Goal: Task Accomplishment & Management: Manage account settings

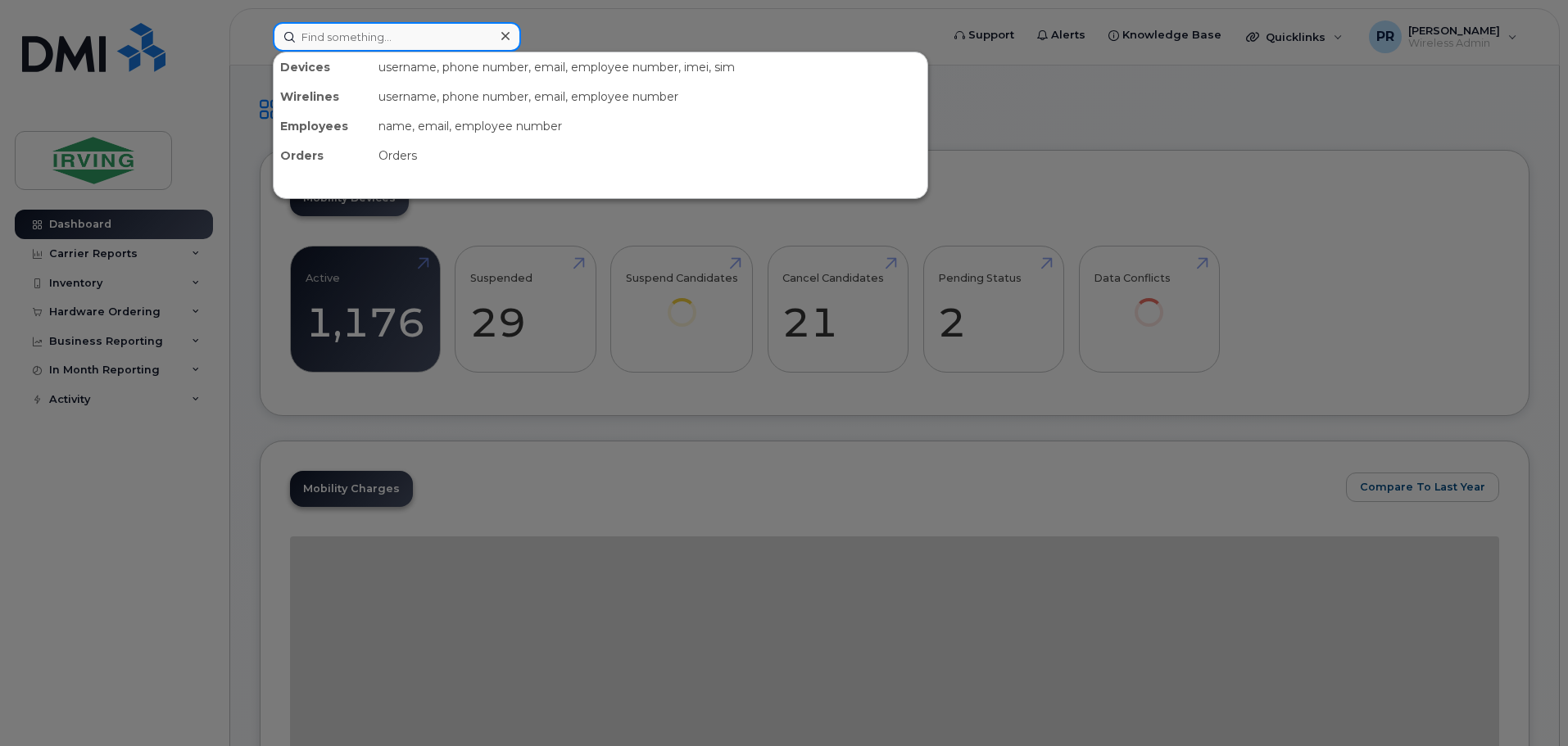
click at [377, 39] on input at bounding box center [397, 37] width 248 height 29
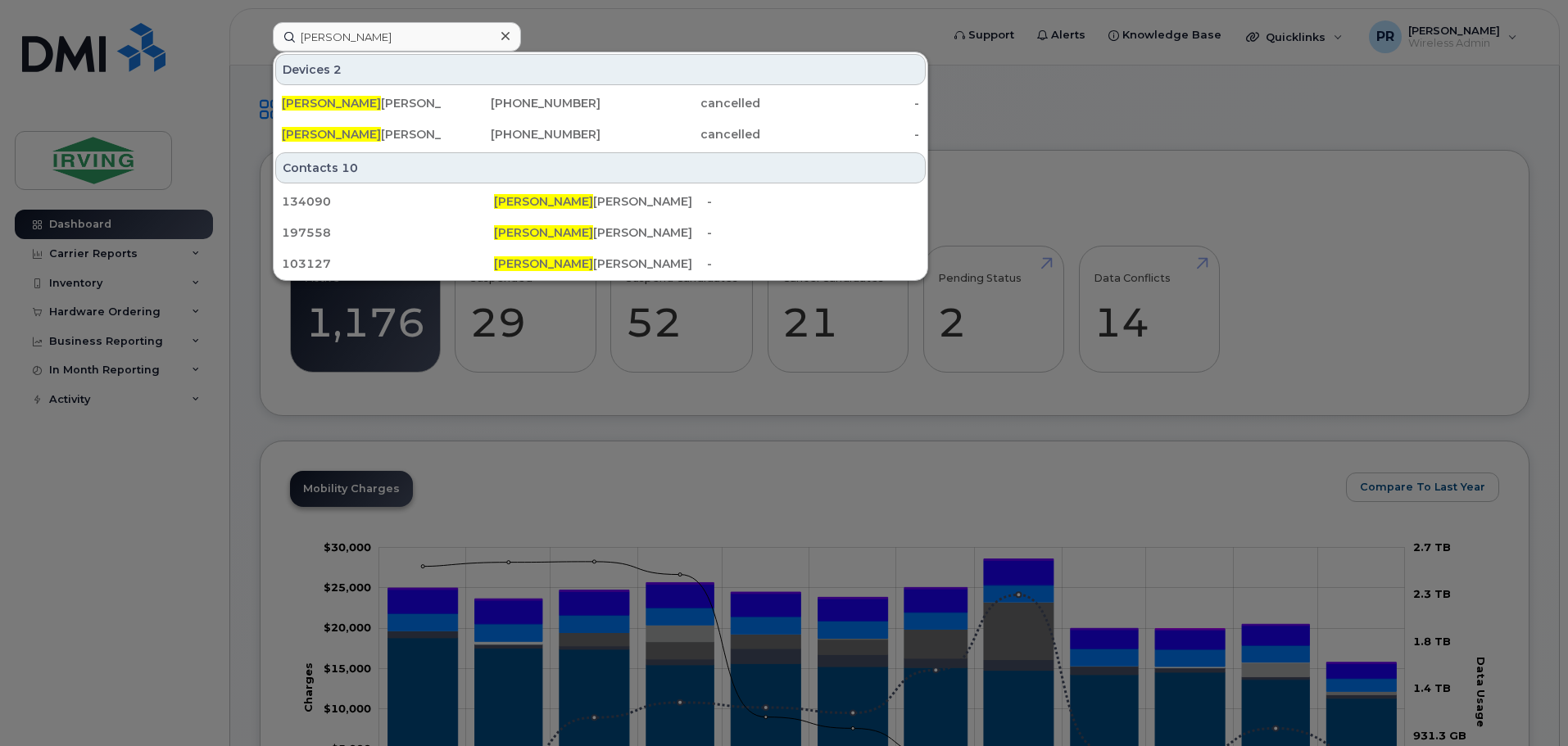
click at [556, 35] on div at bounding box center [784, 373] width 1568 height 746
click at [443, 35] on input "troy mac" at bounding box center [397, 37] width 248 height 29
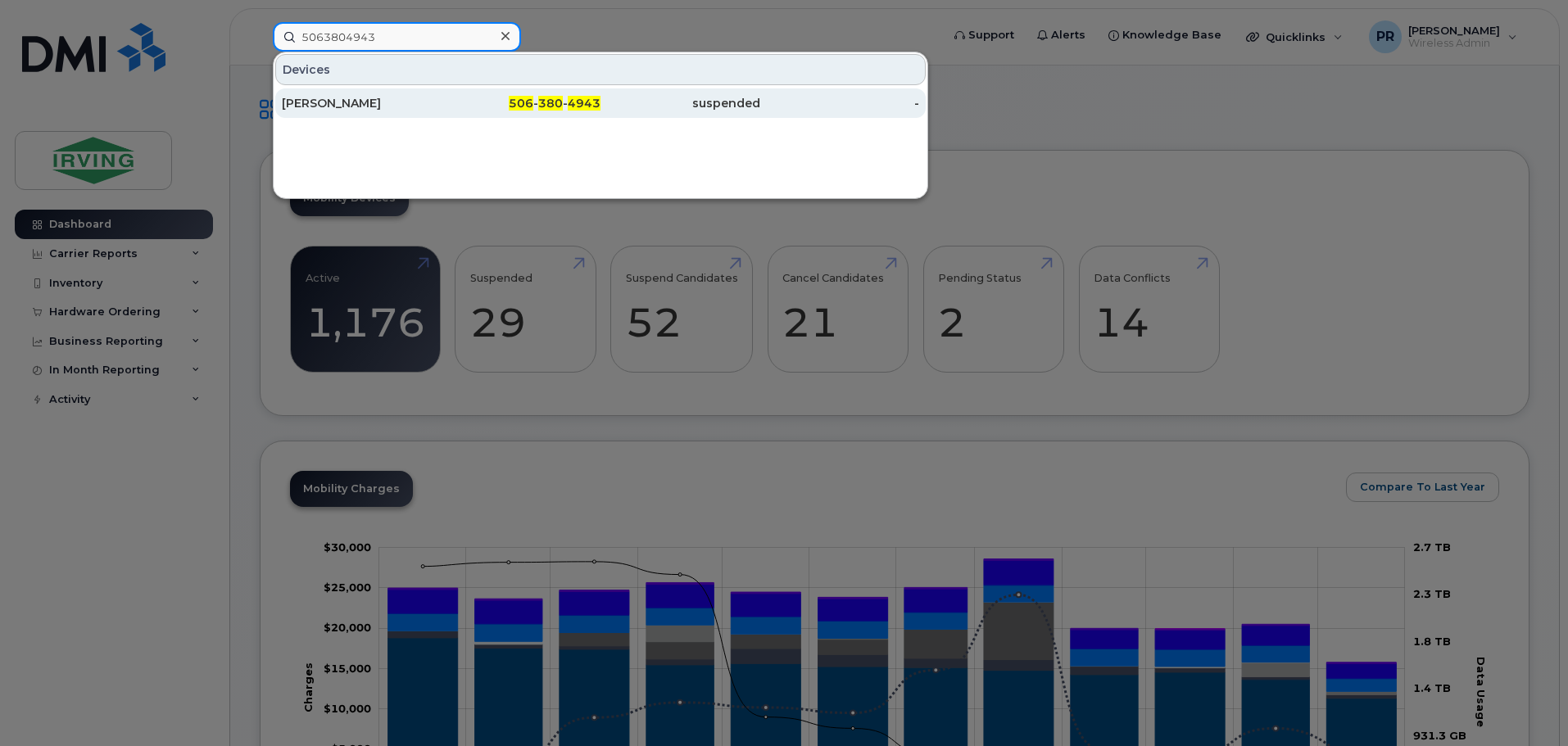
type input "5063804943"
click at [396, 106] on div "[PERSON_NAME]" at bounding box center [362, 103] width 160 height 17
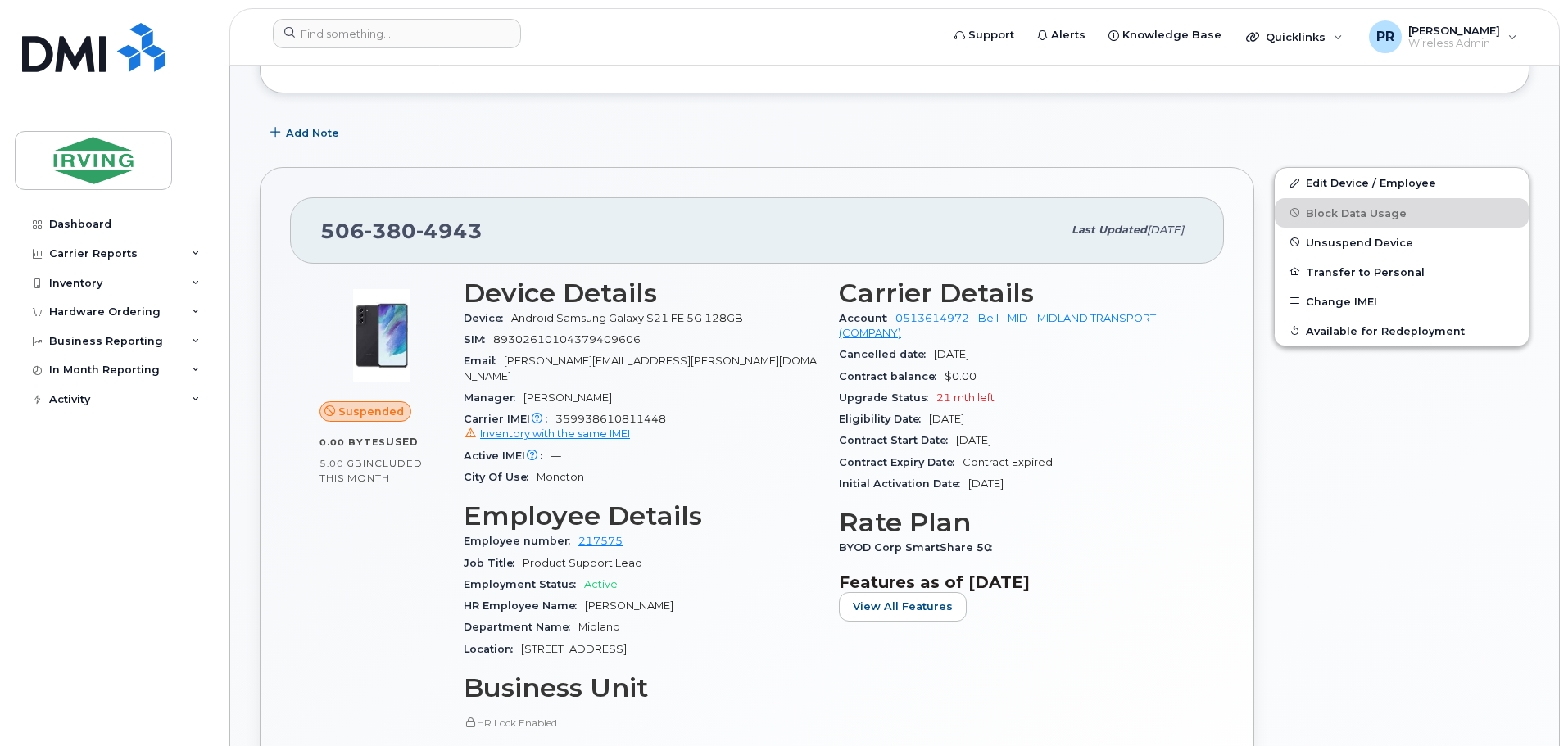
scroll to position [328, 0]
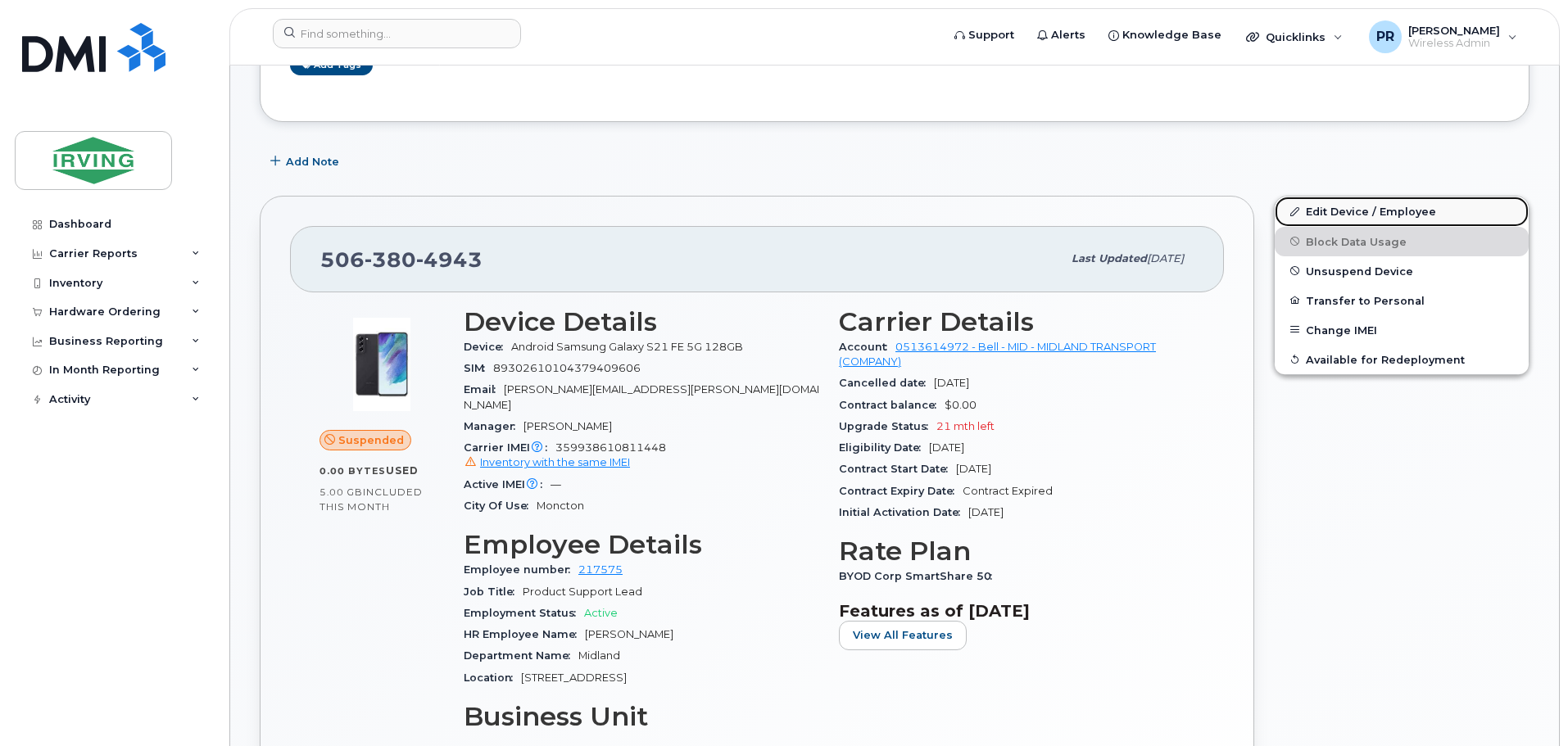
click at [1364, 212] on link "Edit Device / Employee" at bounding box center [1401, 210] width 254 height 29
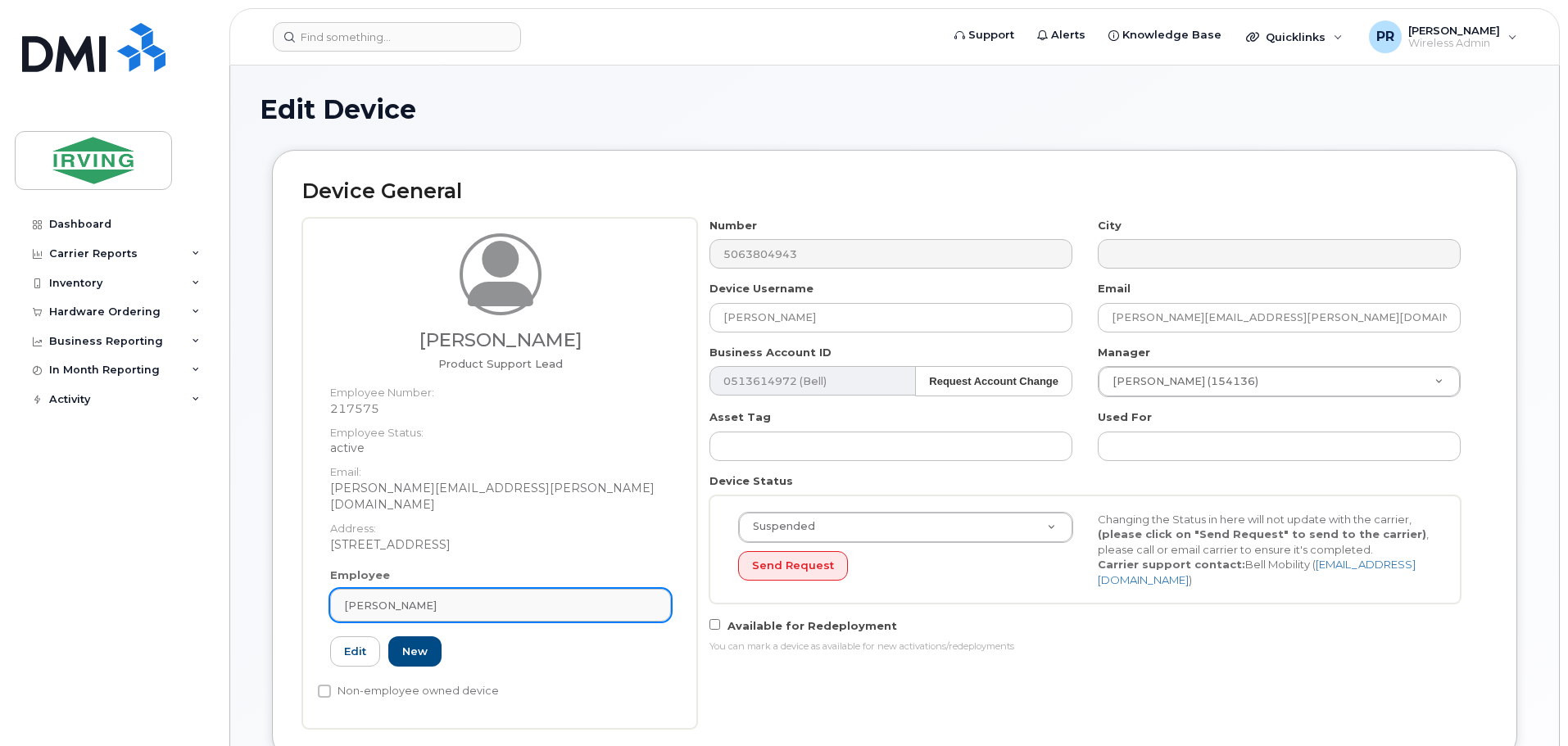
click at [367, 598] on span "[PERSON_NAME]" at bounding box center [390, 605] width 92 height 16
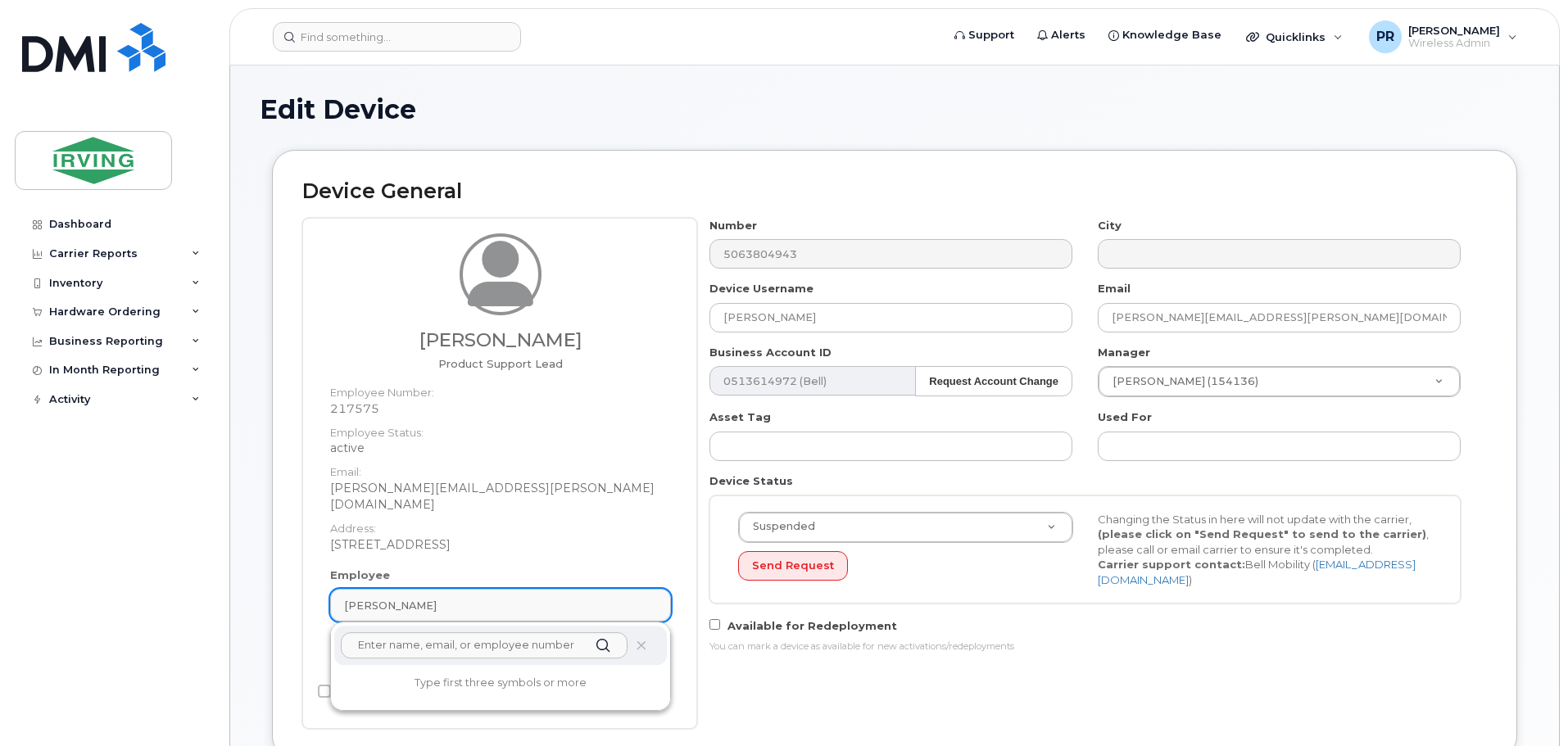
paste input "[PERSON_NAME]"
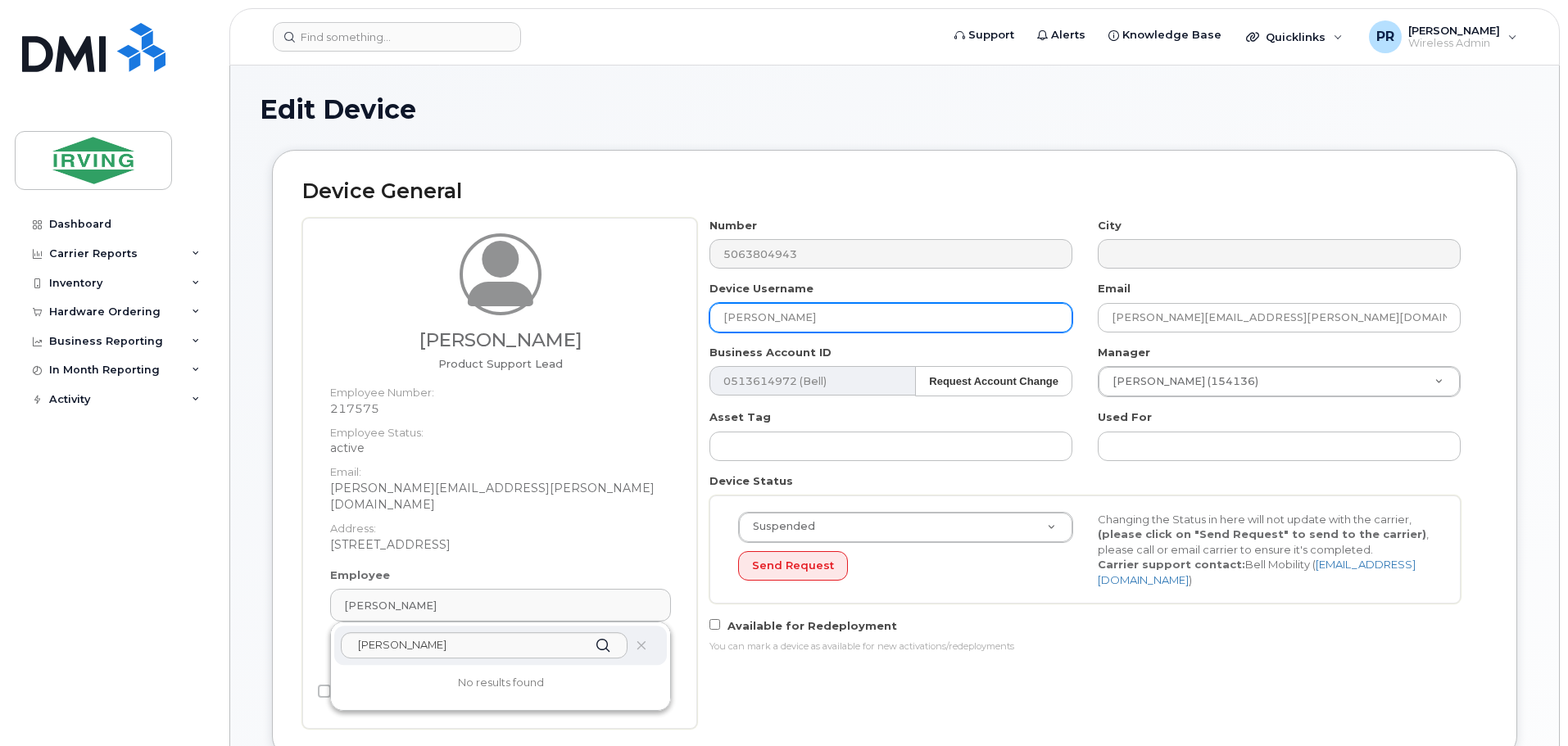
click at [759, 321] on input "Matthew Doucette Frazee" at bounding box center [891, 317] width 363 height 29
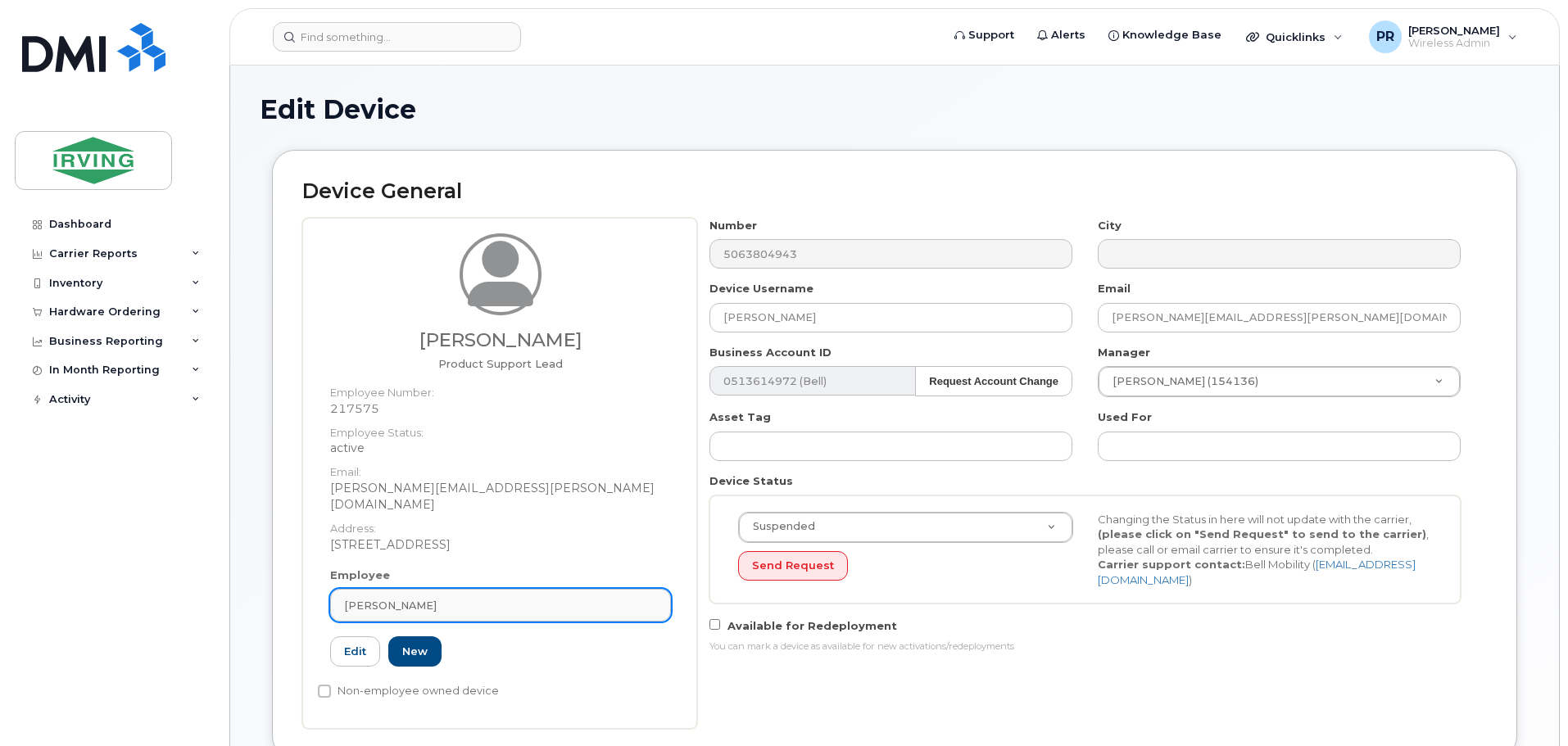
click at [445, 598] on div "Troy MacNeill" at bounding box center [501, 605] width 313 height 16
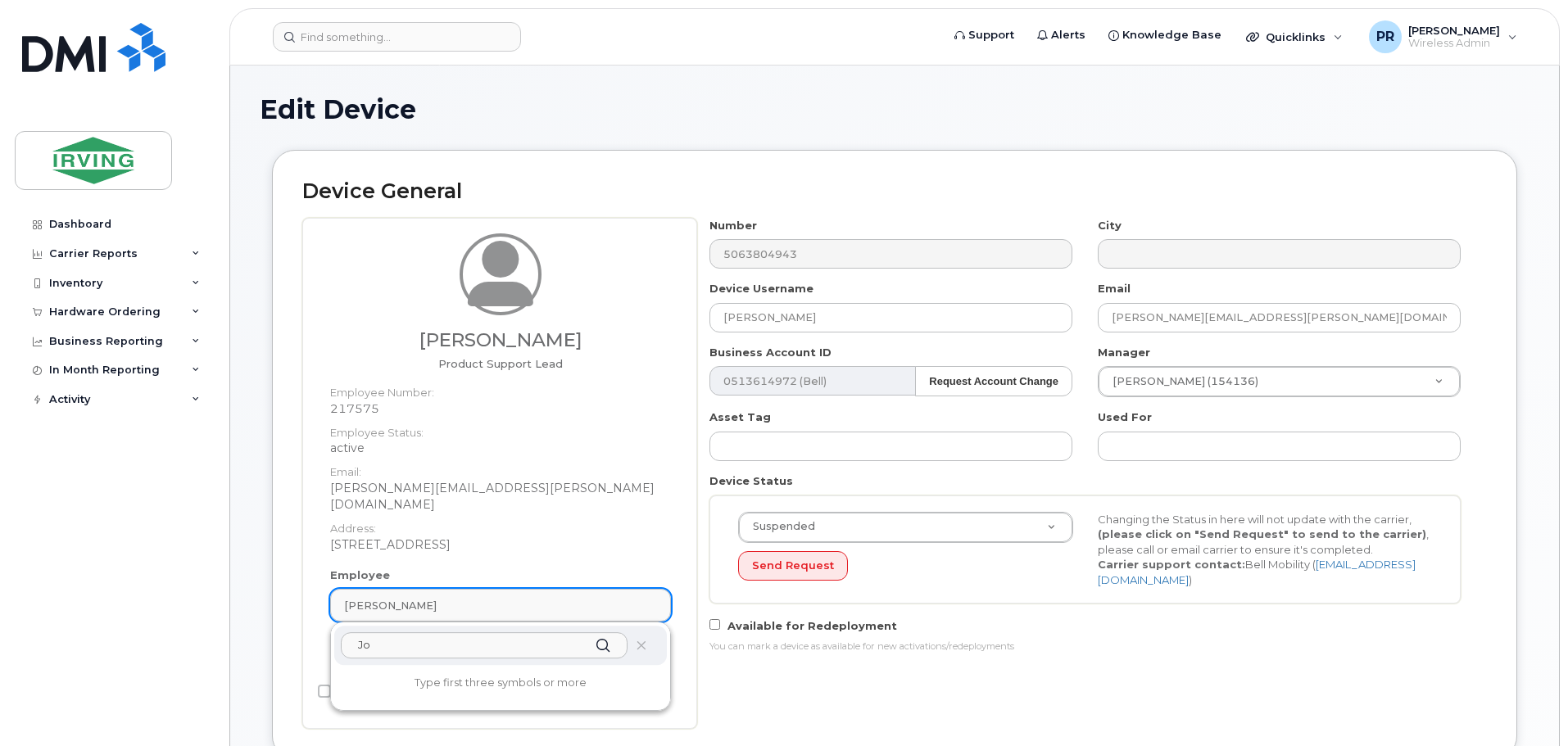
type input "J"
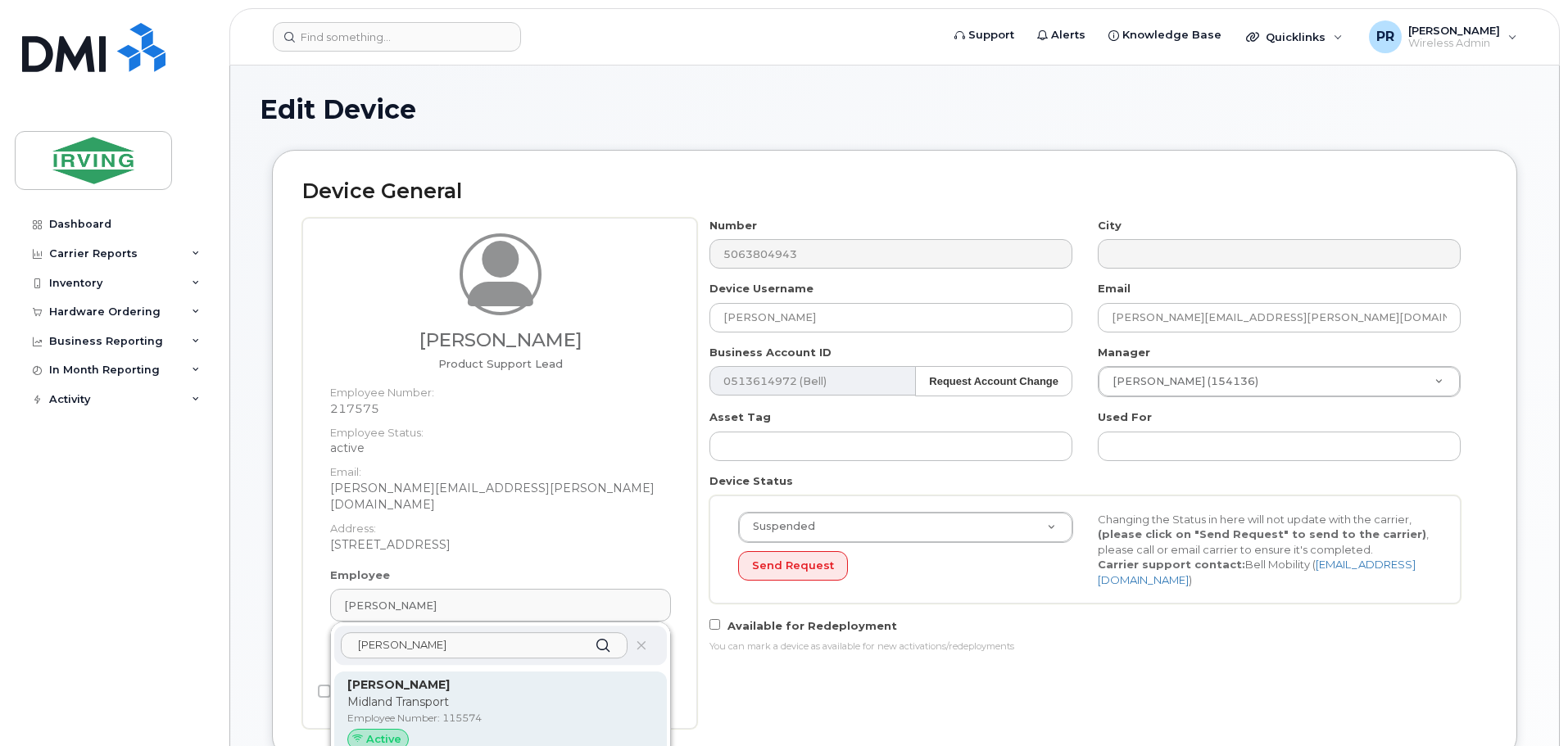
type input "david wiz"
click at [426, 677] on strong "David Wiznuik" at bounding box center [398, 684] width 102 height 15
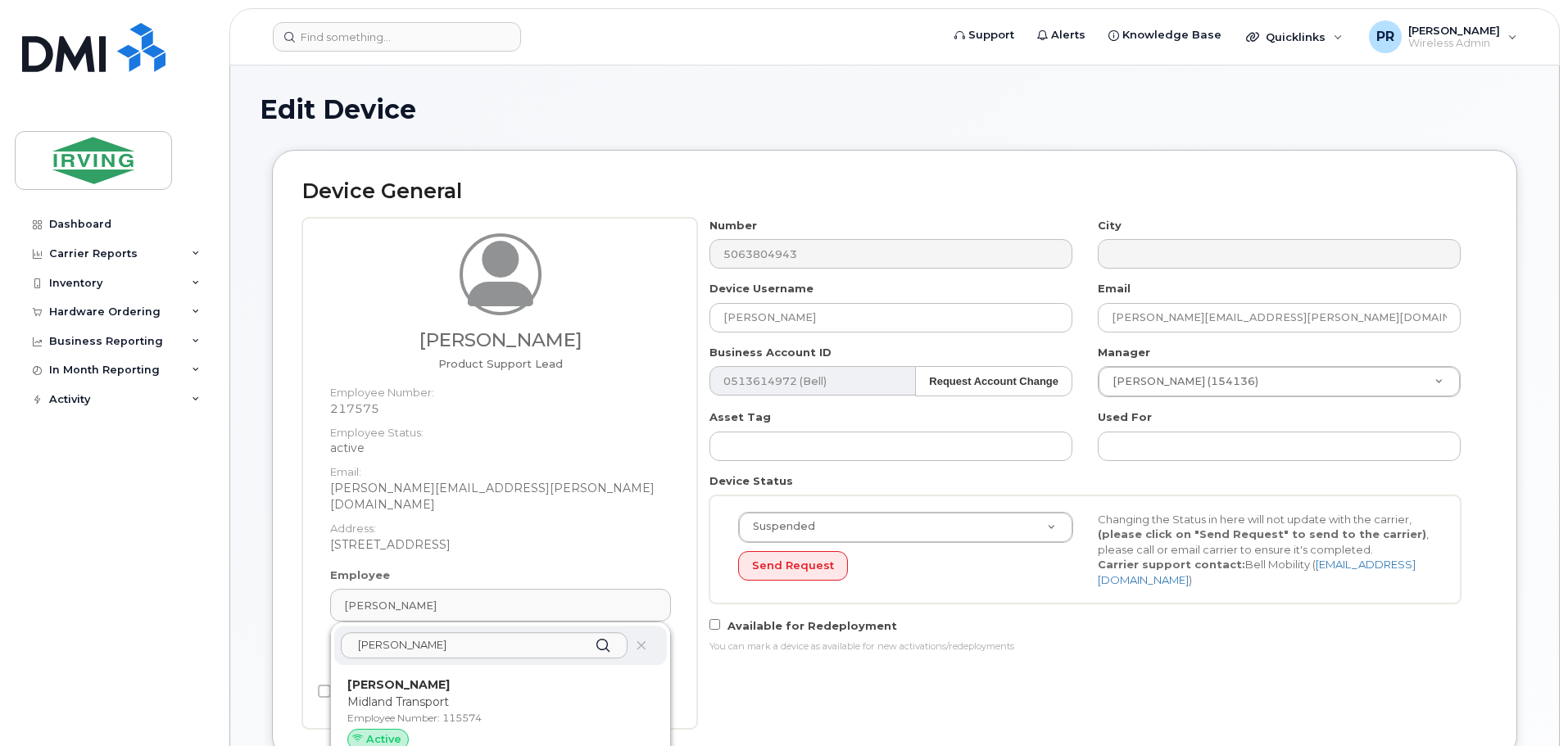
type input "115574"
type input "David Wiznuik"
type input "wiznuik.dave@midlandtransport.com"
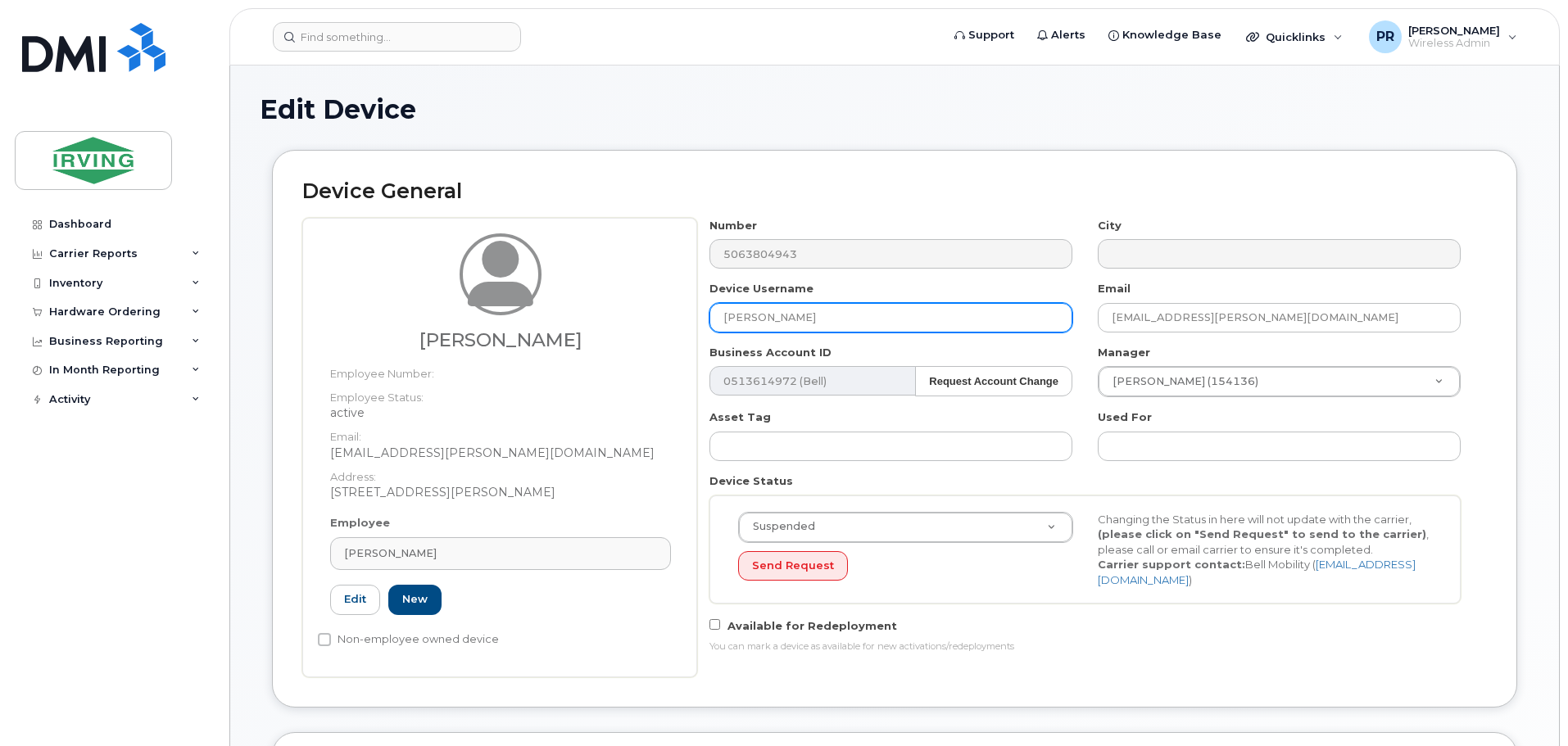
click at [826, 313] on input "[PERSON_NAME]" at bounding box center [891, 317] width 363 height 29
drag, startPoint x: 863, startPoint y: 320, endPoint x: 615, endPoint y: 321, distance: 248.0
click at [615, 321] on div "David Wiznuik Employee Number: Employee Status: active Email: wiznuik.dave@midl…" at bounding box center [894, 447] width 1185 height 459
paste input "Josh Huebsch"
type input "Josh Huebsch"
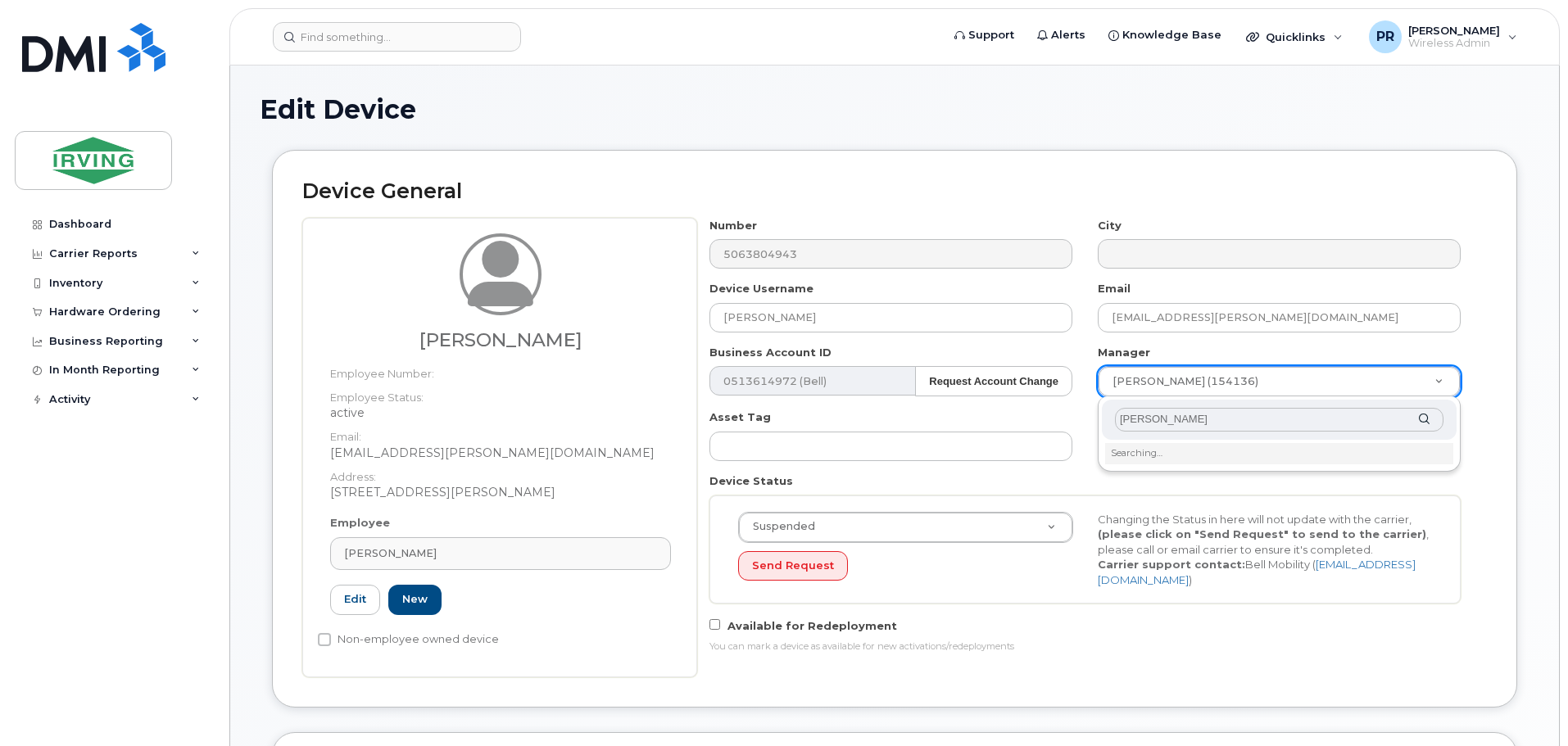
type input "david wiz"
type input "1455796"
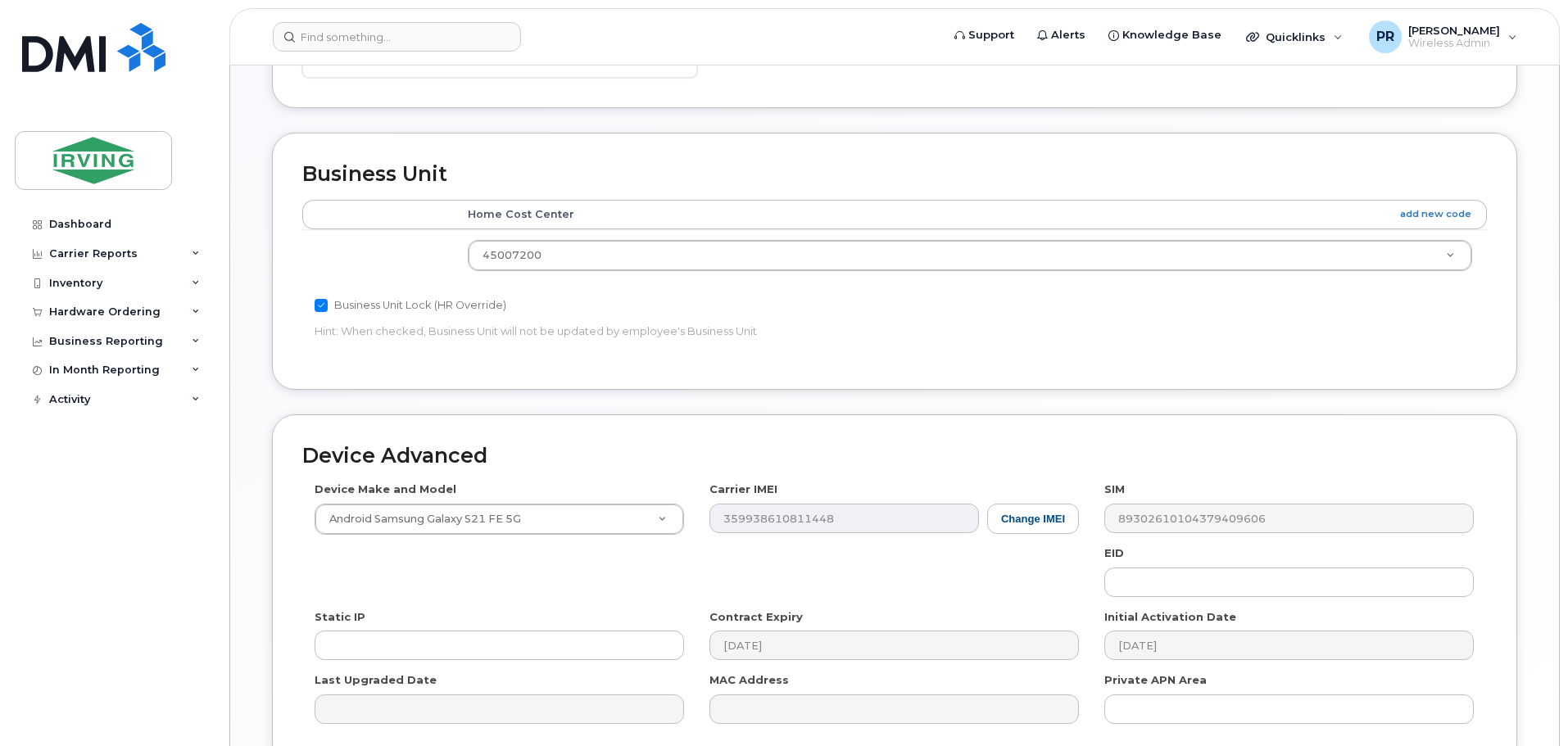
scroll to position [757, 0]
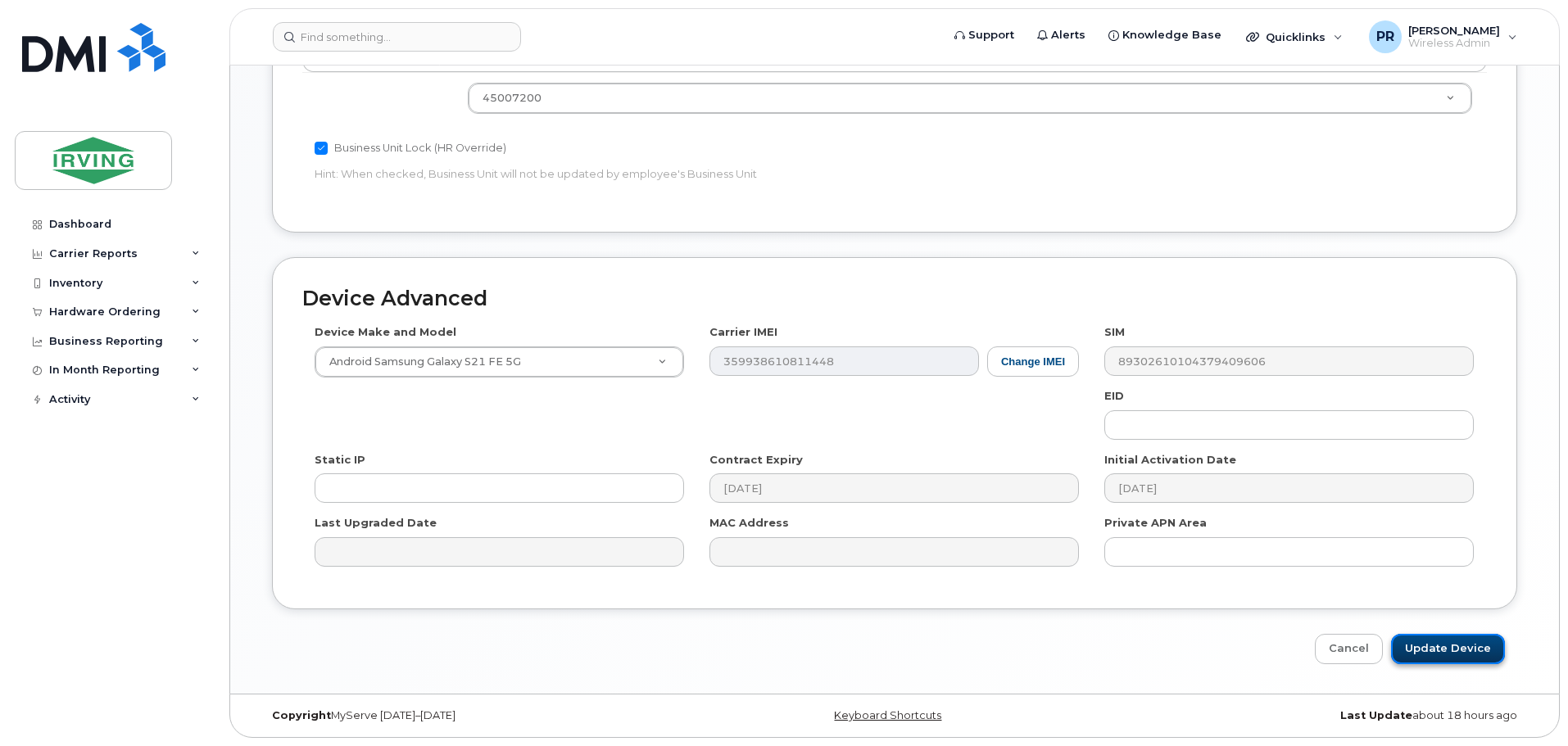
click at [1467, 642] on input "Update Device" at bounding box center [1447, 649] width 114 height 30
type input "Saving..."
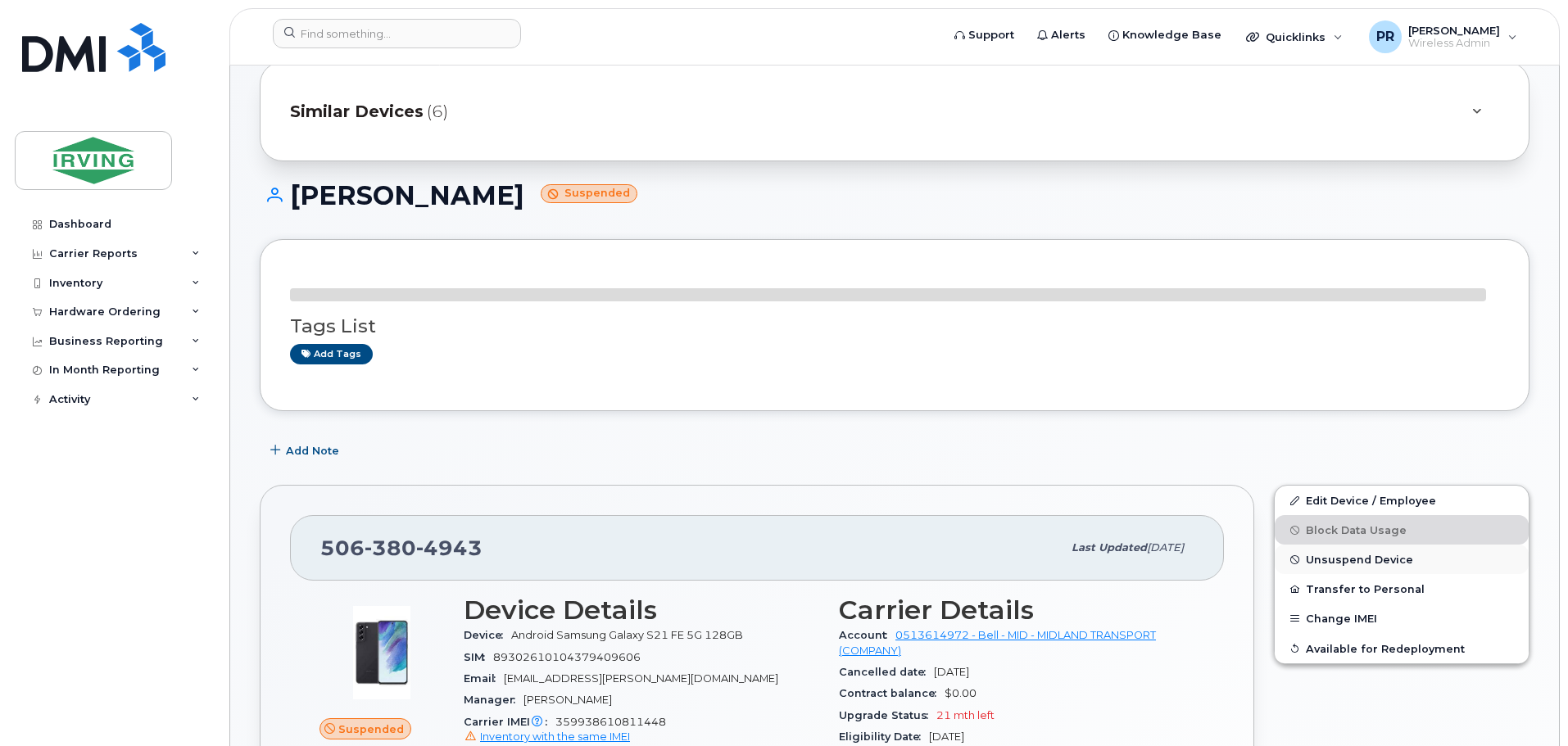
scroll to position [82, 0]
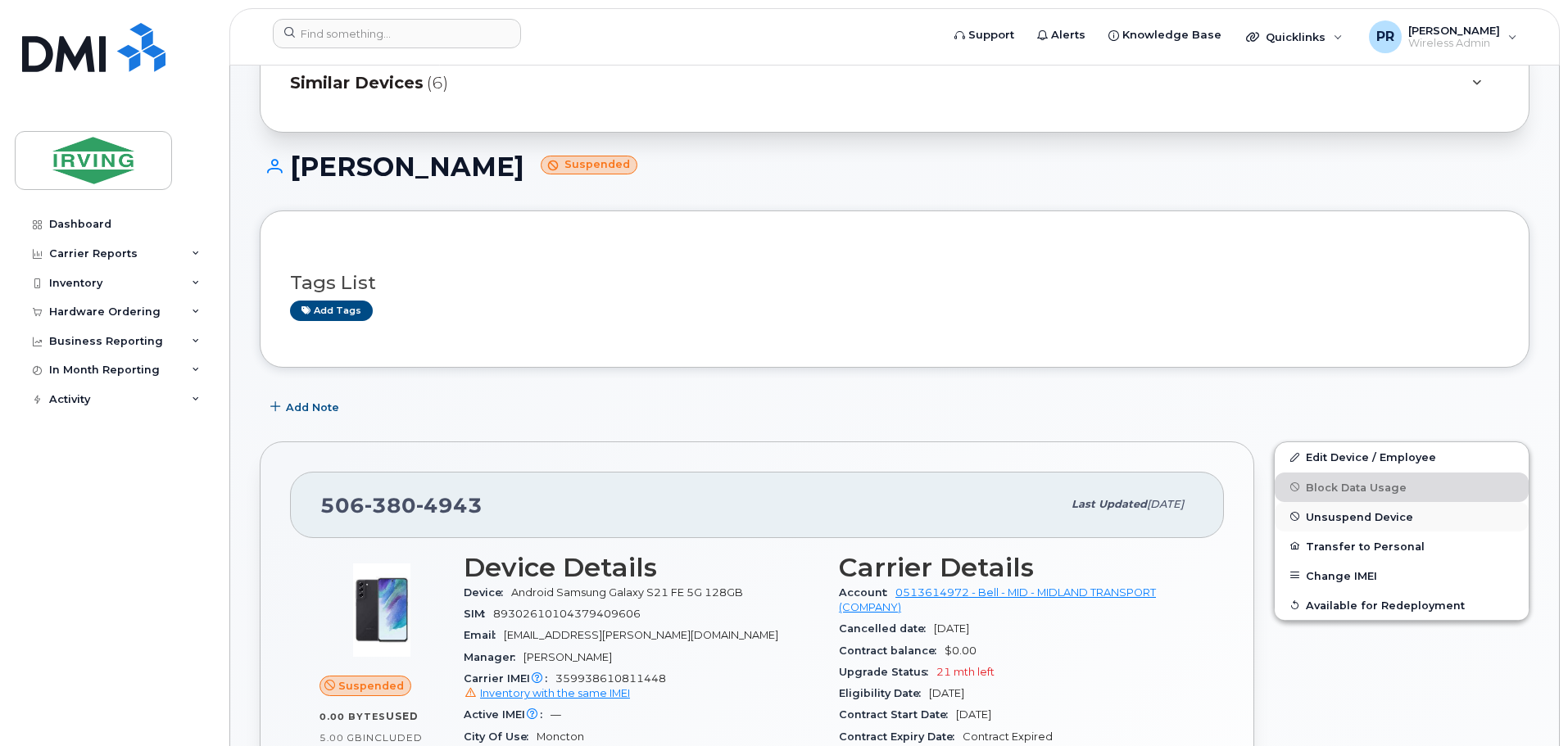
click at [1358, 517] on span "Unsuspend Device" at bounding box center [1359, 516] width 107 height 12
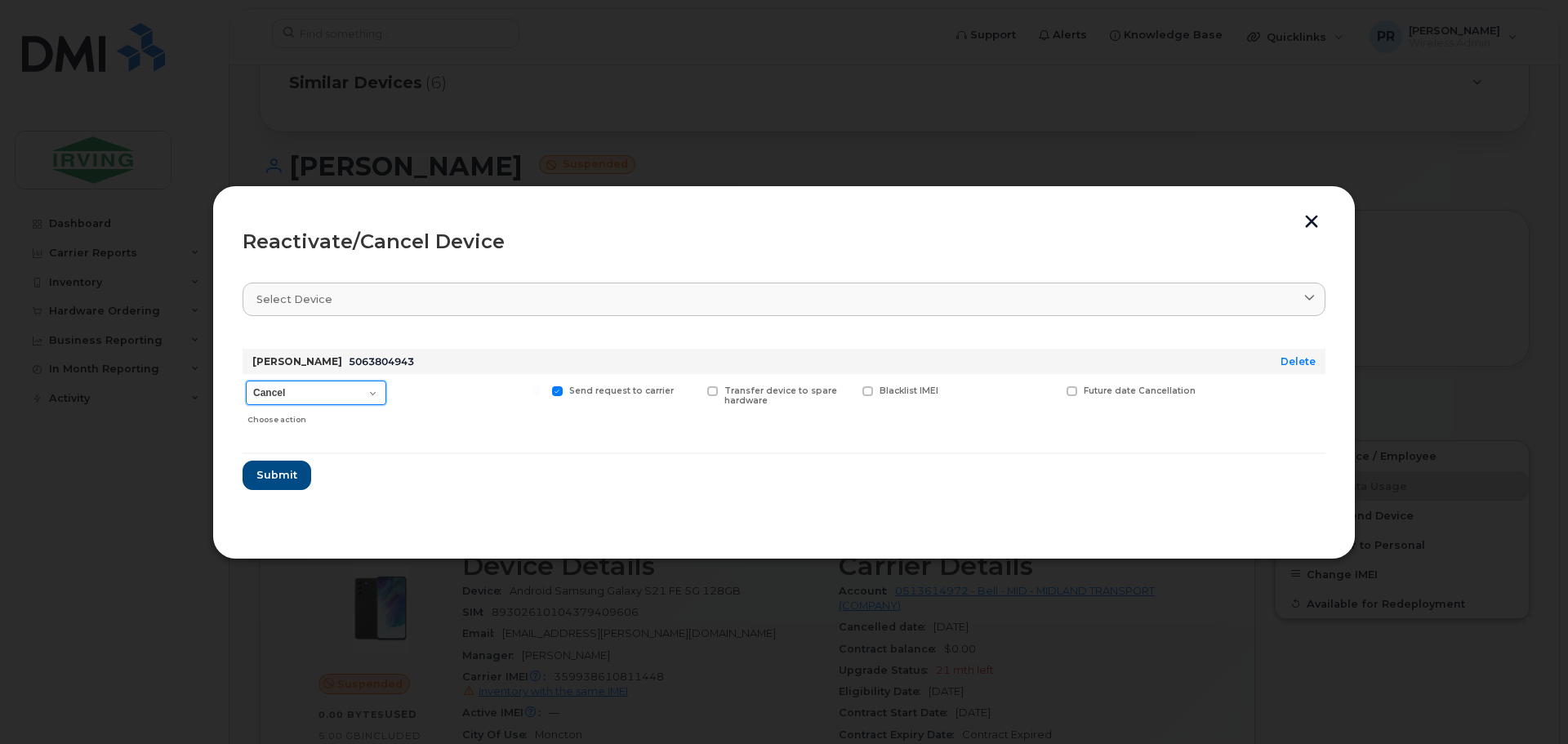
click at [282, 398] on select "Cancel Suspend - Extend Suspension Reactivate" at bounding box center [315, 393] width 140 height 25
select select "[object Object]"
click at [245, 381] on select "Cancel Suspend - Extend Suspension Reactivate" at bounding box center [315, 393] width 140 height 25
click at [282, 475] on span "Submit" at bounding box center [275, 474] width 41 height 16
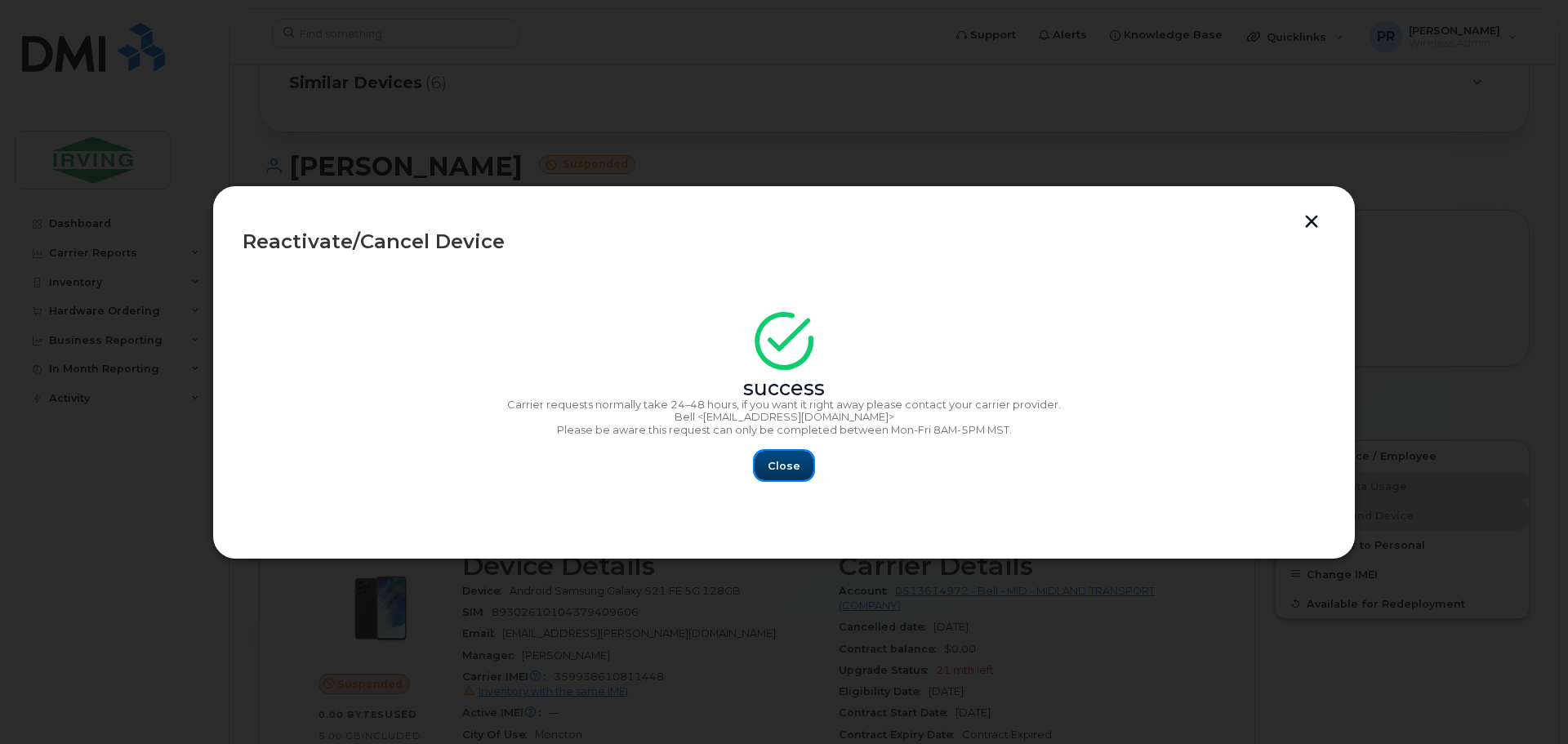
click at [794, 469] on span "Close" at bounding box center [784, 465] width 32 height 16
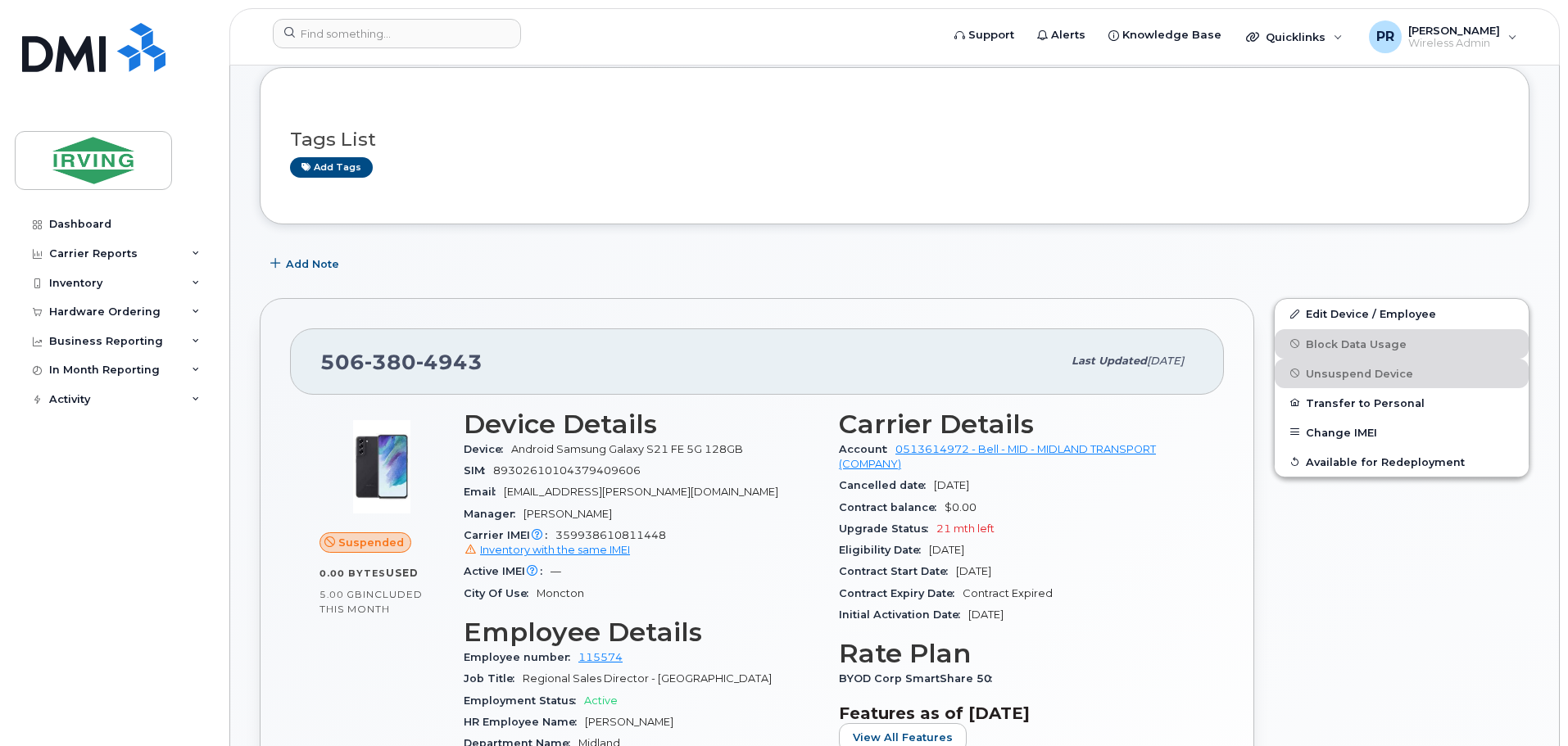
scroll to position [0, 0]
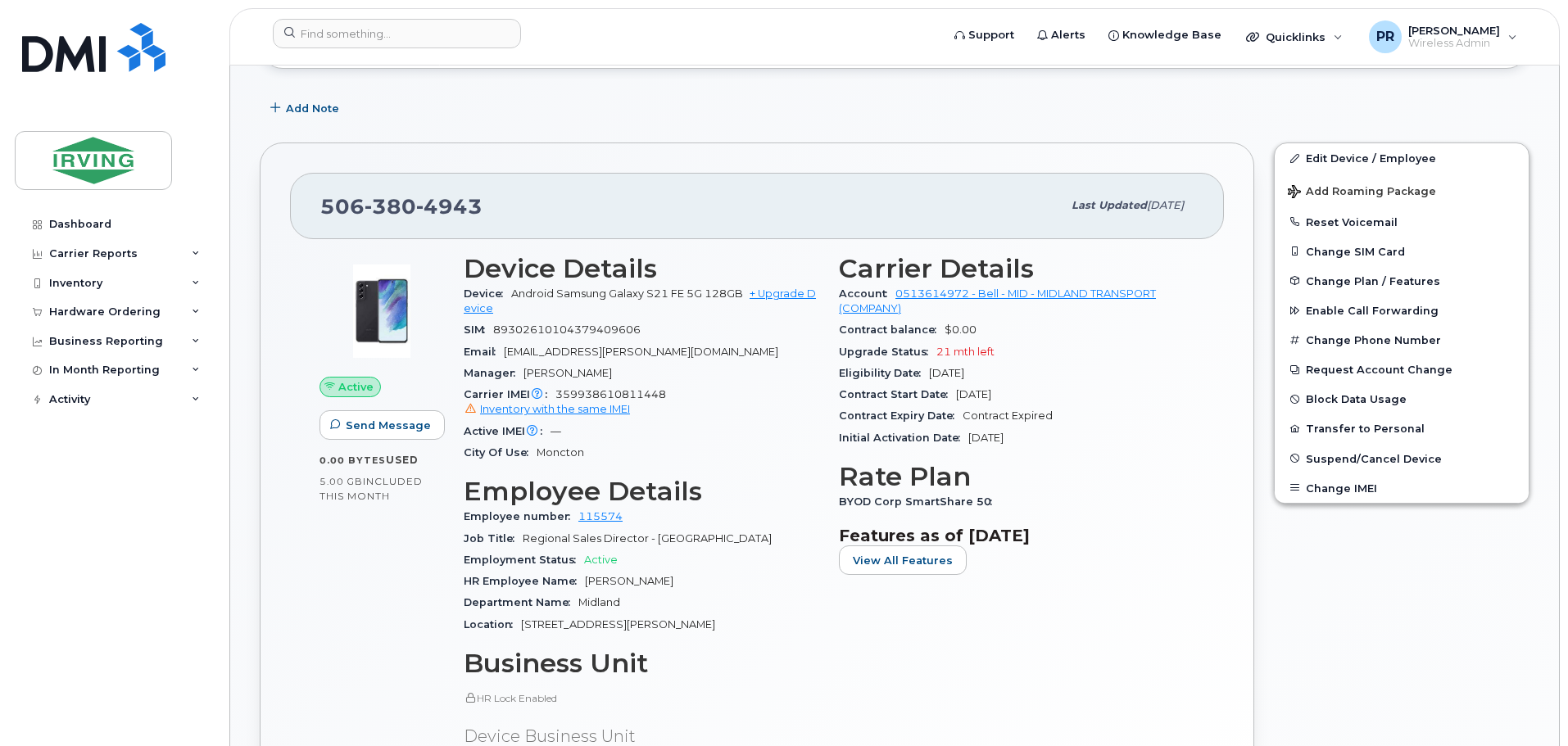
scroll to position [409, 0]
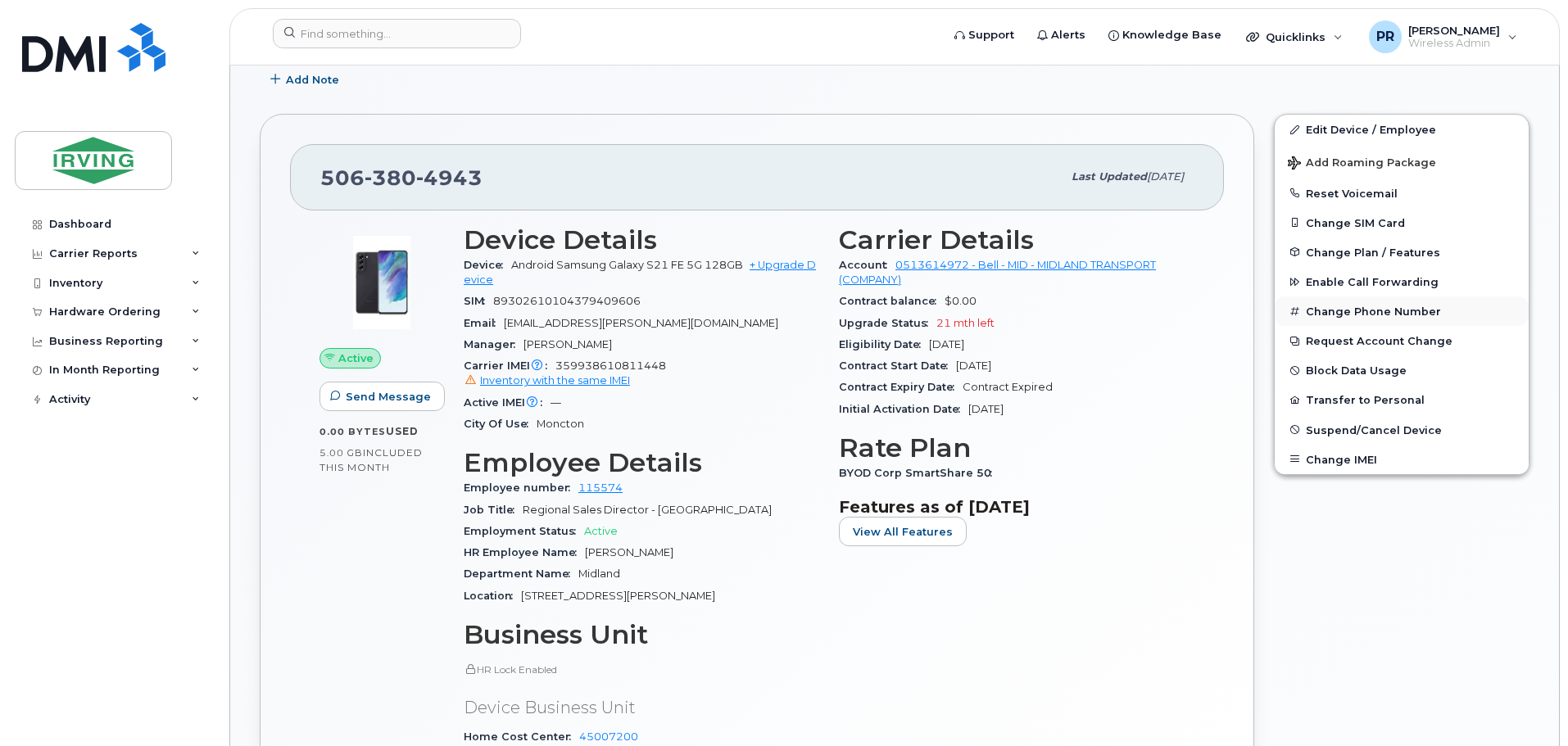
click at [1360, 313] on button "Change Phone Number" at bounding box center [1401, 310] width 254 height 29
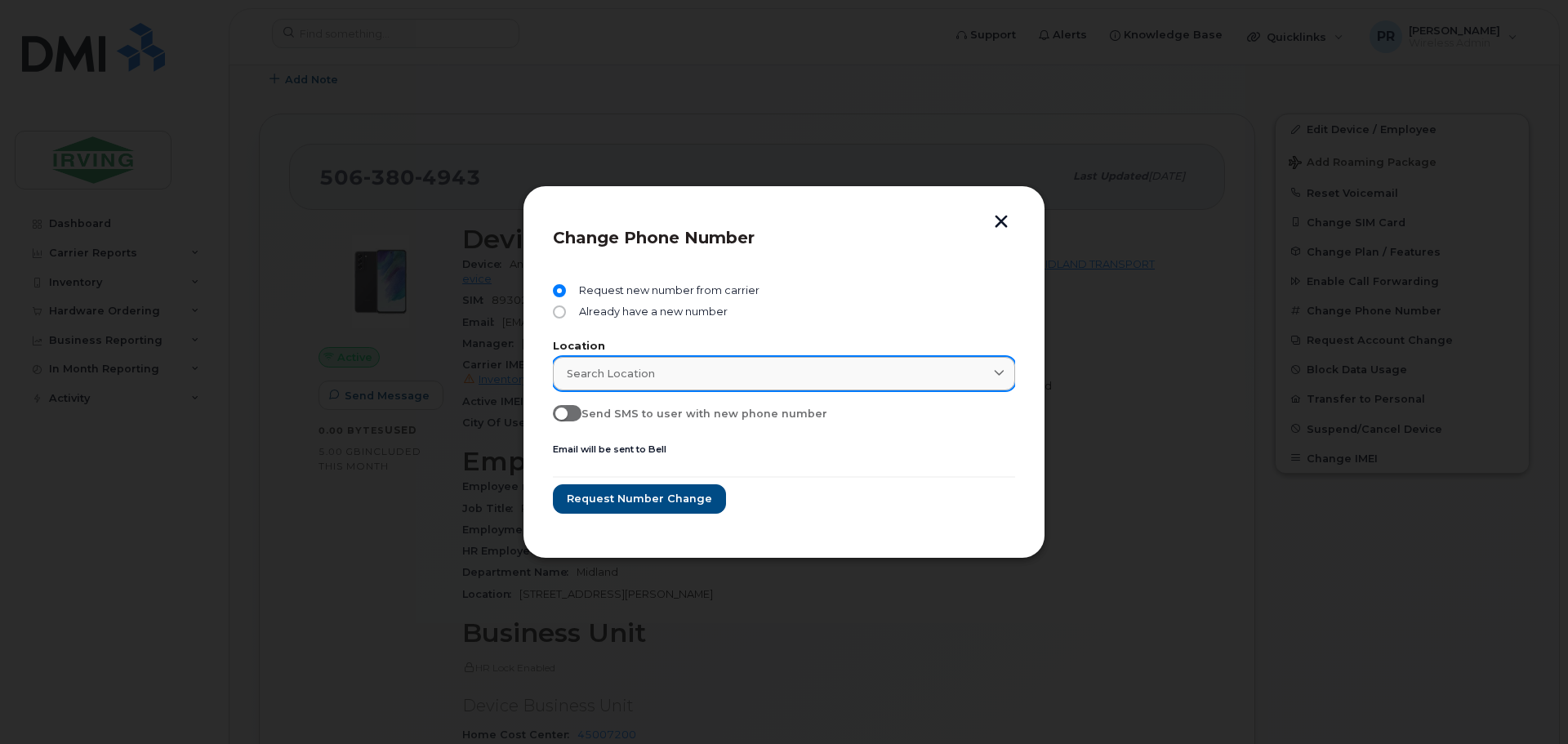
click at [634, 371] on span "Search location" at bounding box center [610, 373] width 88 height 16
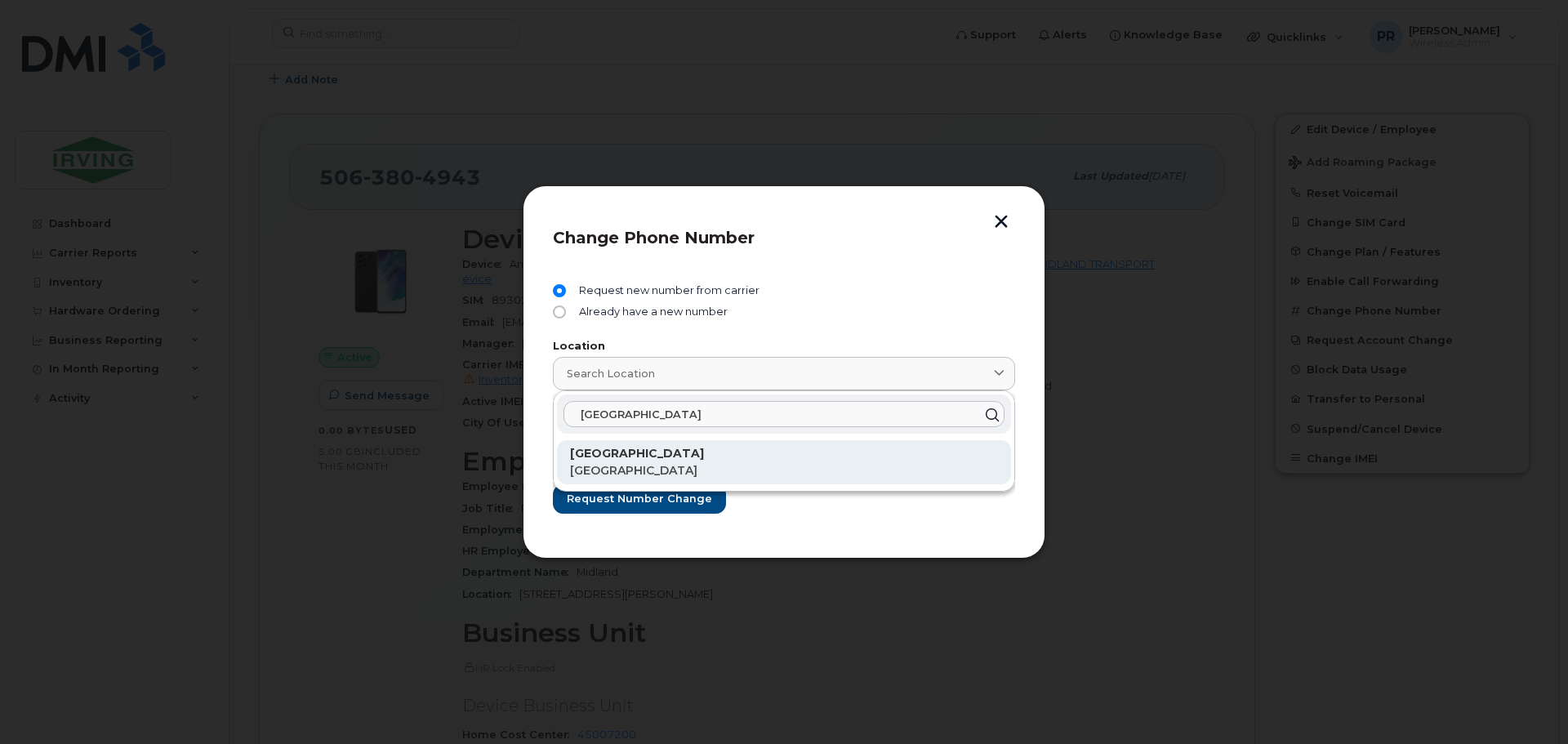
type input "toronto"
click at [612, 465] on span "Ontario" at bounding box center [634, 470] width 128 height 15
type input "Toronto"
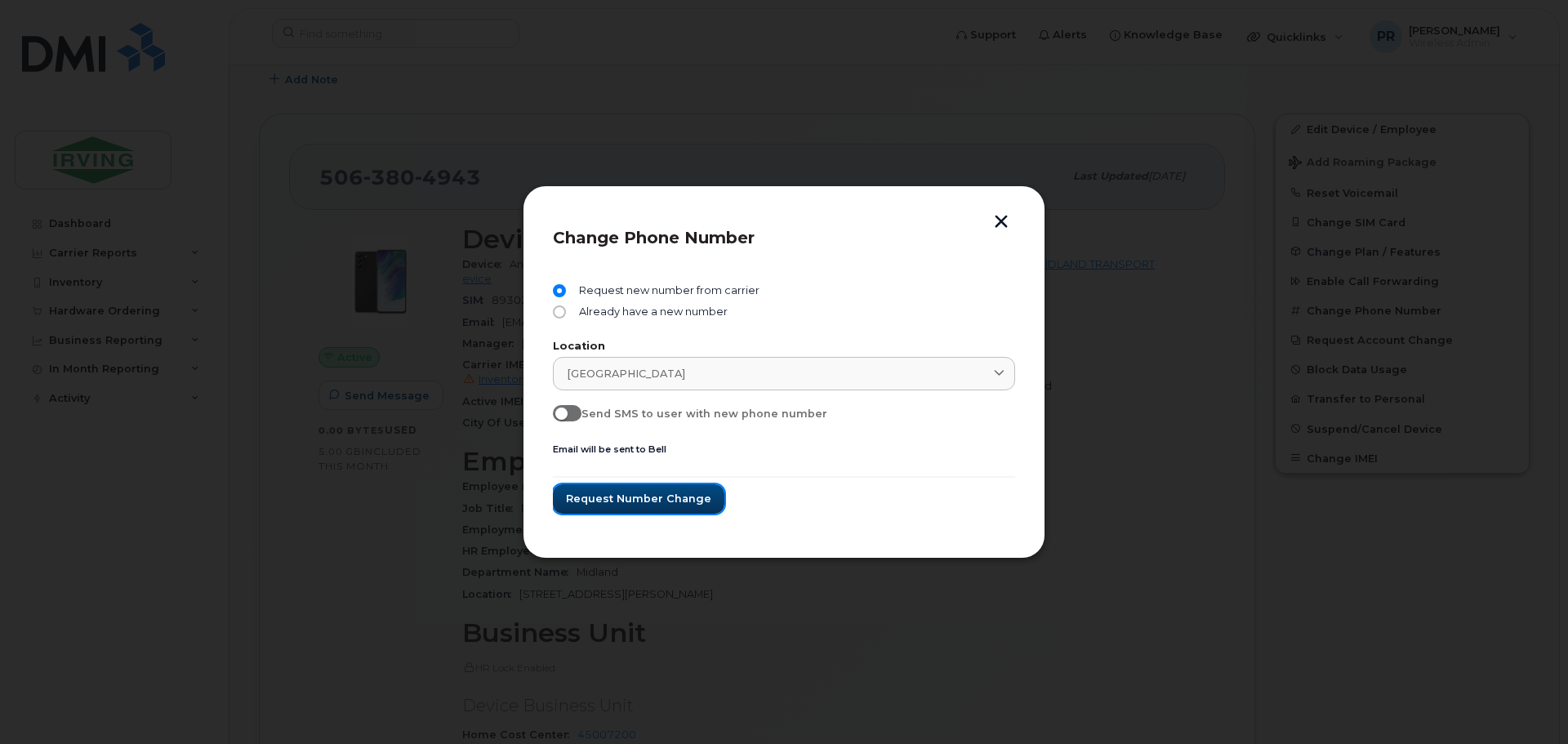
click at [618, 497] on span "Request number change" at bounding box center [638, 498] width 145 height 16
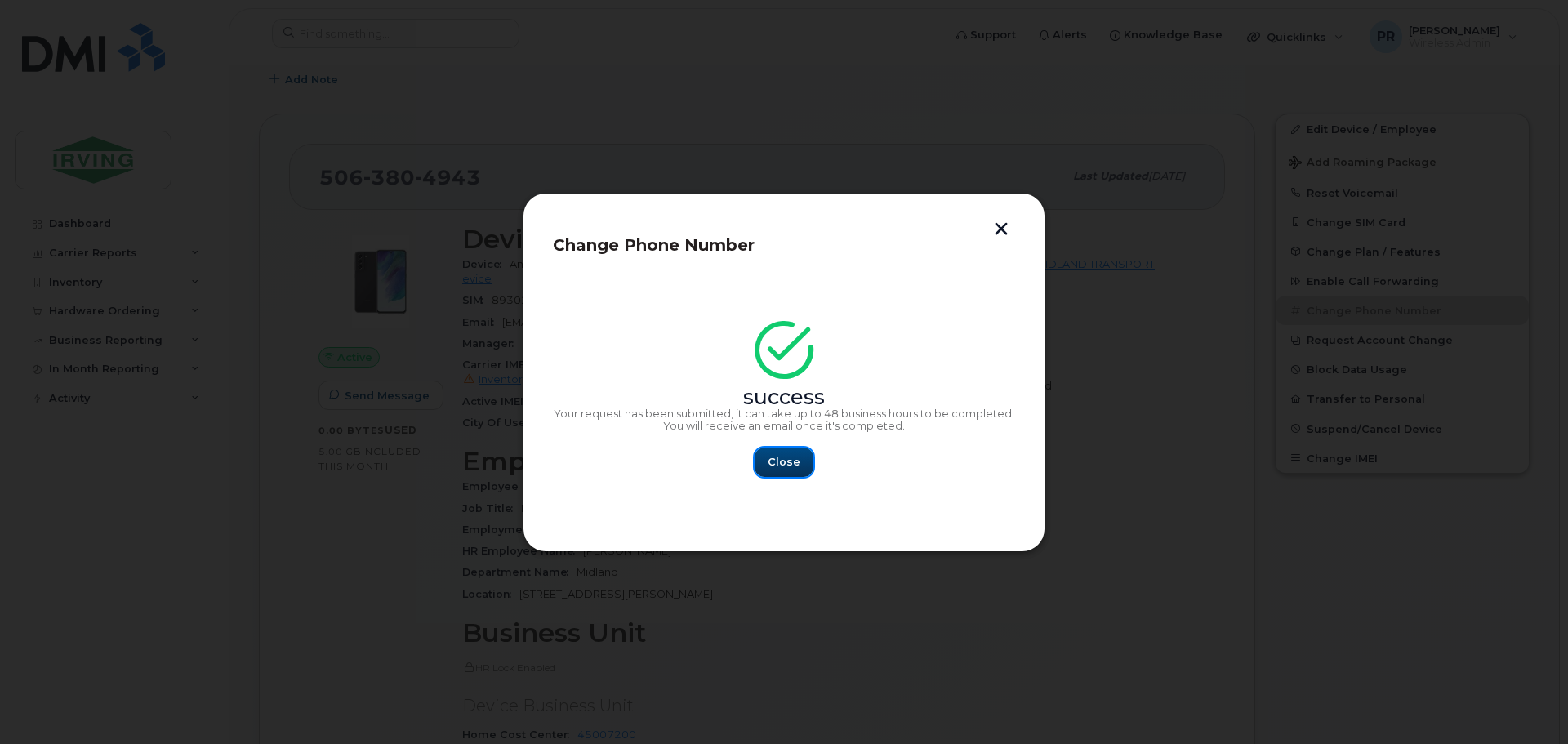
click at [779, 464] on span "Close" at bounding box center [784, 461] width 32 height 16
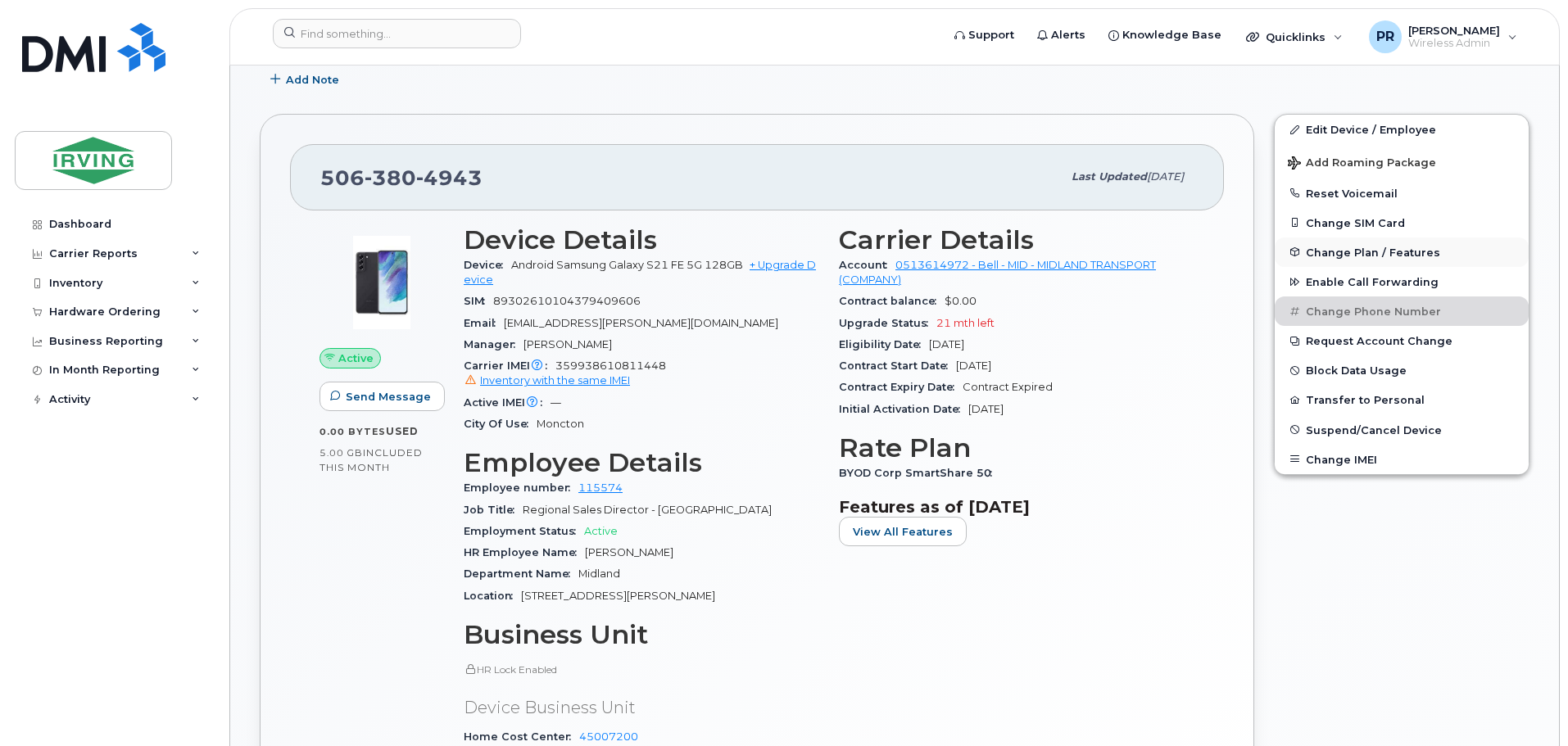
click at [1347, 245] on span "Change Plan / Features" at bounding box center [1373, 251] width 134 height 12
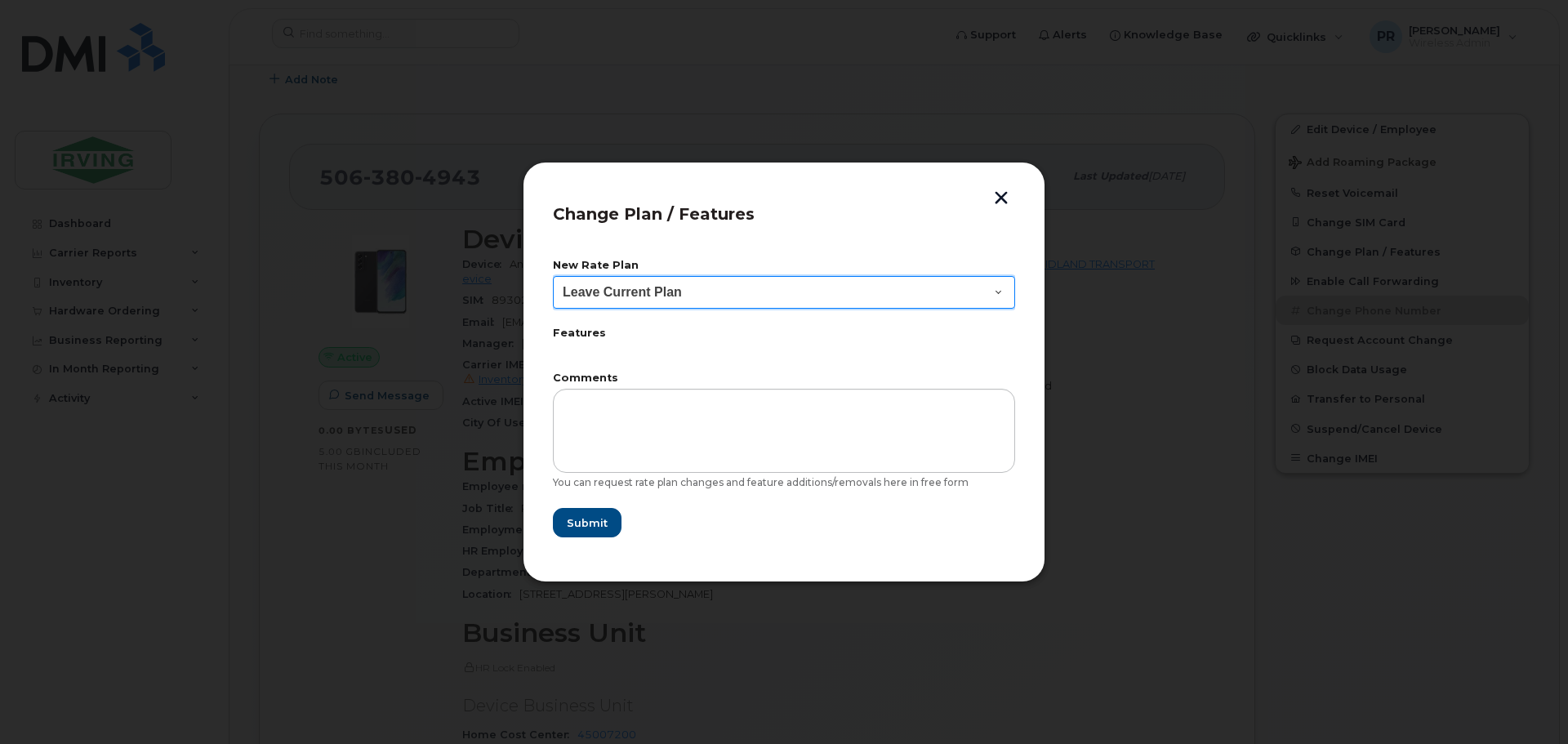
click at [592, 294] on select "Leave Current Plan BYOD Corp Smartshare 25 Corp SmartShare 65 36M Corp Smartsha…" at bounding box center [784, 292] width 462 height 32
select select "2677"
click at [553, 276] on select "Leave Current Plan BYOD Corp Smartshare 25 Corp SmartShare 65 36M Corp Smartsha…" at bounding box center [784, 292] width 462 height 32
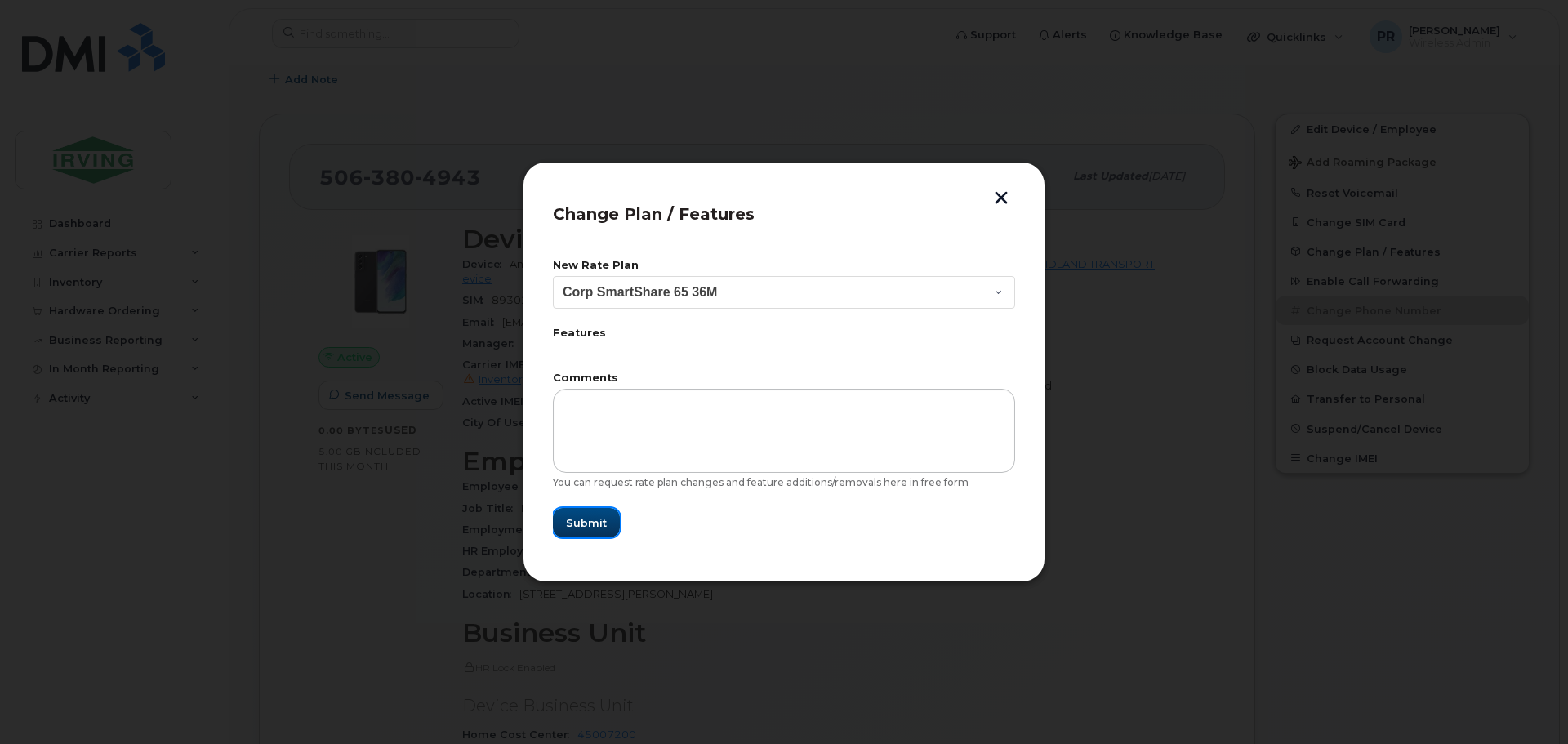
click at [584, 520] on span "Submit" at bounding box center [585, 523] width 41 height 16
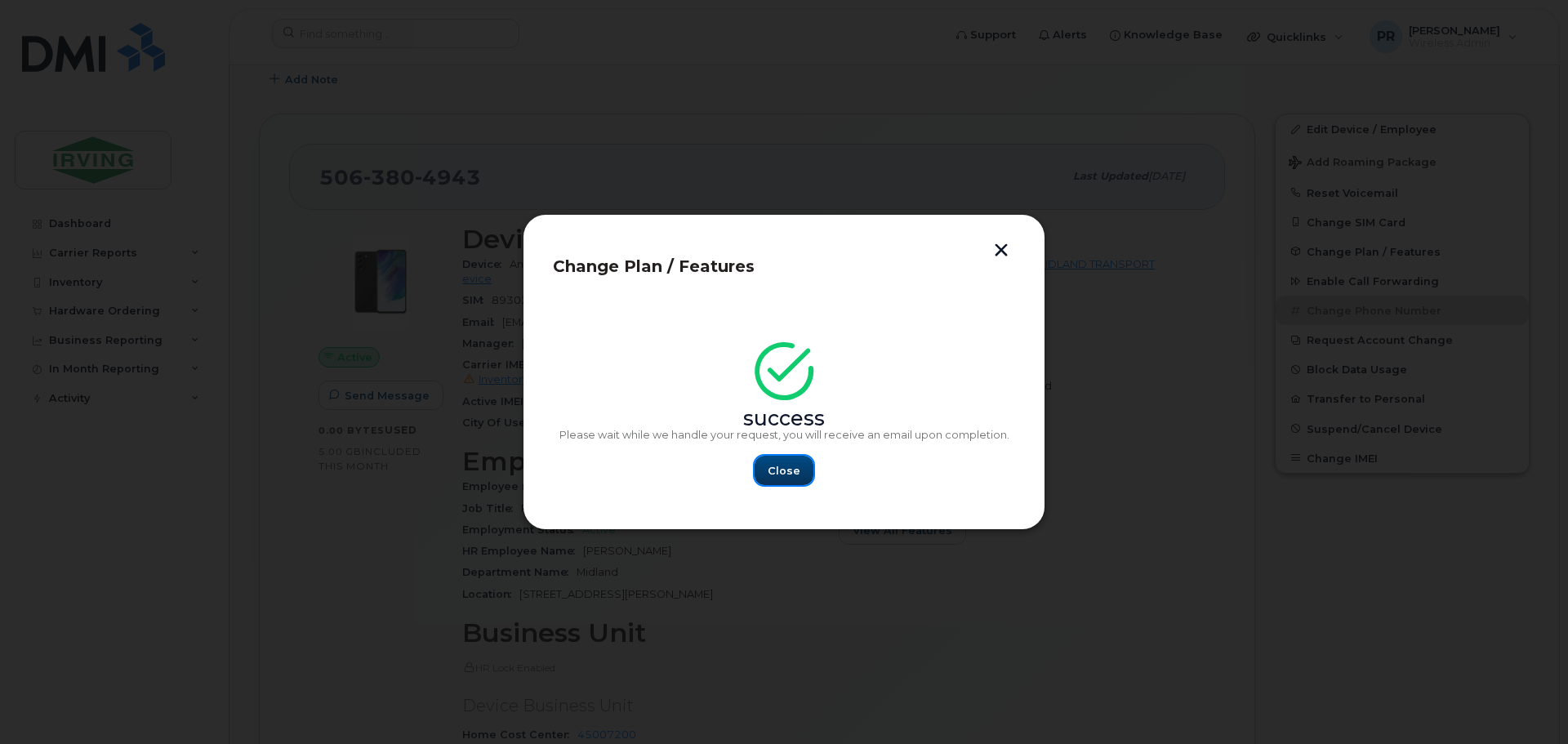
click at [777, 470] on span "Close" at bounding box center [784, 470] width 32 height 16
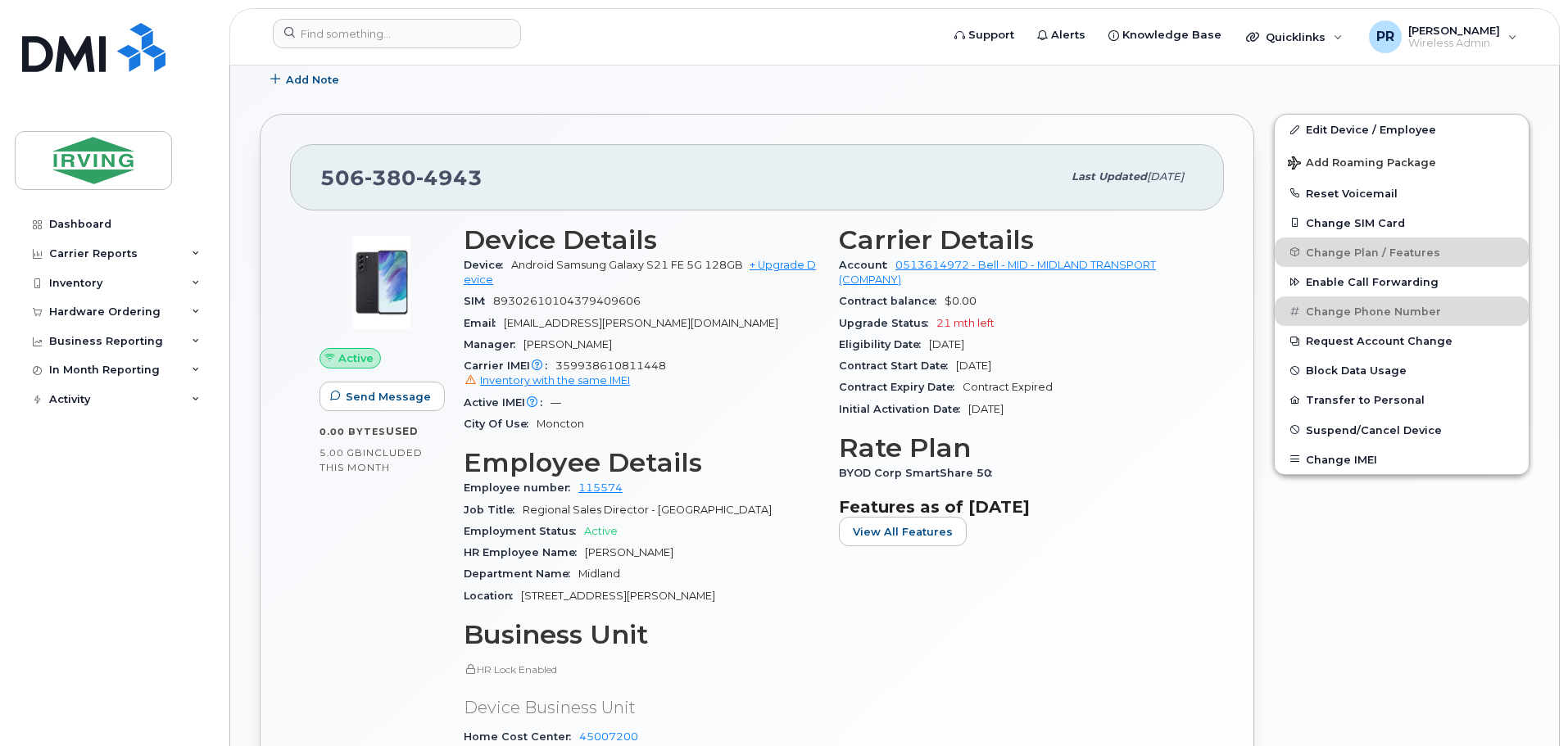
click at [593, 365] on span "359938610811448 Inventory with the same IMEI" at bounding box center [641, 373] width 355 height 29
copy span "359938610811448"
click at [329, 42] on input at bounding box center [397, 33] width 248 height 29
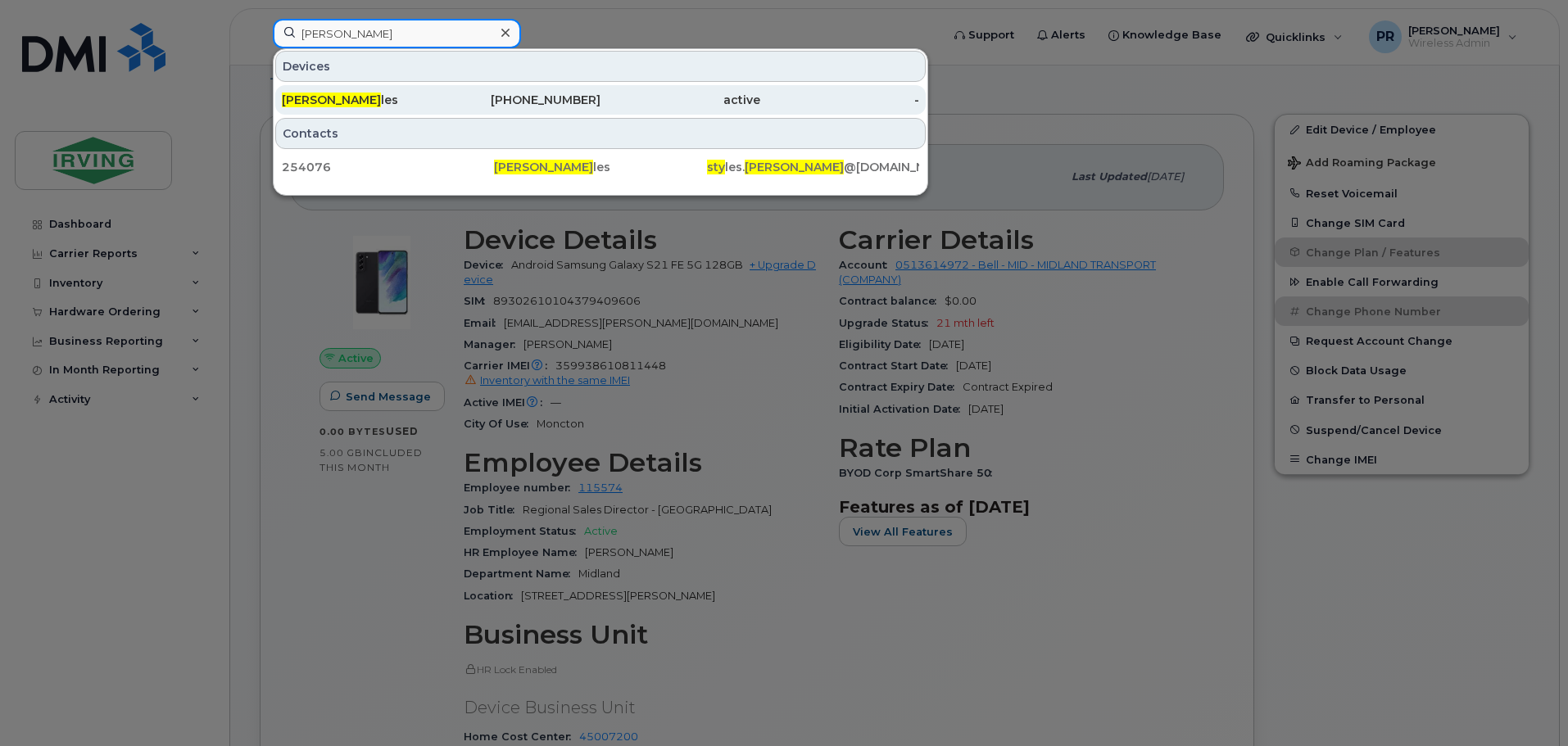
type input "karen sty"
click at [341, 101] on div "Karen Sty les" at bounding box center [362, 100] width 160 height 17
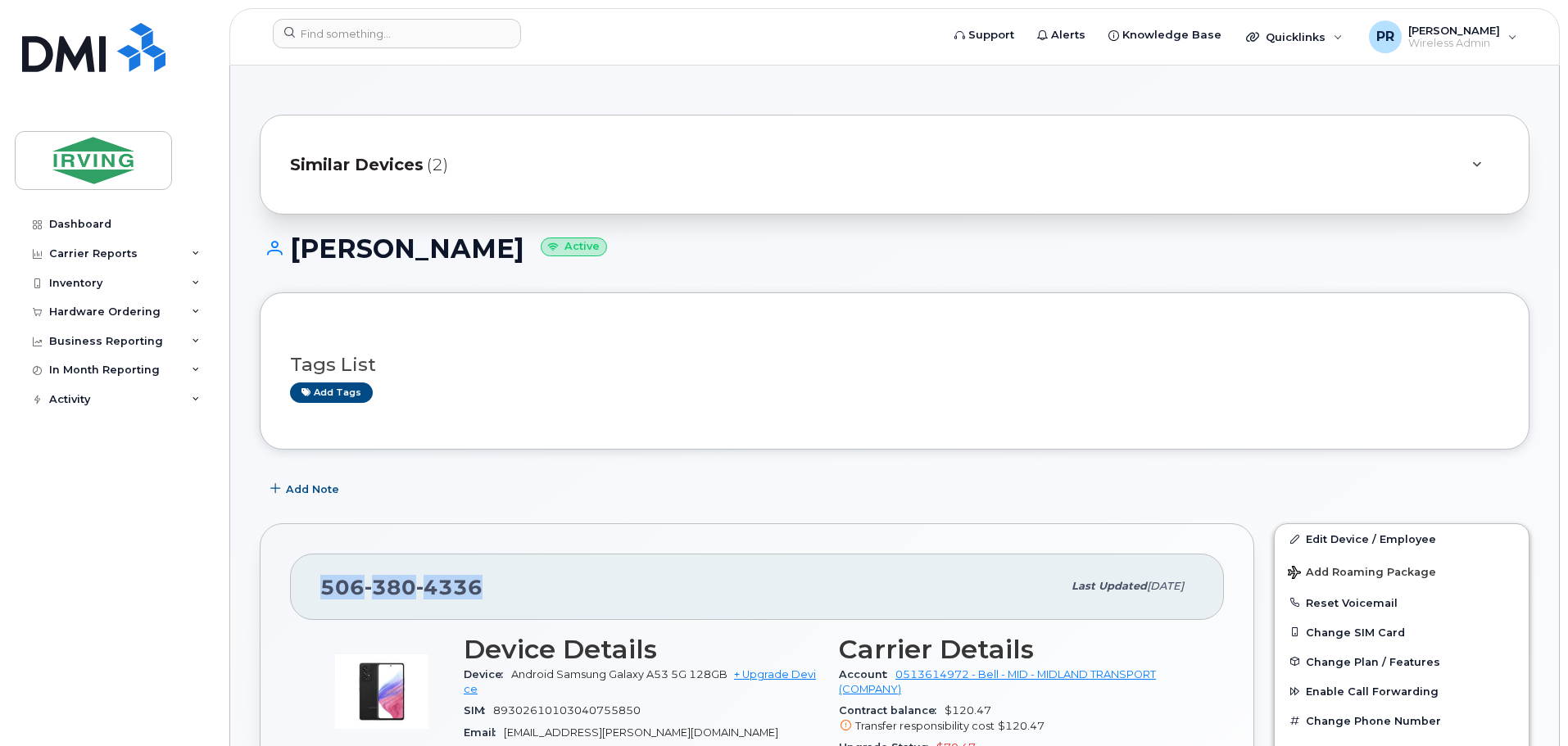
drag, startPoint x: 477, startPoint y: 586, endPoint x: 320, endPoint y: 591, distance: 157.1
click at [320, 591] on span "506 380 4336" at bounding box center [401, 587] width 162 height 25
copy span "506 380 4336"
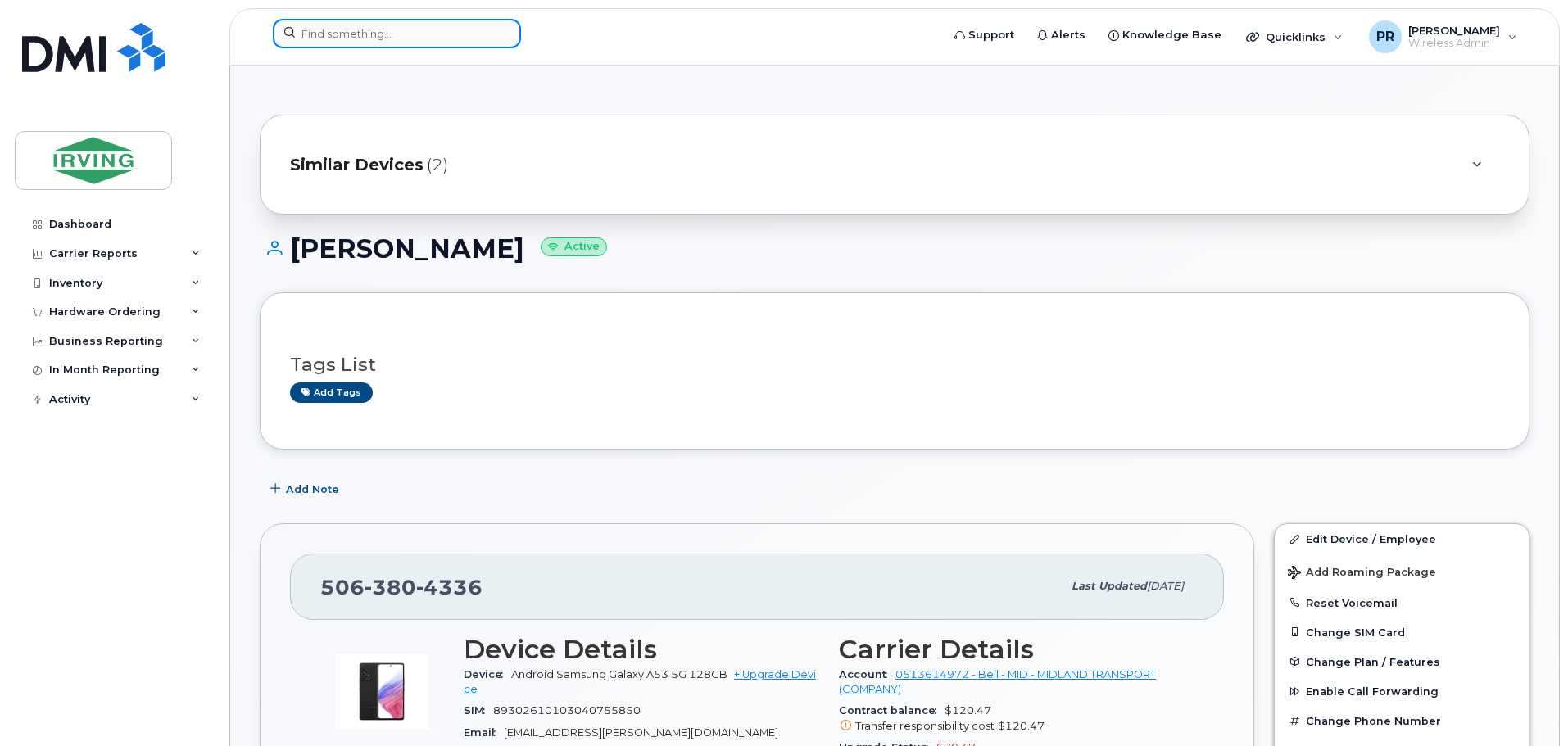
click at [369, 42] on input at bounding box center [397, 33] width 248 height 29
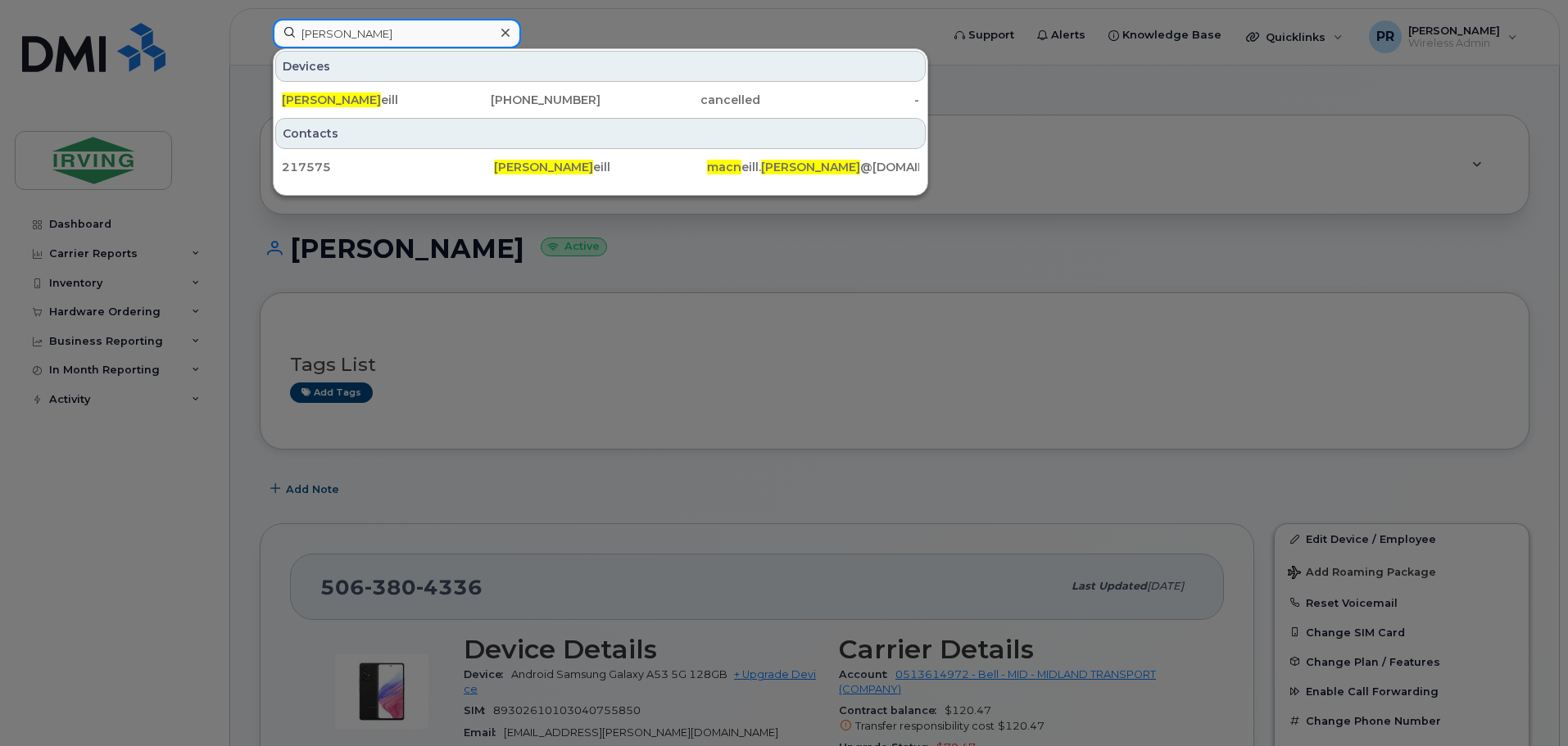
drag, startPoint x: 366, startPoint y: 37, endPoint x: 205, endPoint y: 44, distance: 161.2
click at [260, 44] on div "troy macn Devices Troy MacN eill 506-269-2676 cancelled - Contacts 217575 Troy …" at bounding box center [601, 37] width 683 height 36
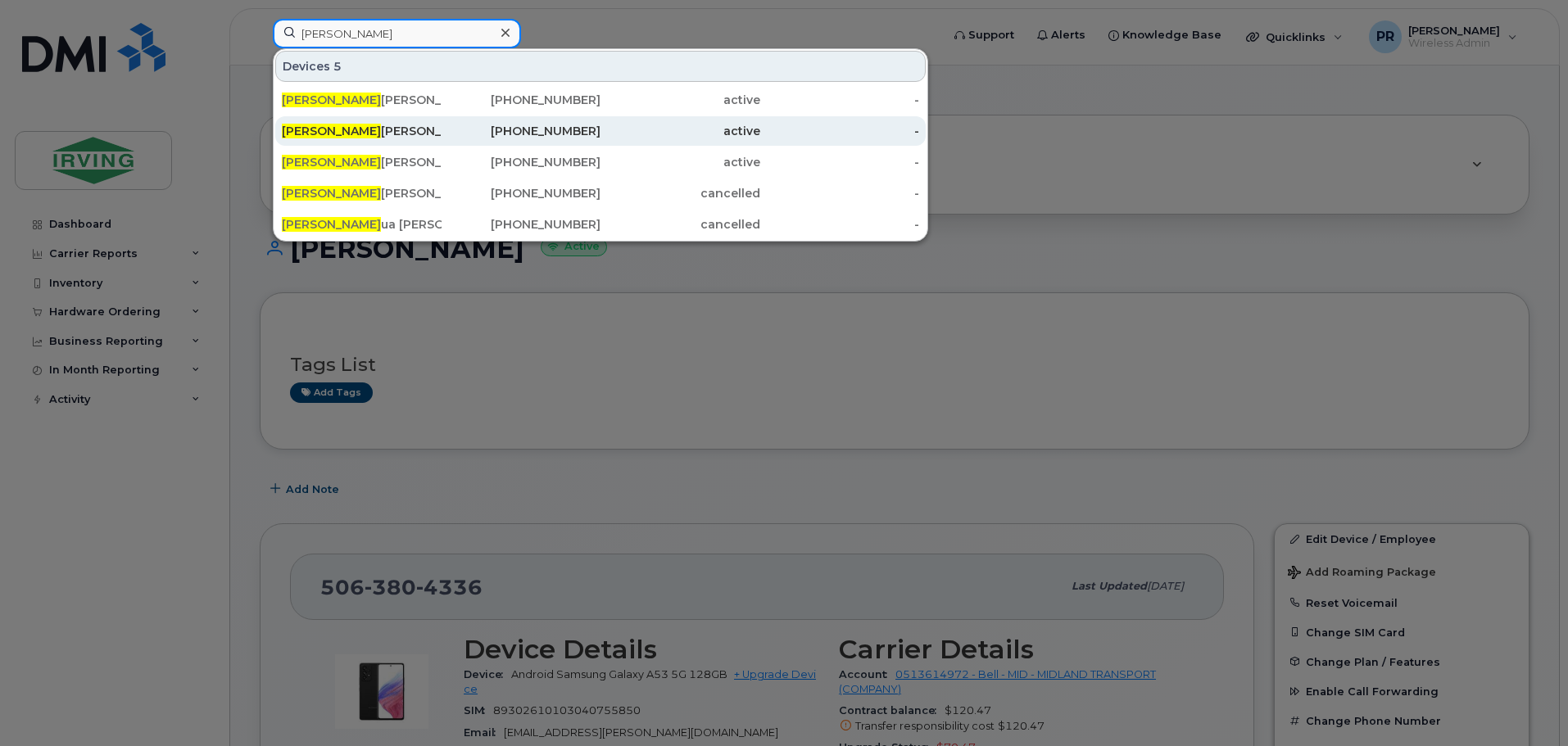
type input "[PERSON_NAME]"
click at [341, 127] on div "[PERSON_NAME]" at bounding box center [362, 131] width 160 height 17
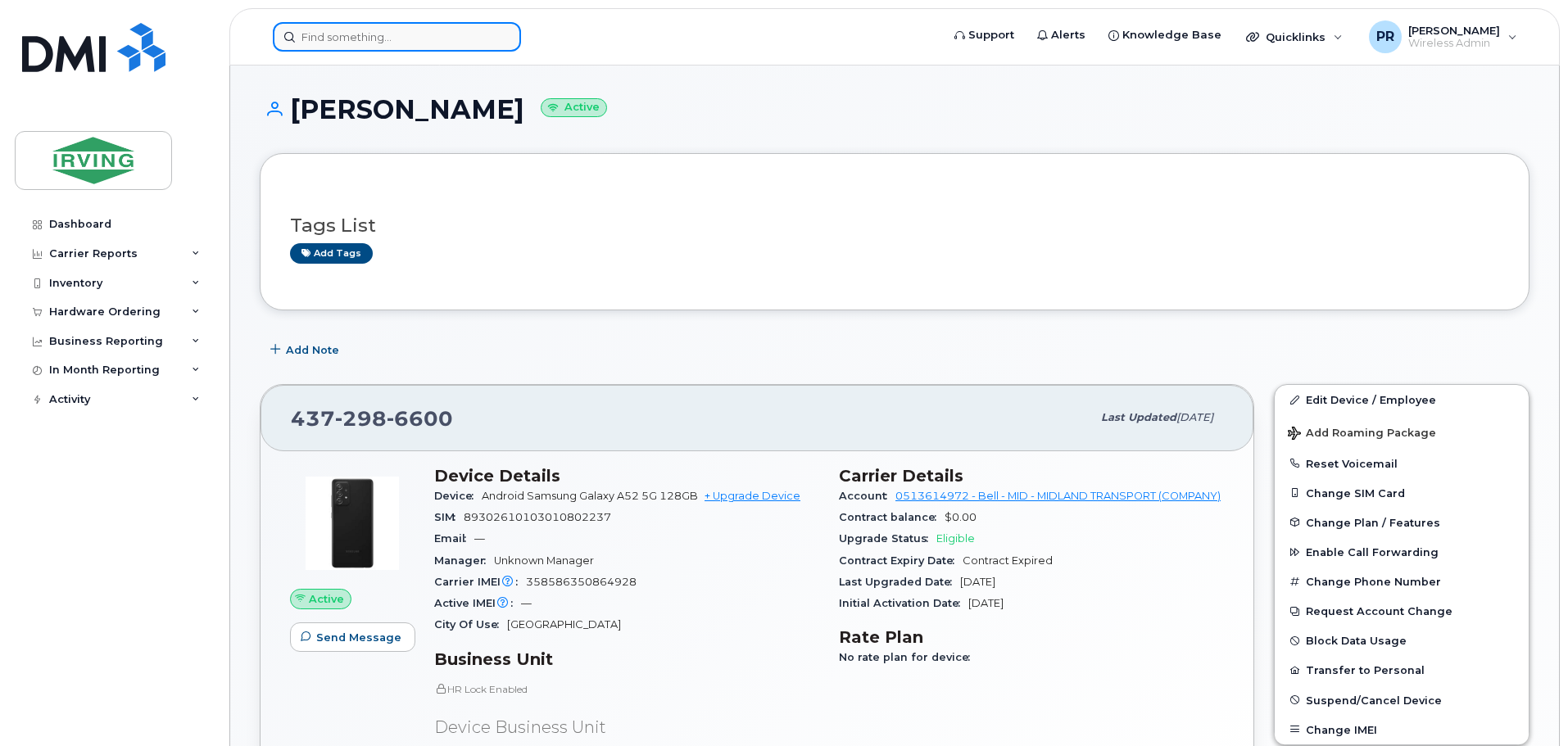
click at [379, 33] on input at bounding box center [397, 37] width 248 height 29
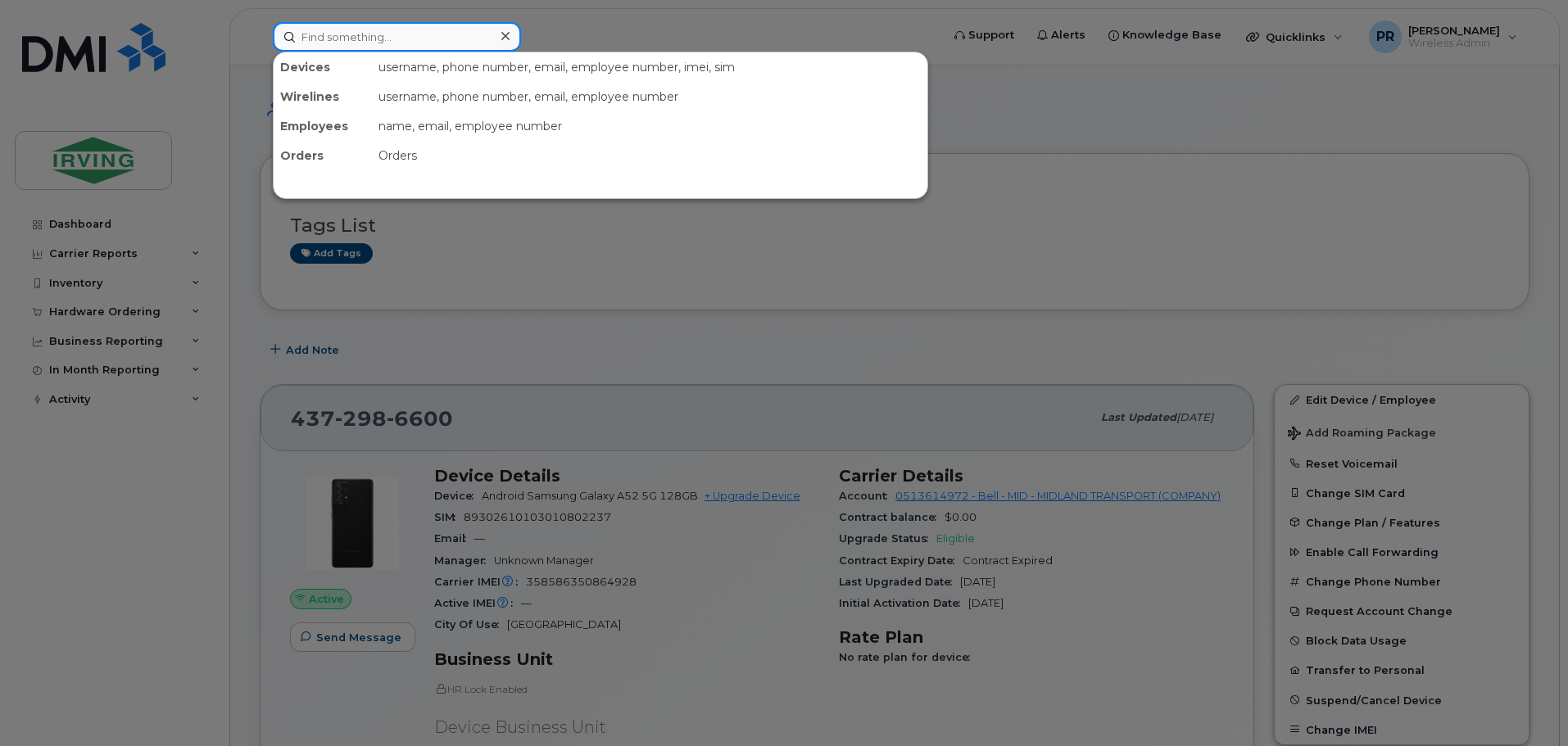
click at [379, 33] on input at bounding box center [397, 37] width 248 height 29
click at [363, 35] on input at bounding box center [397, 37] width 248 height 29
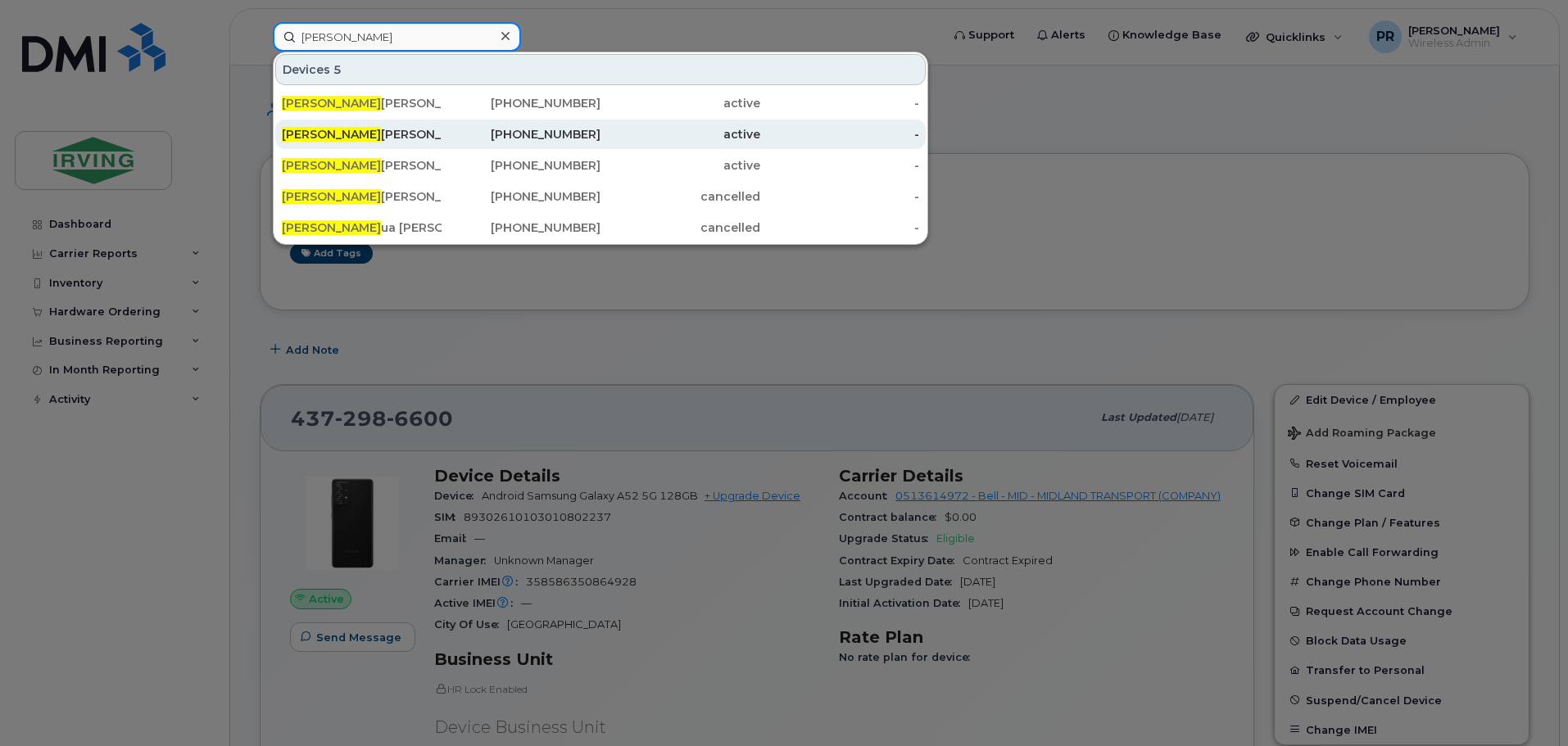
type input "[PERSON_NAME]"
click at [348, 128] on div "[PERSON_NAME]" at bounding box center [362, 135] width 160 height 17
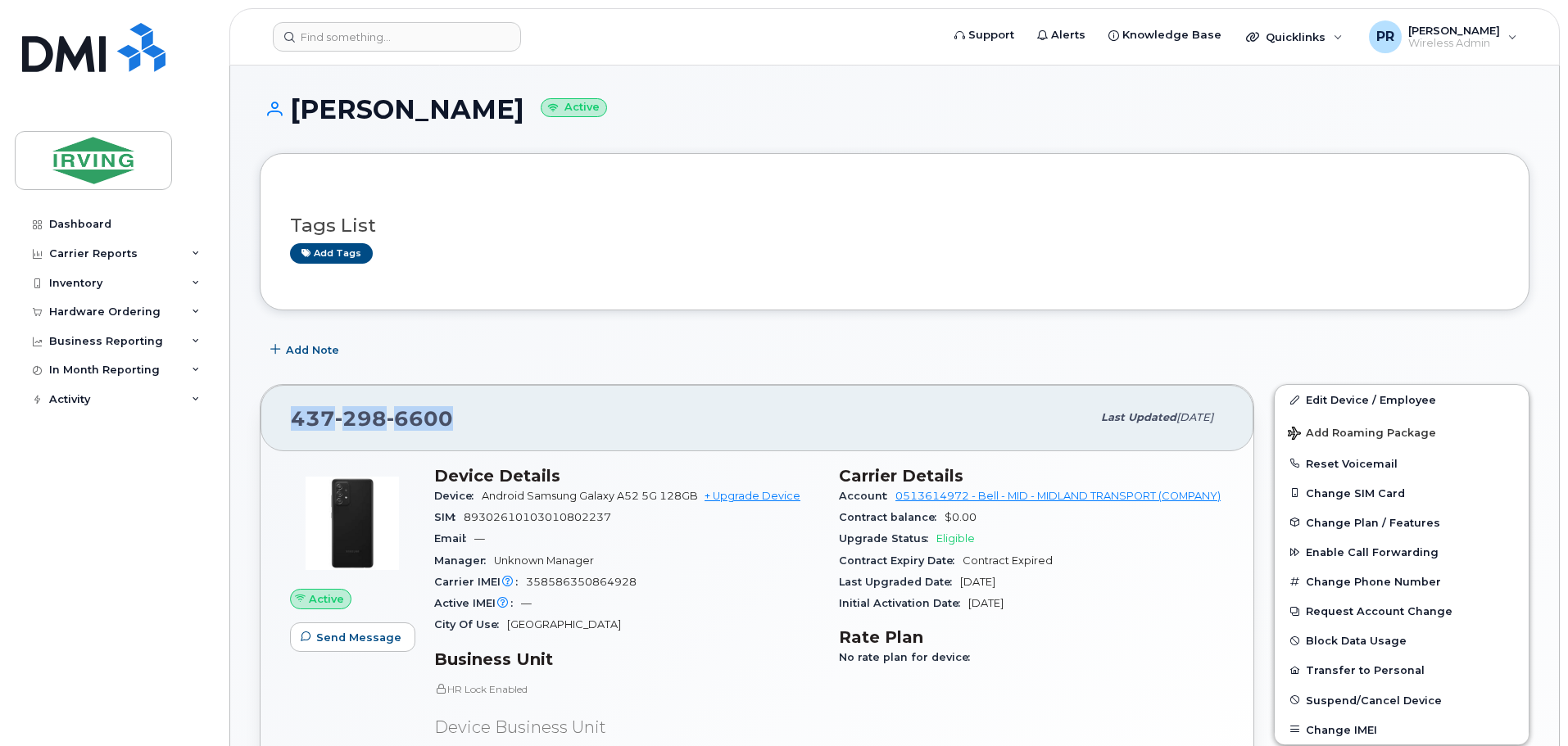
drag, startPoint x: 472, startPoint y: 417, endPoint x: 287, endPoint y: 415, distance: 185.0
click at [280, 414] on div "[PHONE_NUMBER] Last updated [DATE]" at bounding box center [756, 417] width 992 height 66
copy span "437 298 6600"
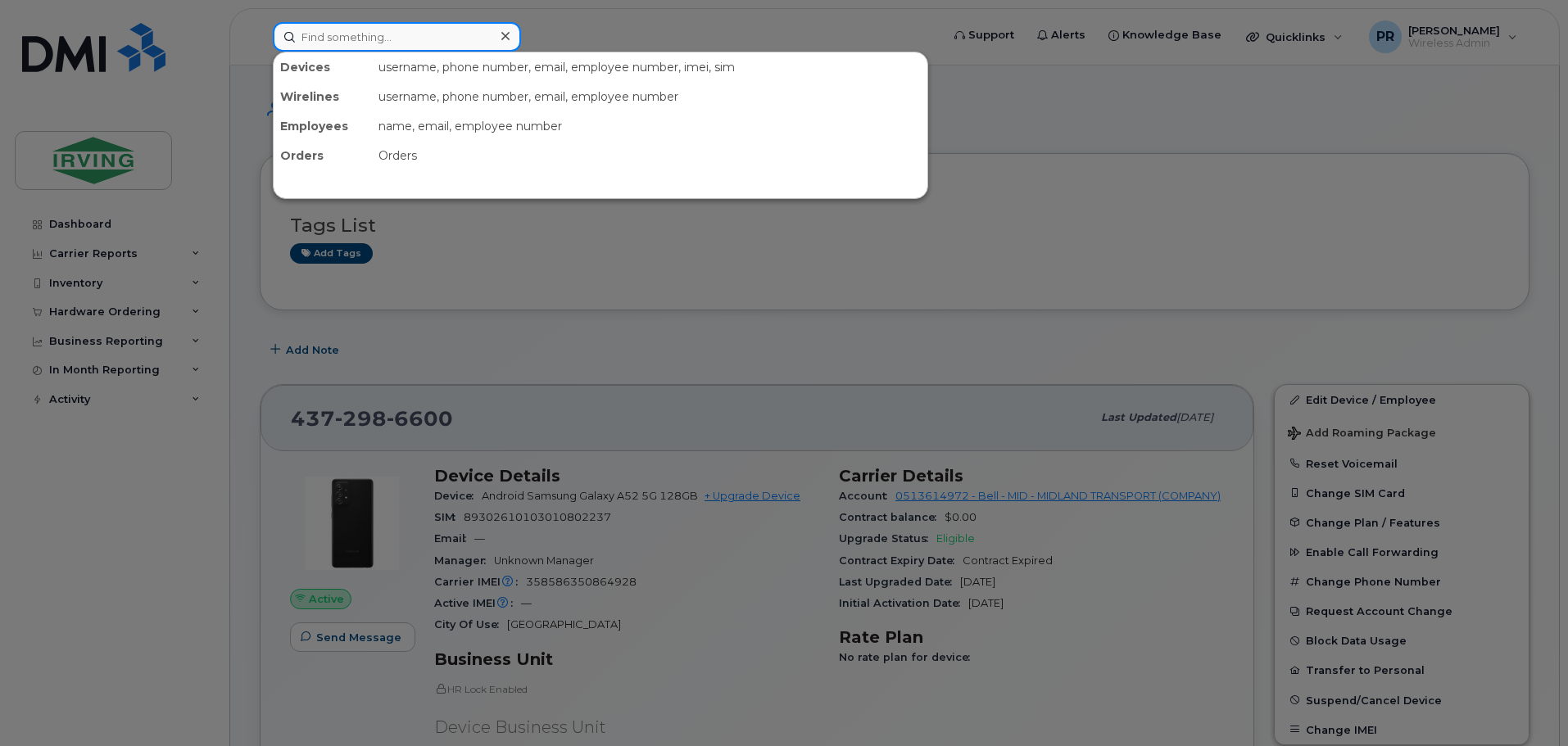
click at [365, 35] on input at bounding box center [397, 37] width 248 height 29
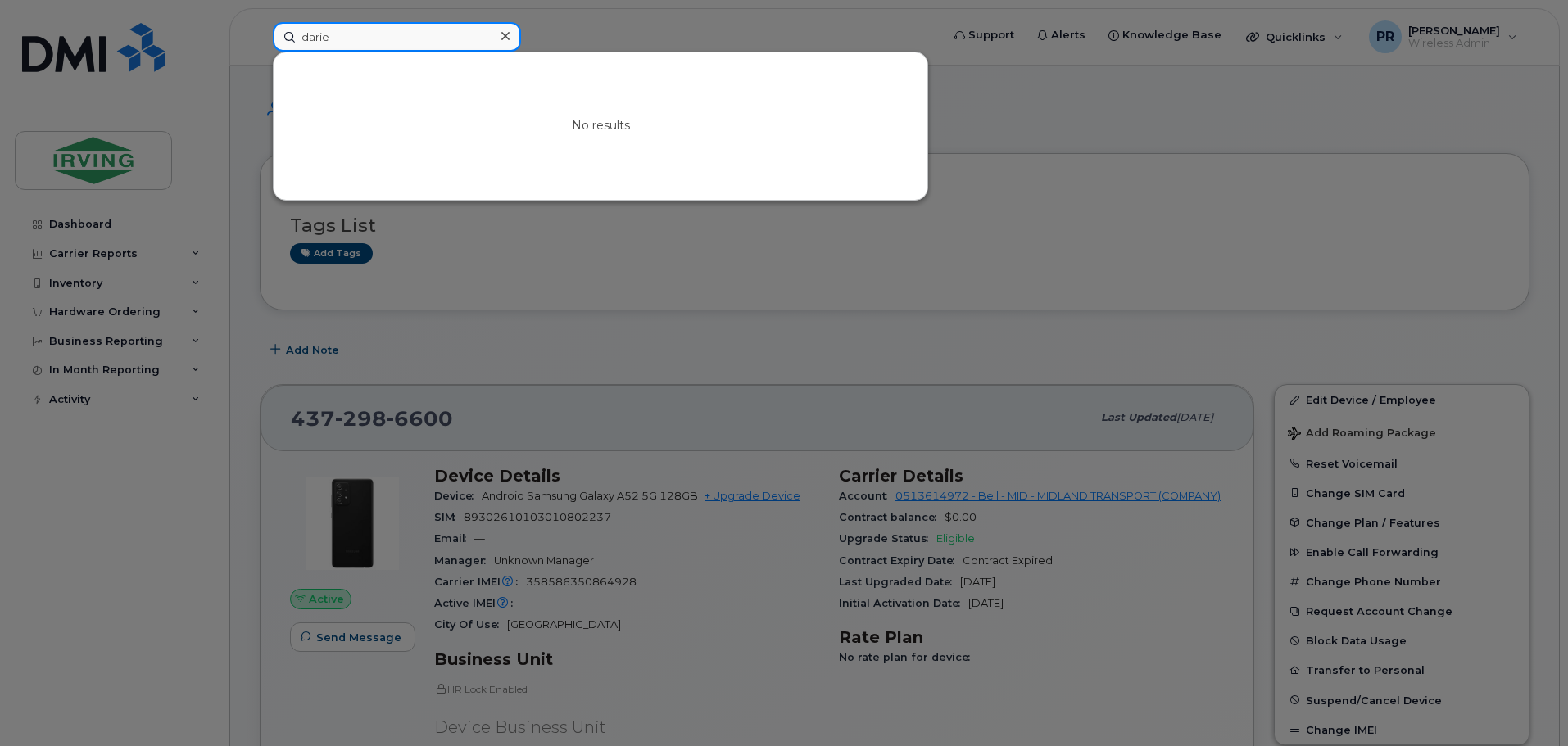
type input "darien"
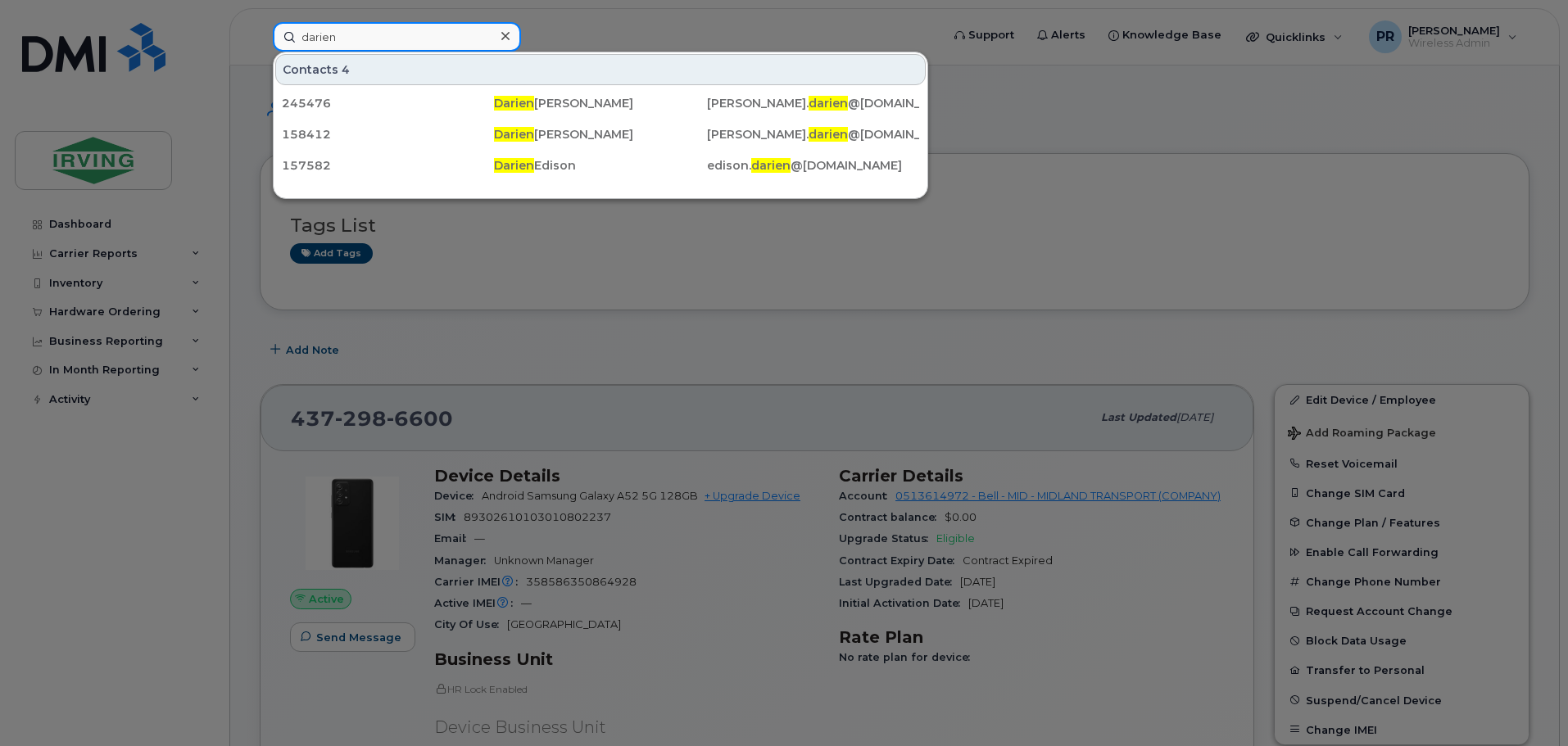
drag, startPoint x: 361, startPoint y: 37, endPoint x: 202, endPoint y: 41, distance: 159.1
click at [260, 41] on div "darien Contacts 4 245476 Darien Bland bland. darien @irvingtissue.com 158412 Da…" at bounding box center [601, 37] width 683 height 29
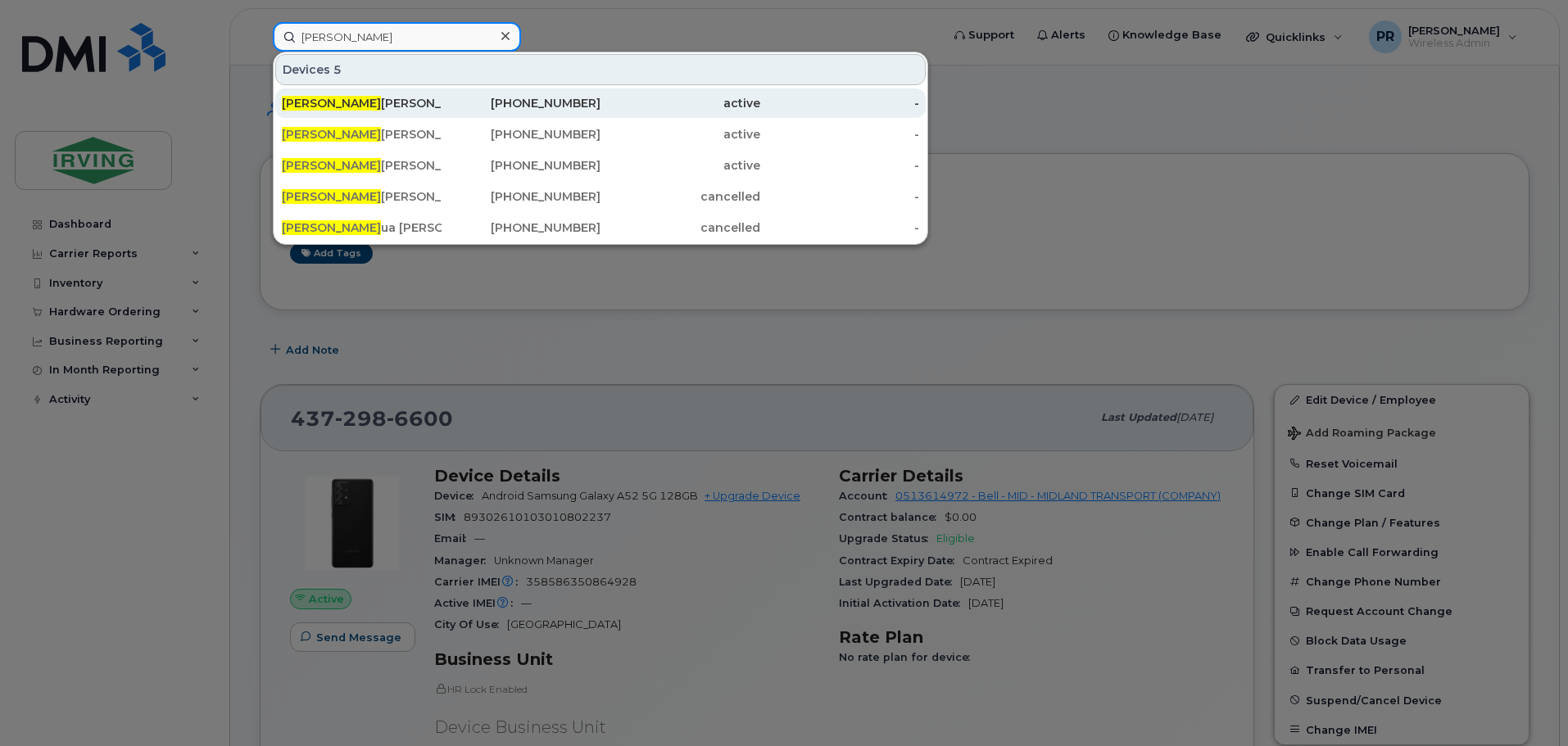
type input "josh"
click at [565, 101] on div "506-381-8831" at bounding box center [522, 103] width 160 height 17
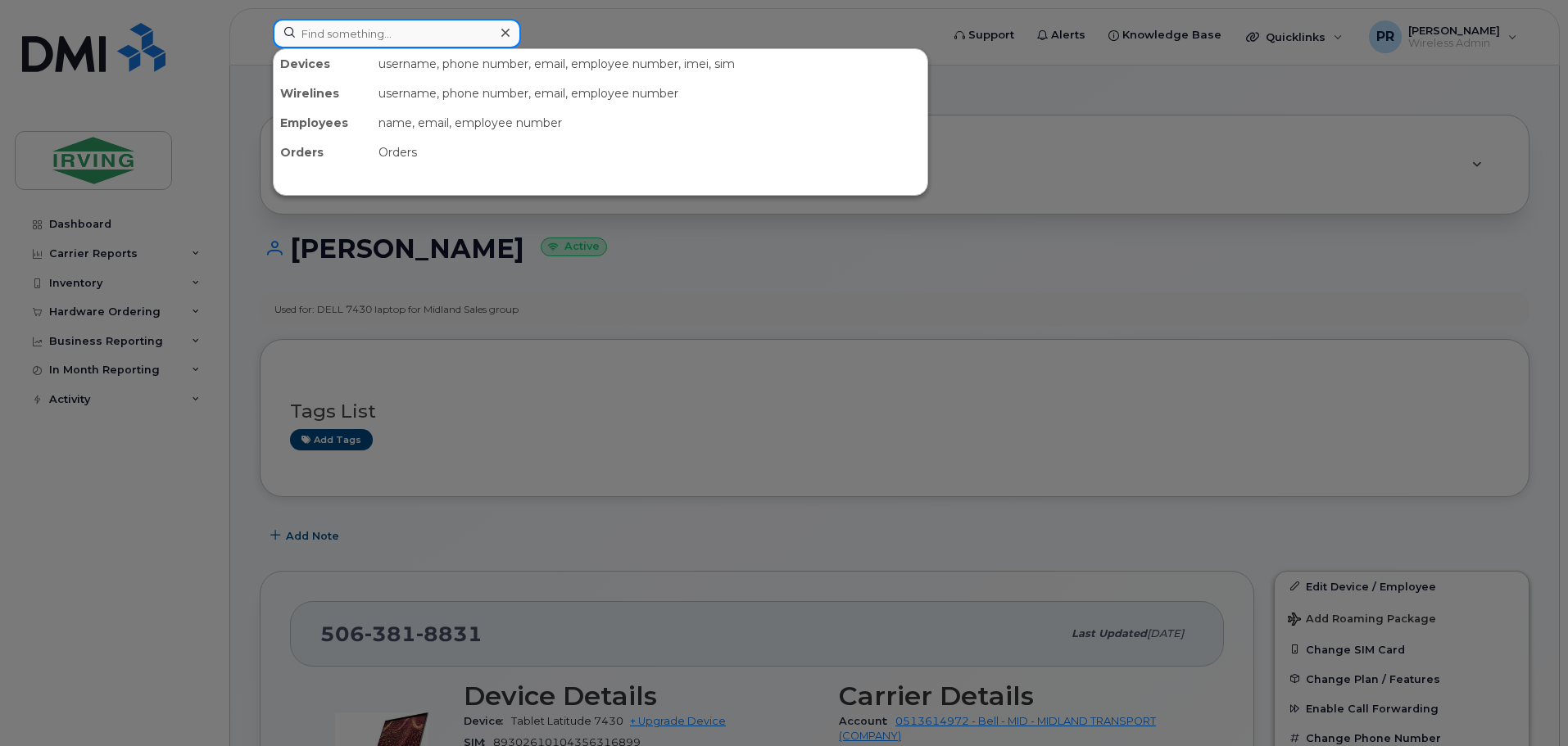
click at [373, 35] on input at bounding box center [397, 33] width 248 height 29
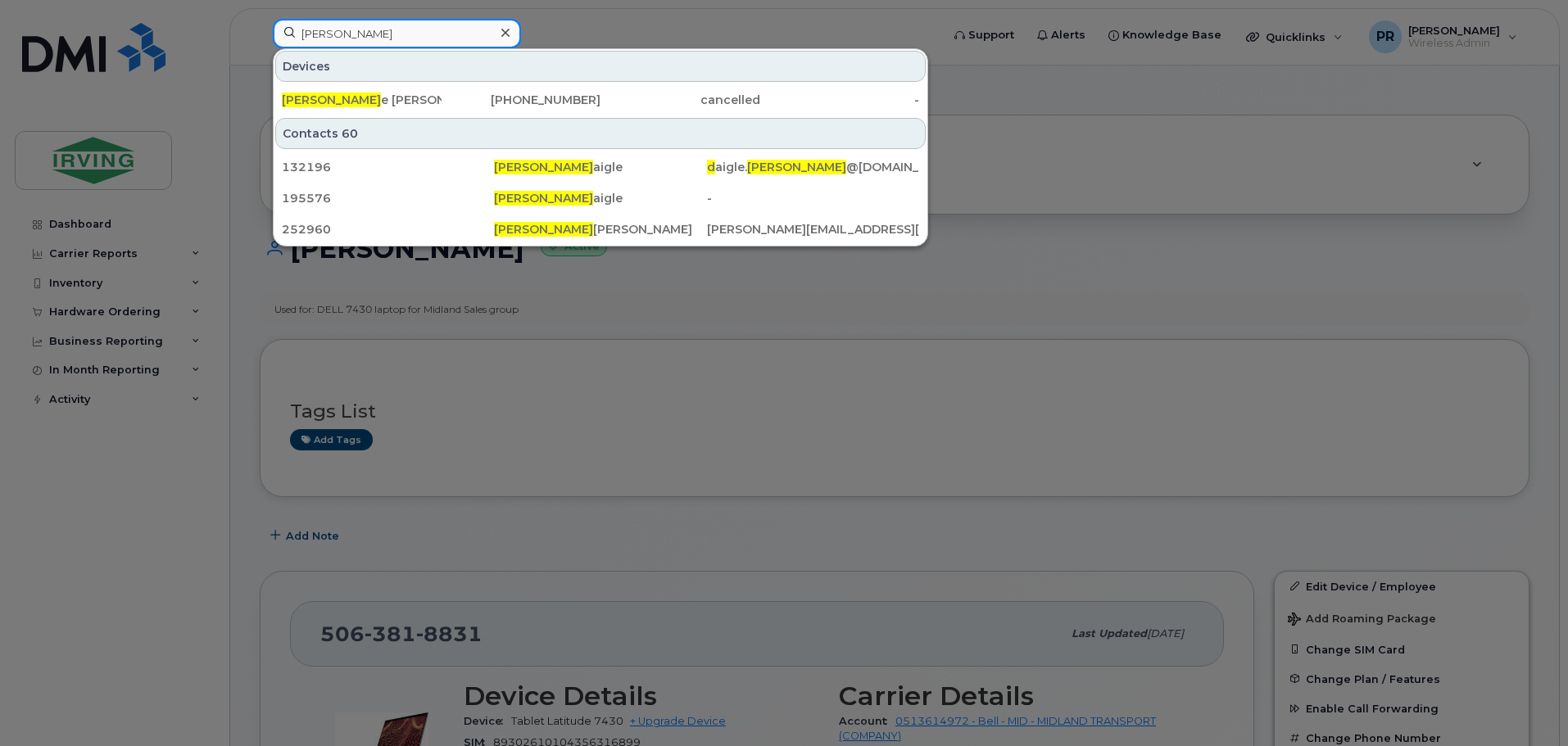
drag, startPoint x: 373, startPoint y: 33, endPoint x: 181, endPoint y: 39, distance: 192.1
click at [260, 39] on div "matthew d Devices Matthew D e Silva 506-380-8230 cancelled - Contacts 60 132196…" at bounding box center [601, 37] width 683 height 36
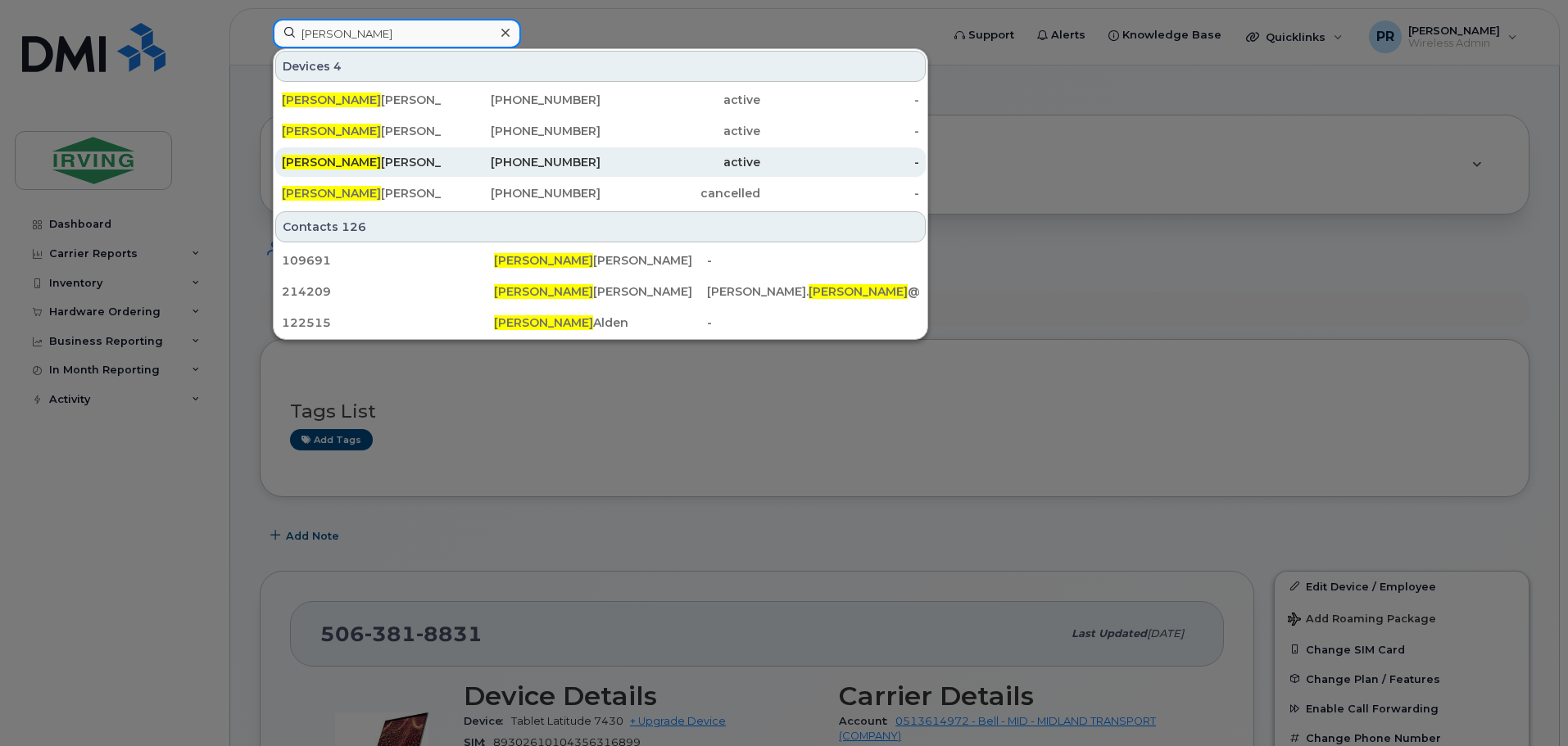
type input "[PERSON_NAME]"
click at [329, 165] on div "Josh Huebsch" at bounding box center [362, 162] width 160 height 17
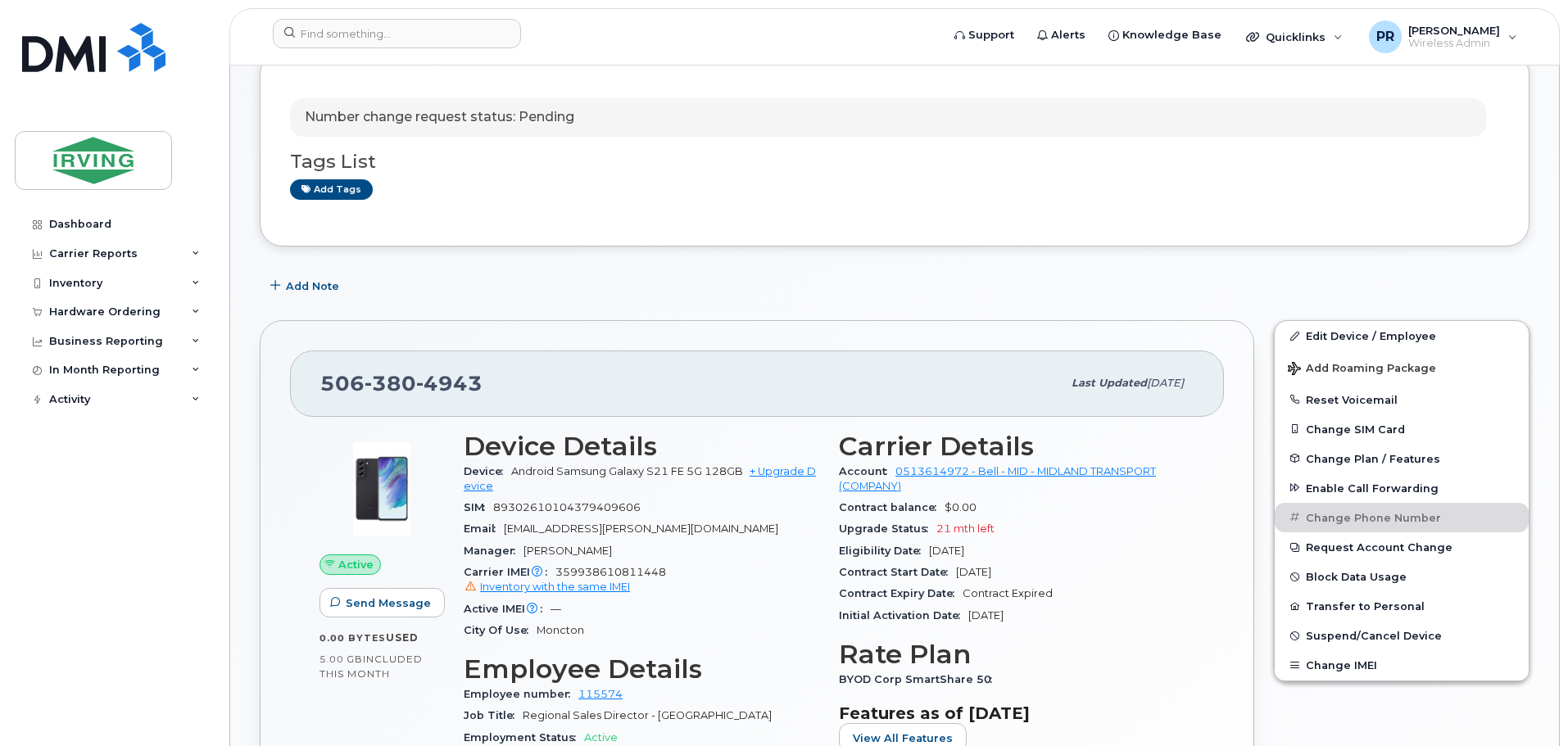
scroll to position [245, 0]
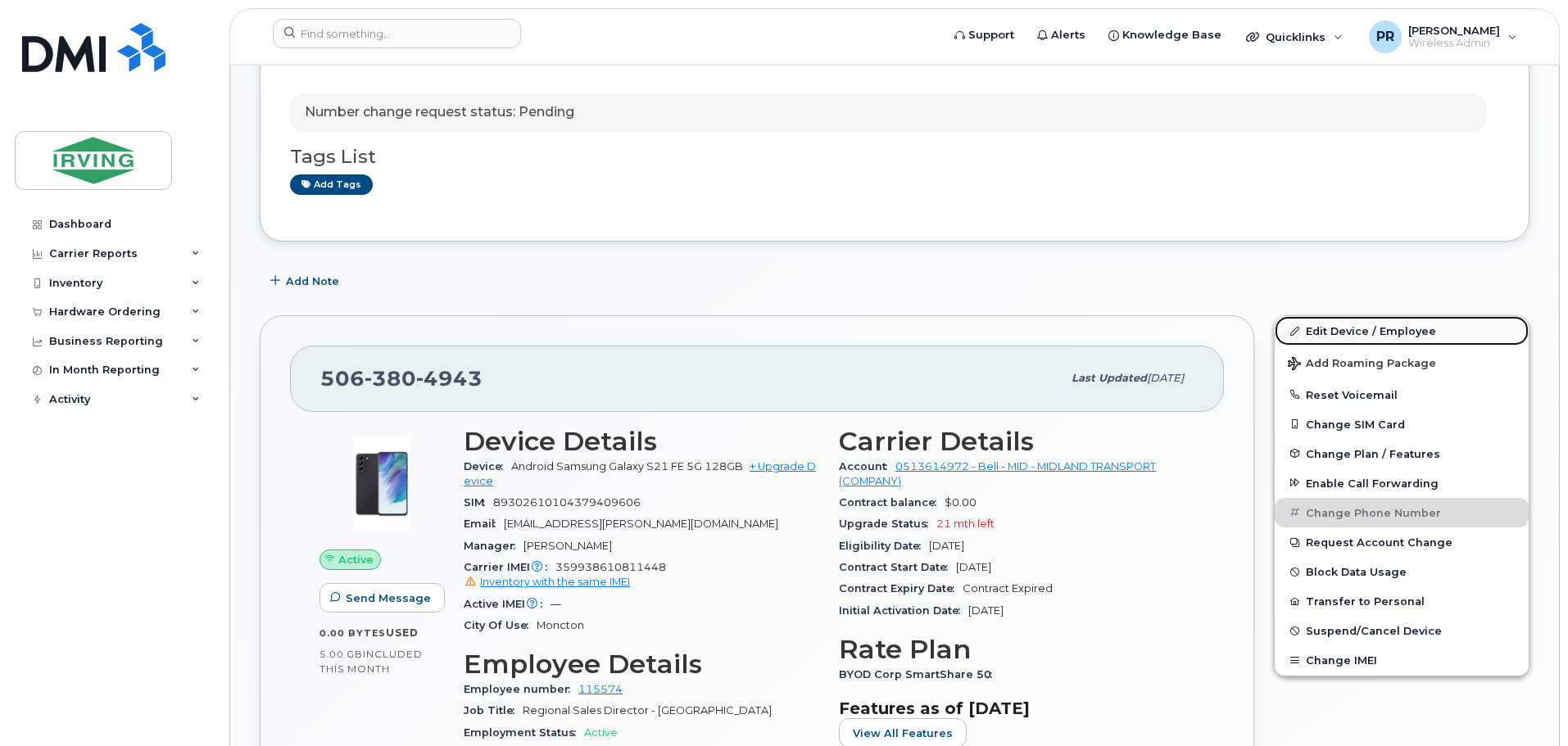
click at [1346, 331] on link "Edit Device / Employee" at bounding box center [1401, 330] width 254 height 29
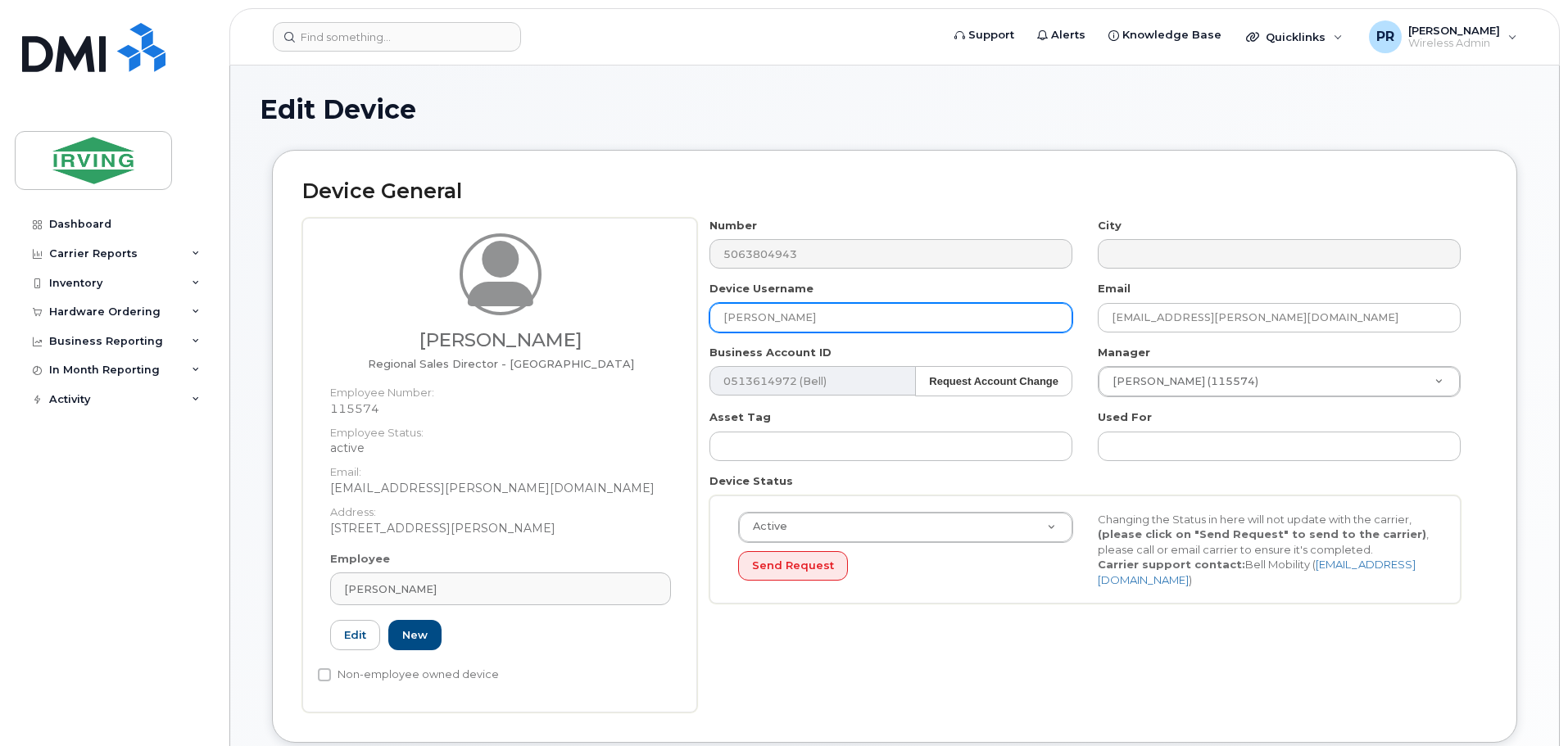
drag, startPoint x: 811, startPoint y: 322, endPoint x: 655, endPoint y: 326, distance: 156.1
click at [655, 326] on div "David Wiznuik Regional Sales Director - Ontario Employee Number: 115574 Employe…" at bounding box center [894, 465] width 1185 height 495
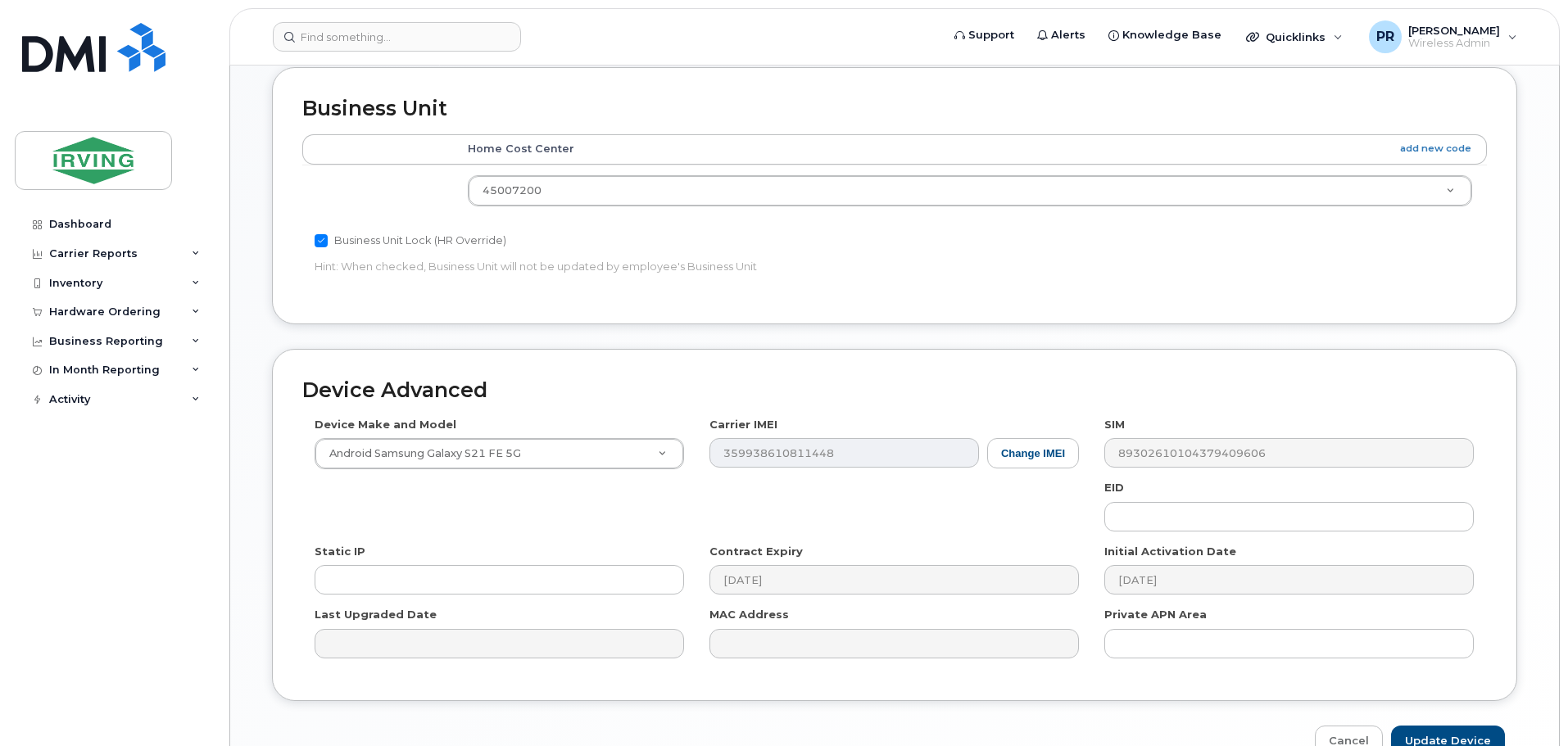
scroll to position [792, 0]
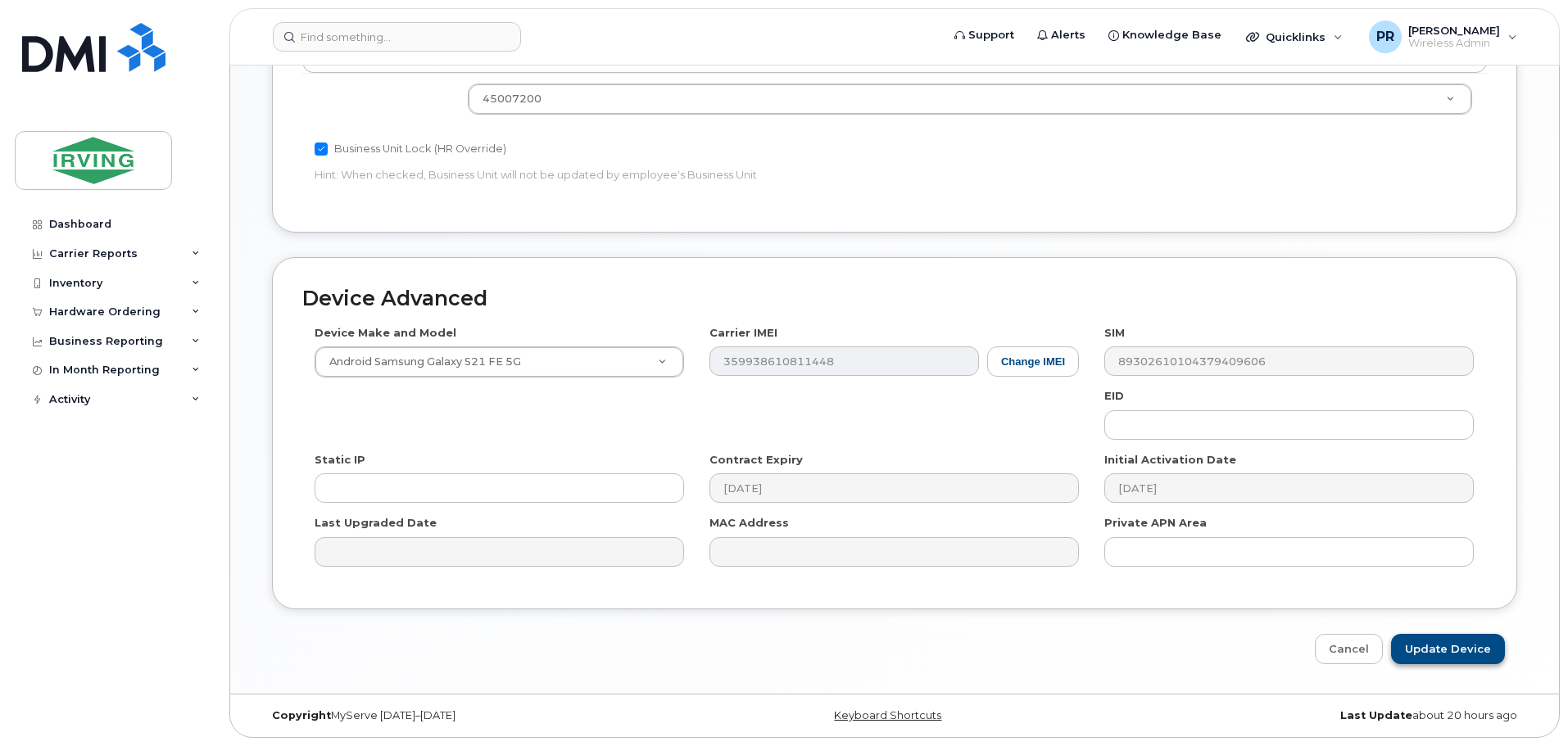
type input "Darien Head"
click at [1421, 652] on input "Update Device" at bounding box center [1447, 649] width 114 height 30
type input "Saving..."
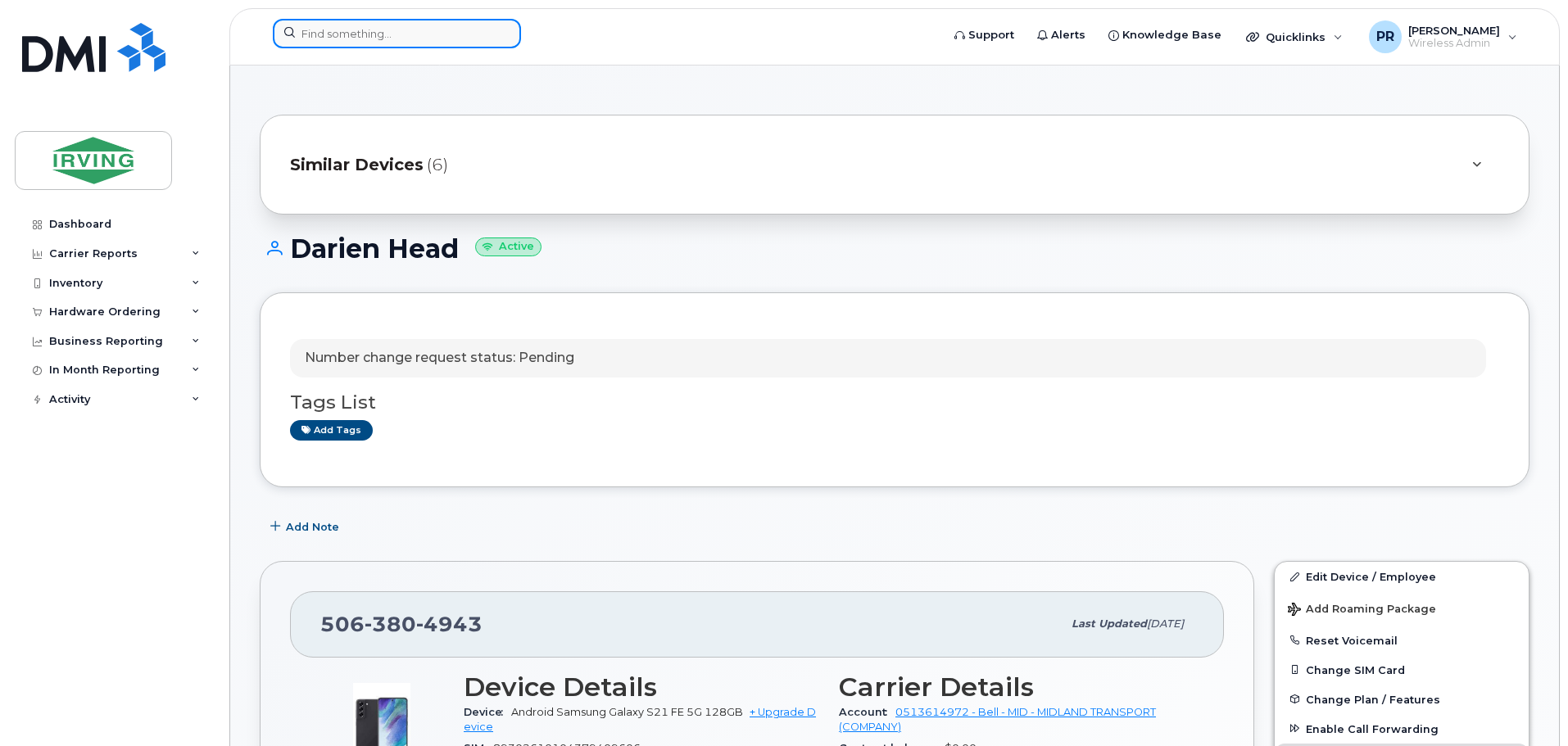
click at [379, 41] on input at bounding box center [397, 33] width 248 height 29
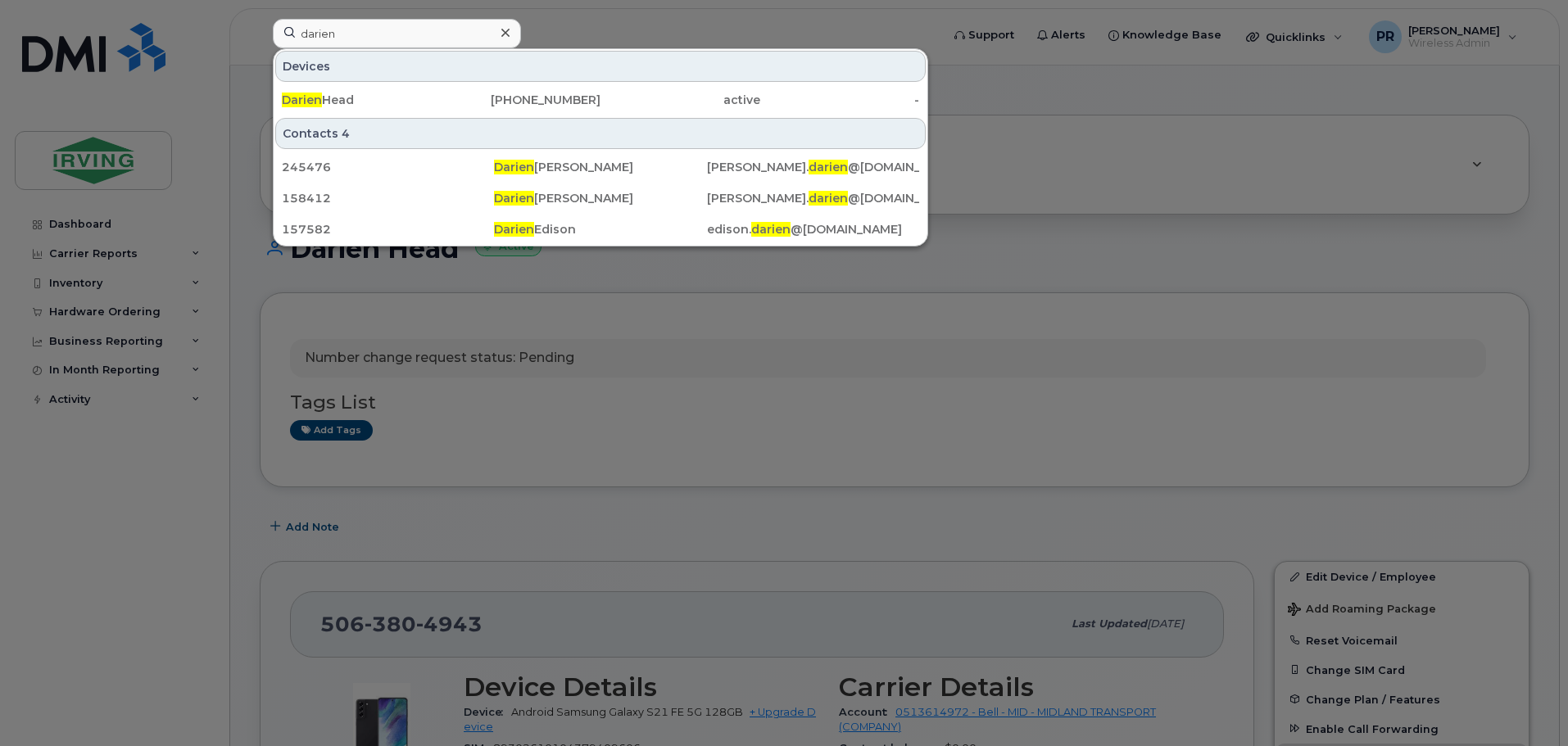
click at [997, 107] on div at bounding box center [784, 373] width 1568 height 746
drag, startPoint x: 361, startPoint y: 38, endPoint x: 230, endPoint y: 34, distance: 131.1
click at [260, 34] on div "darien Devices Darien Head 506-380-4943 active - Contacts 4 245476 Darien Bland…" at bounding box center [601, 37] width 683 height 36
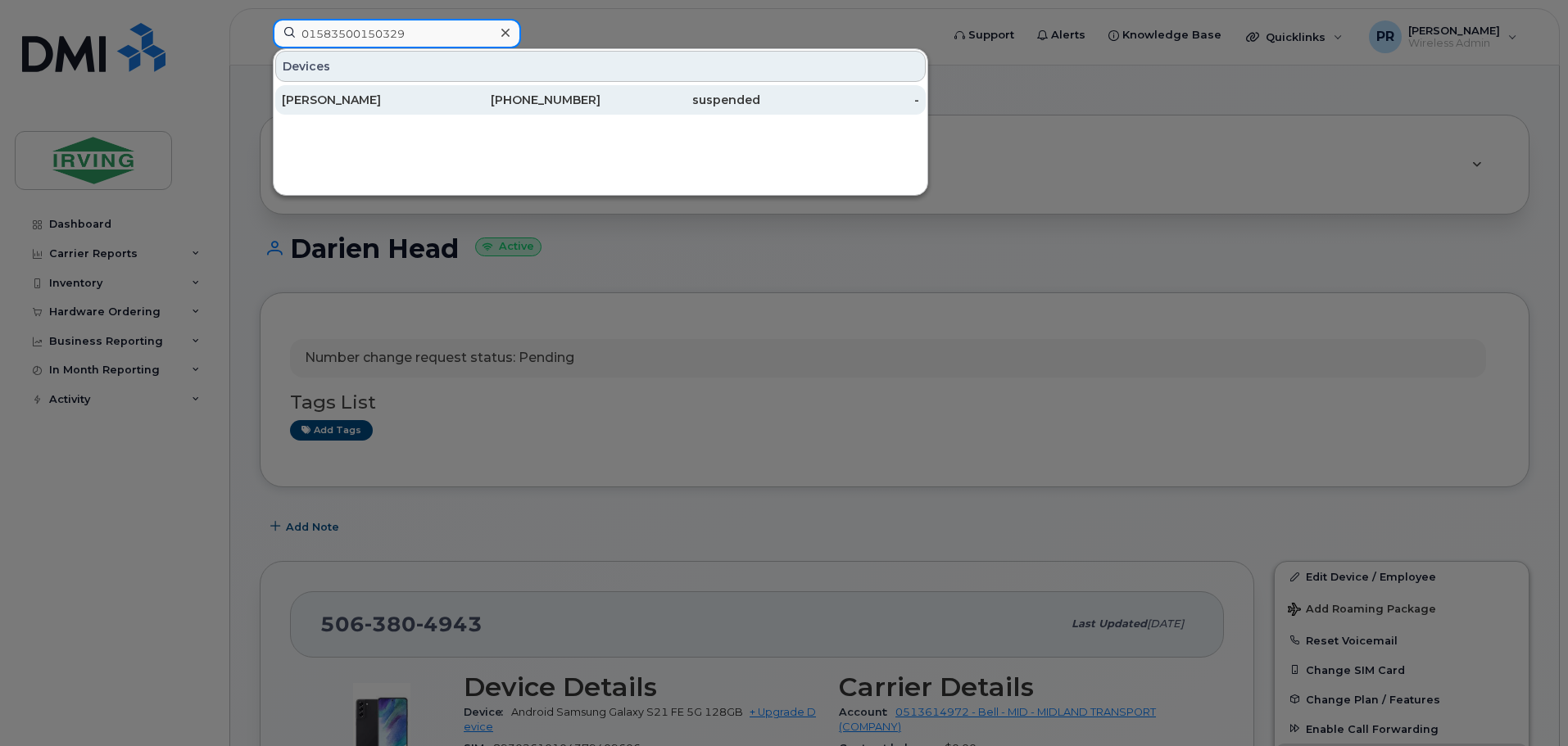
type input "01583500150329"
click at [403, 101] on div "Christina Cascagnette" at bounding box center [362, 100] width 160 height 17
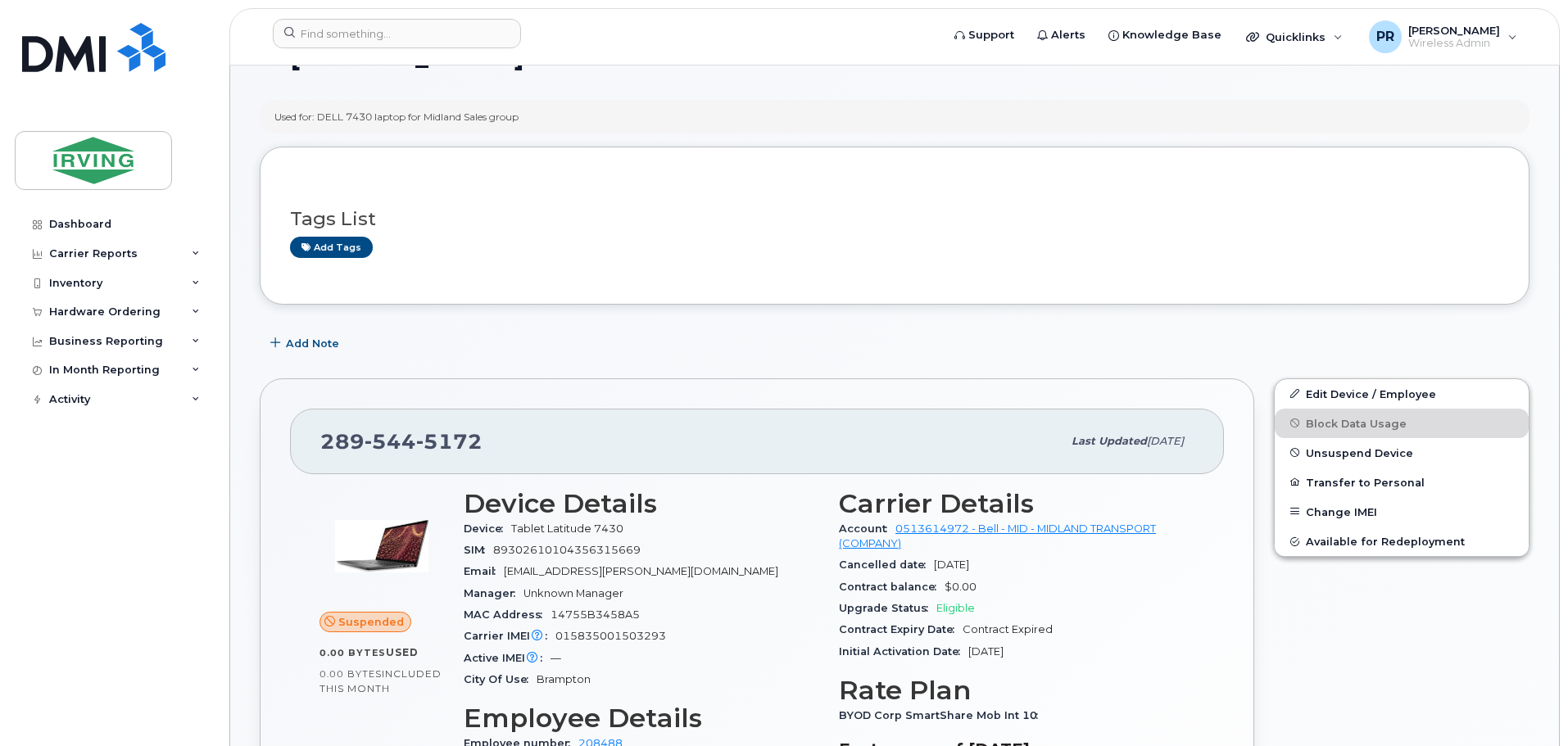
scroll to position [82, 0]
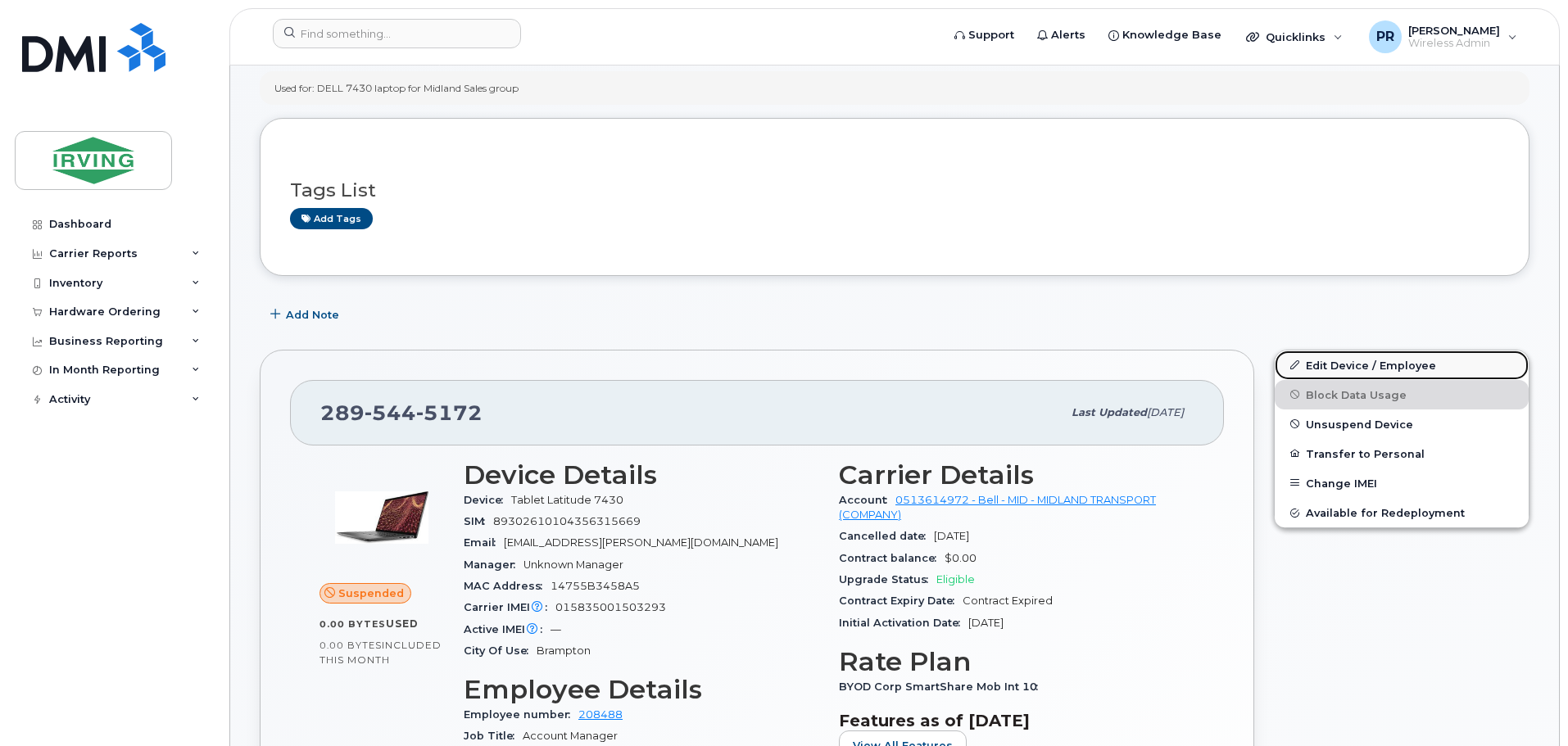
click at [1338, 368] on link "Edit Device / Employee" at bounding box center [1401, 364] width 254 height 29
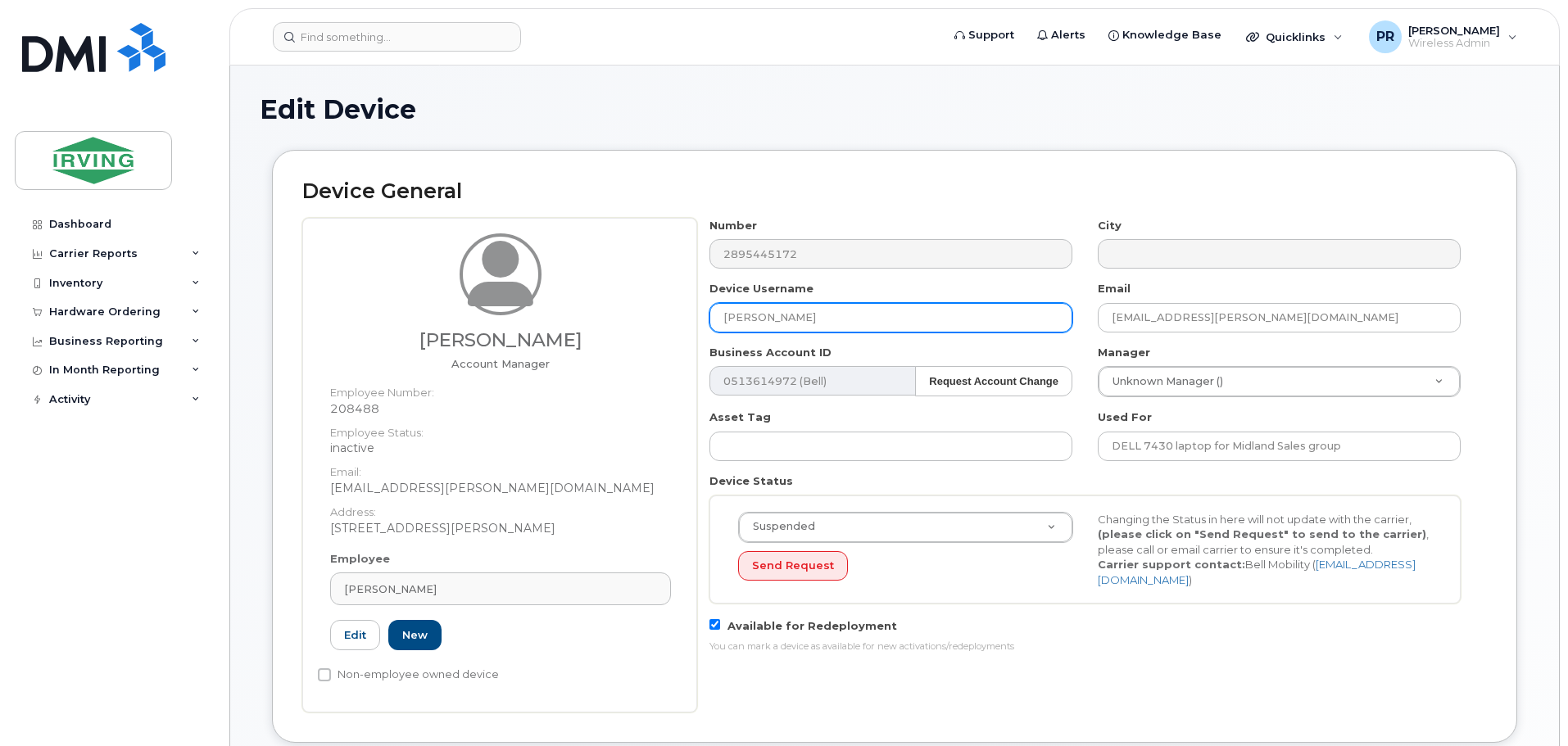
click at [834, 319] on input "[PERSON_NAME]" at bounding box center [891, 317] width 363 height 29
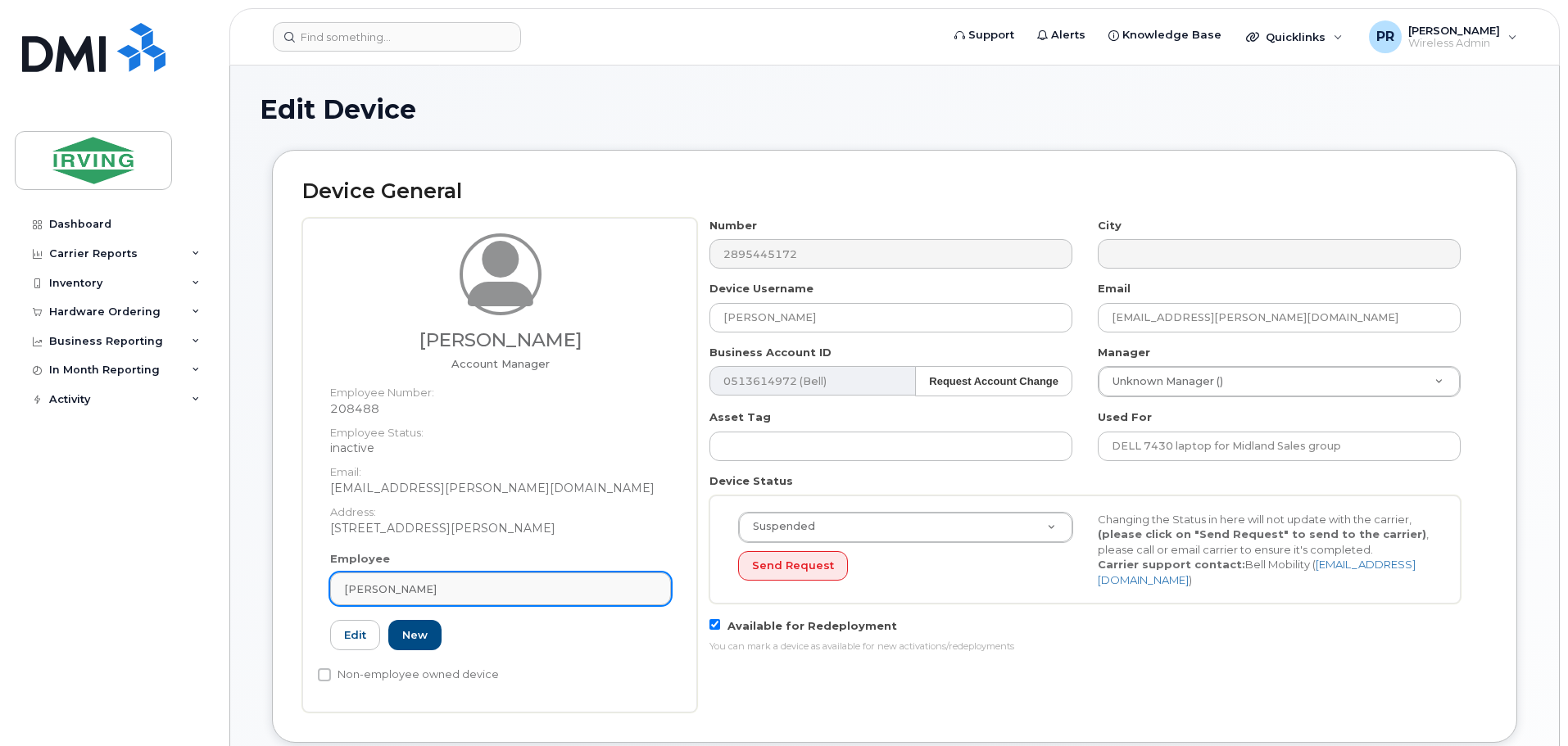
click at [437, 588] on span "[PERSON_NAME]" at bounding box center [390, 589] width 92 height 16
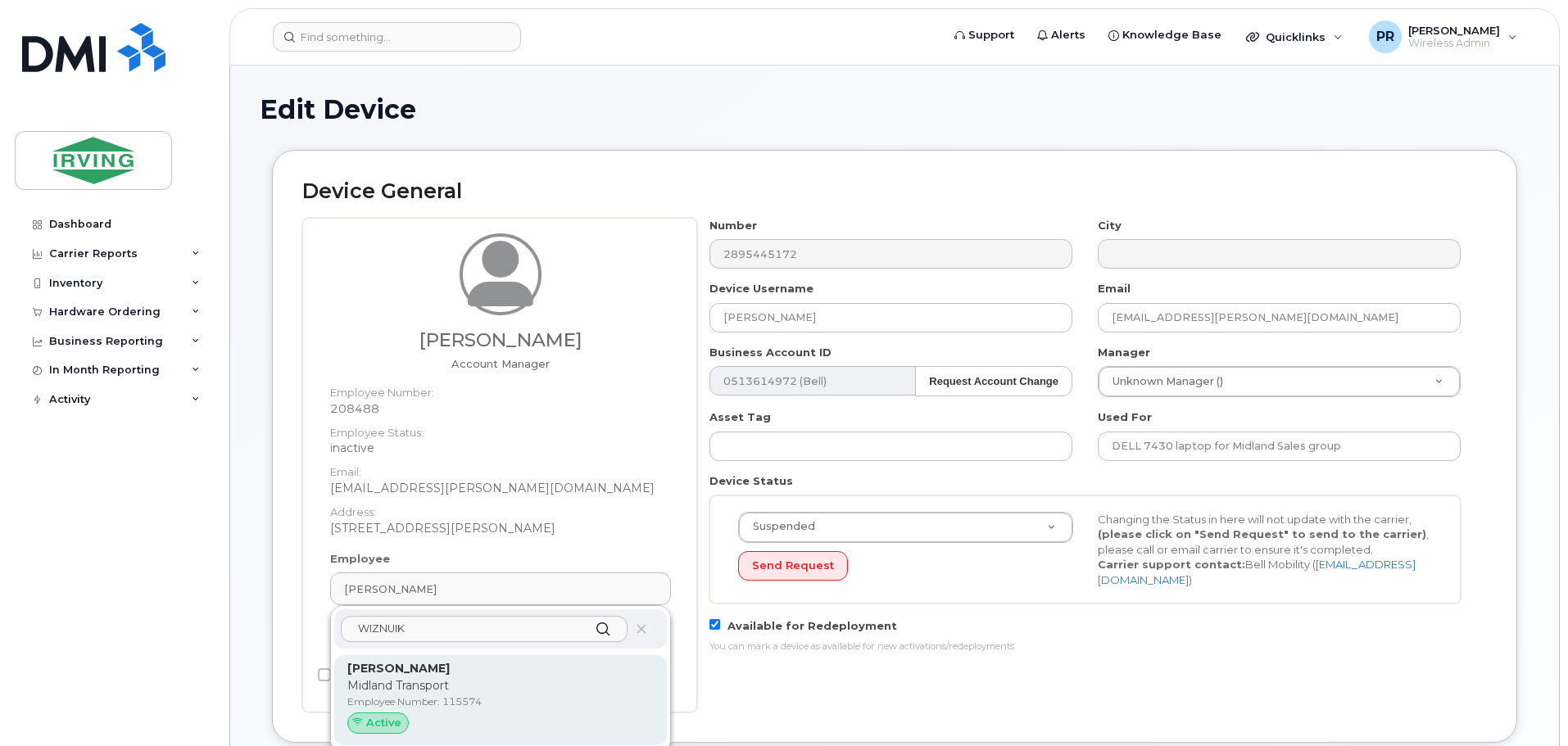
type input "WIZNUIK"
click at [437, 680] on p "Midland Transport" at bounding box center [500, 685] width 306 height 17
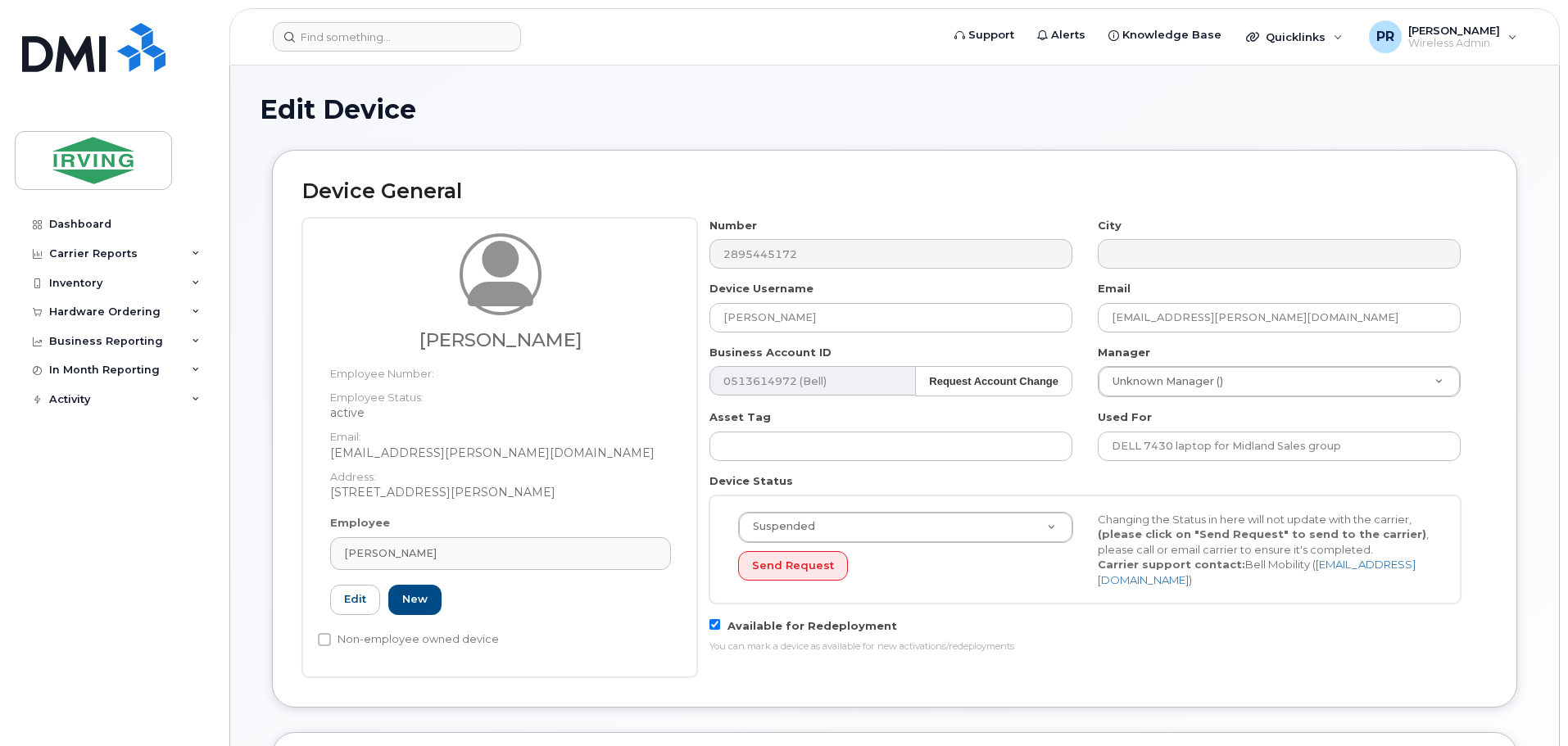
type input "115574"
type input "[PERSON_NAME]"
type input "[EMAIL_ADDRESS][PERSON_NAME][DOMAIN_NAME]"
drag, startPoint x: 823, startPoint y: 323, endPoint x: 640, endPoint y: 323, distance: 183.0
click at [640, 323] on div "David Wiznuik Employee Number: Employee Status: active Email: wiznuik.dave@midl…" at bounding box center [894, 447] width 1185 height 459
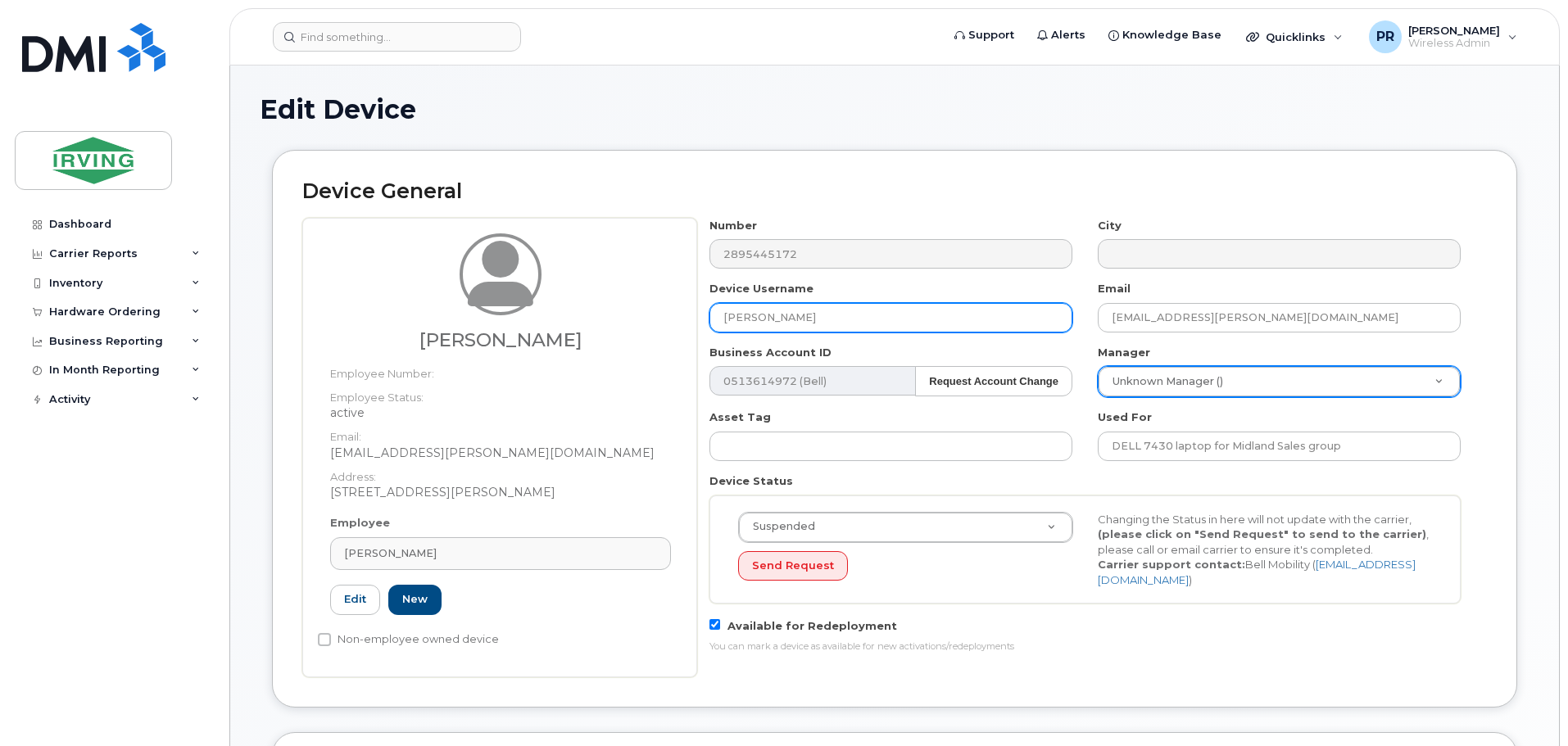
type input "[PERSON_NAME]"
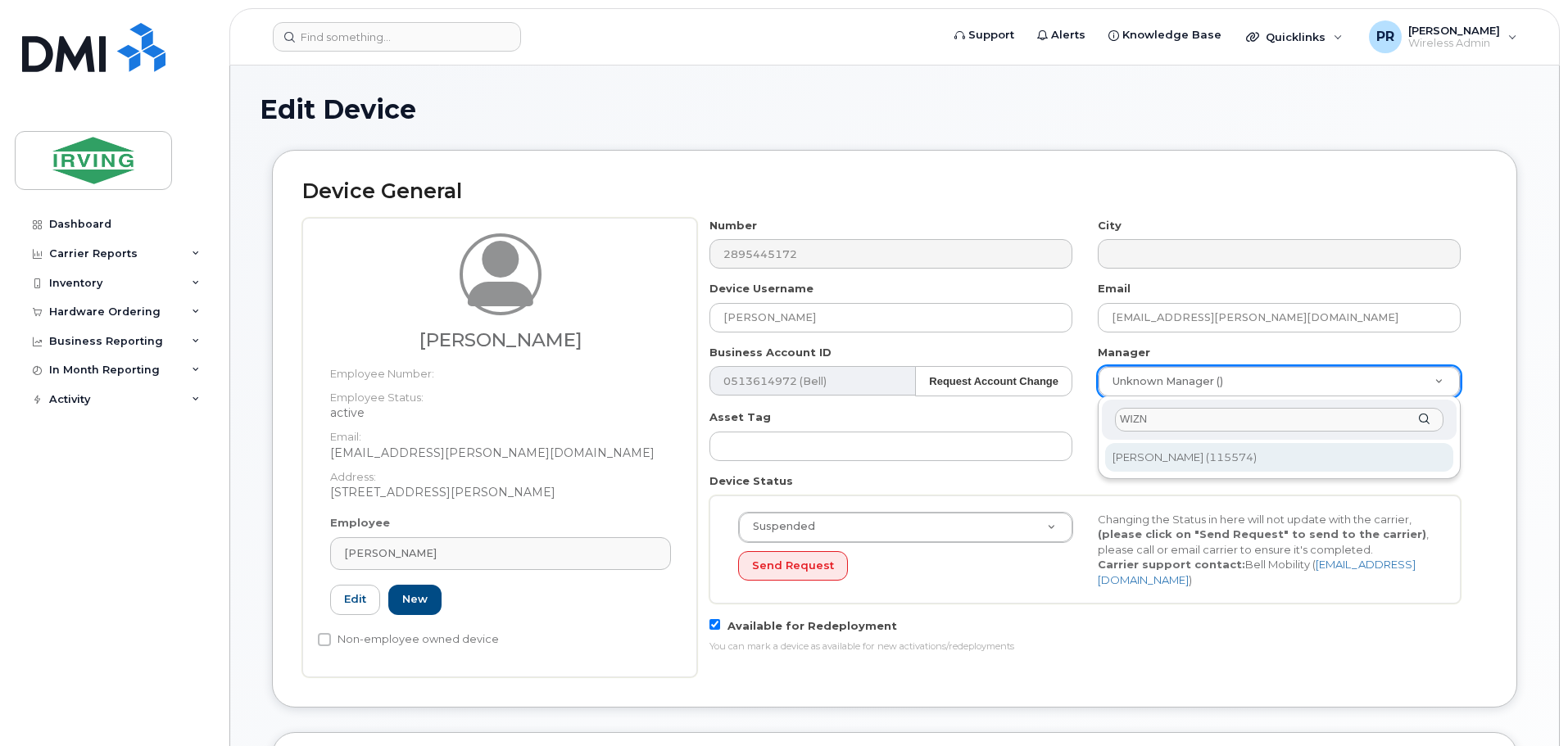
type input "WIZN"
type input "1455796"
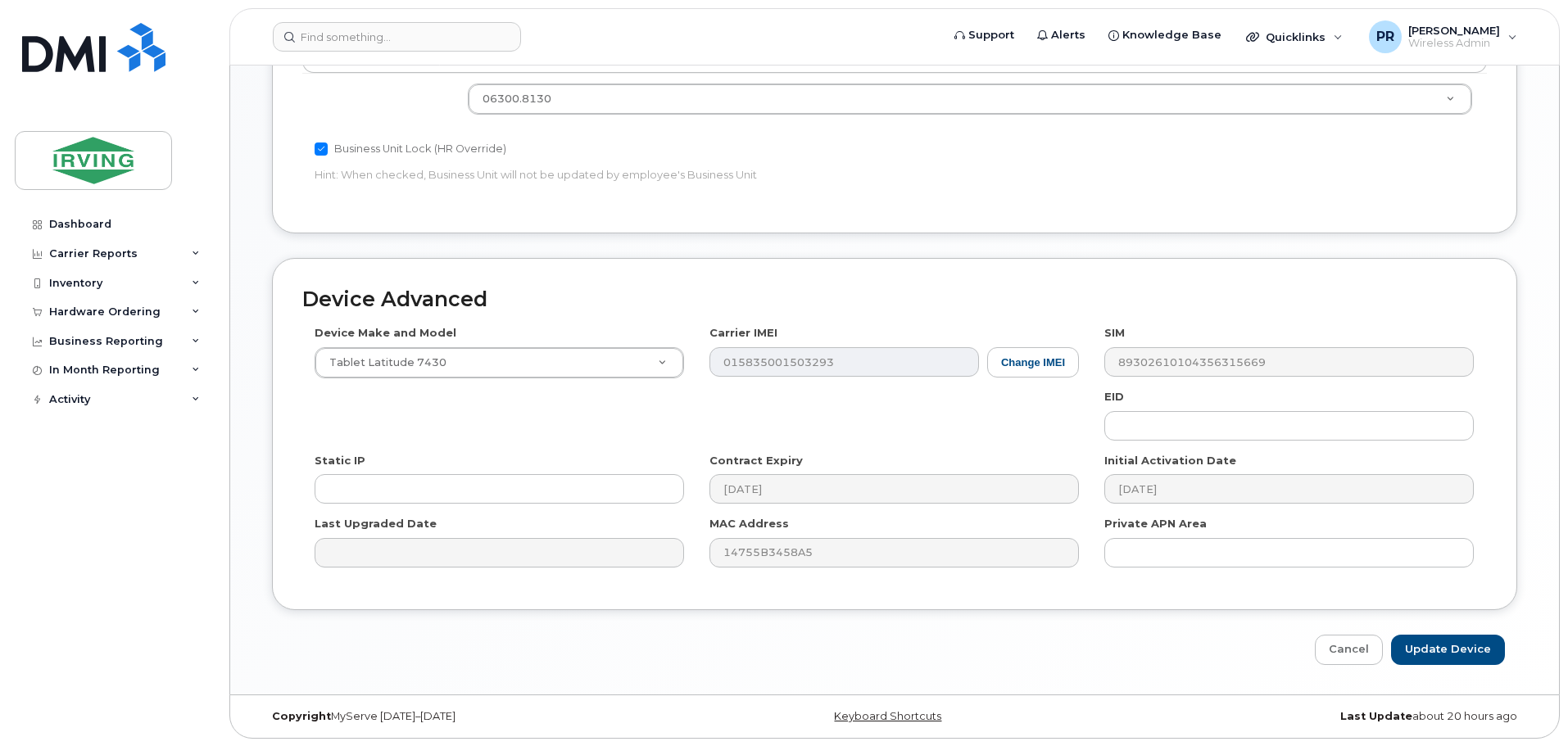
scroll to position [757, 0]
click at [1442, 647] on input "Update Device" at bounding box center [1447, 649] width 114 height 30
type input "Saving..."
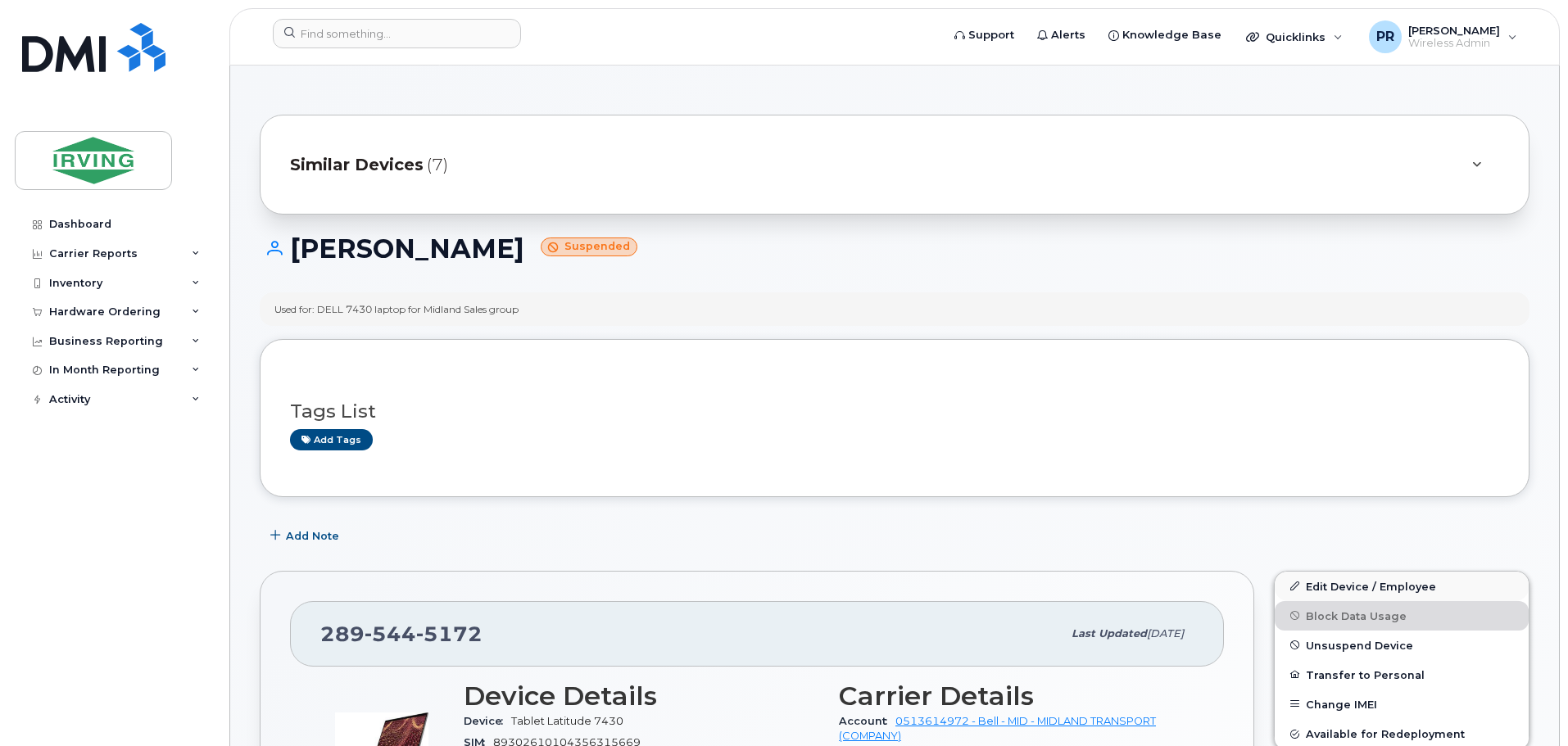
scroll to position [82, 0]
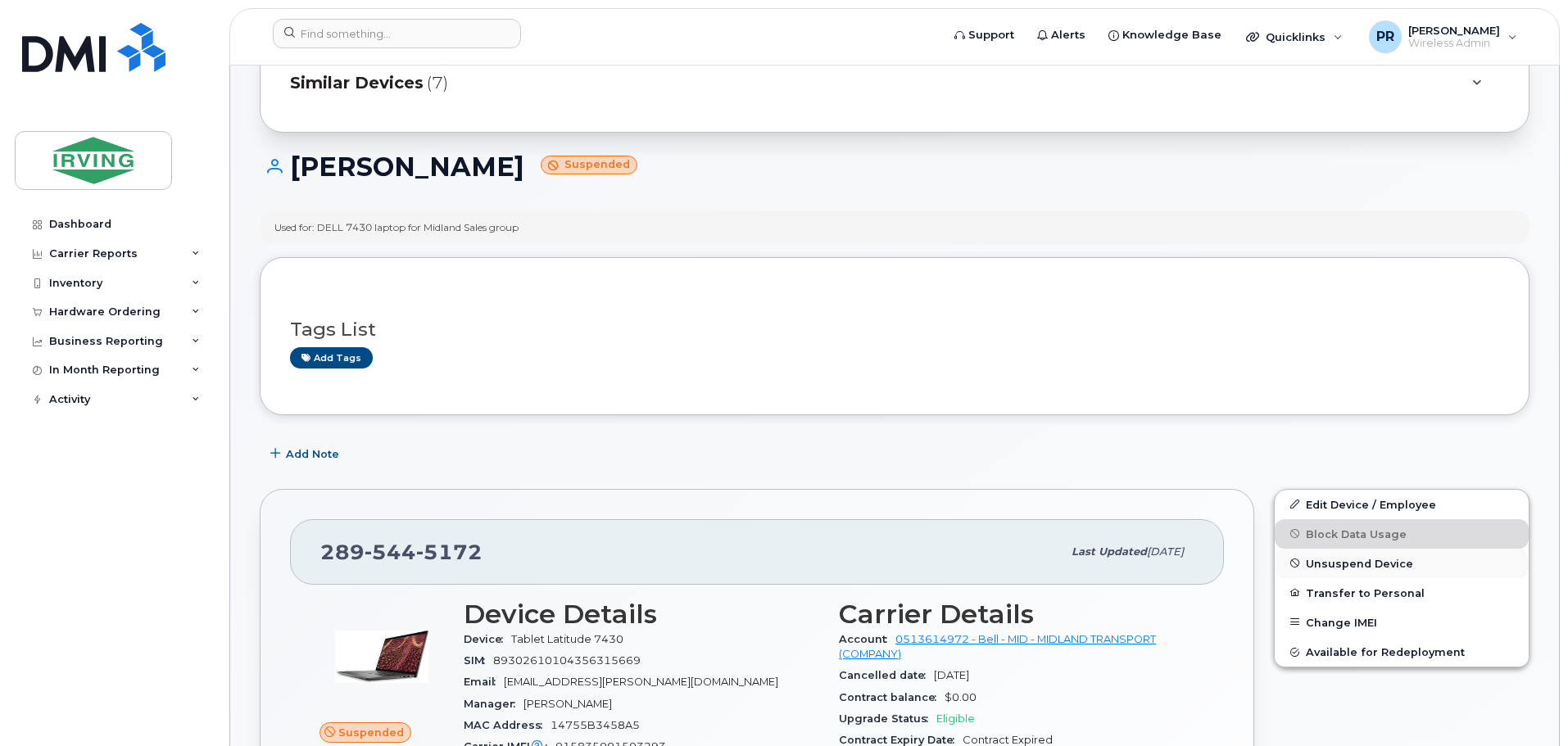
click at [1345, 561] on span "Unsuspend Device" at bounding box center [1359, 563] width 107 height 12
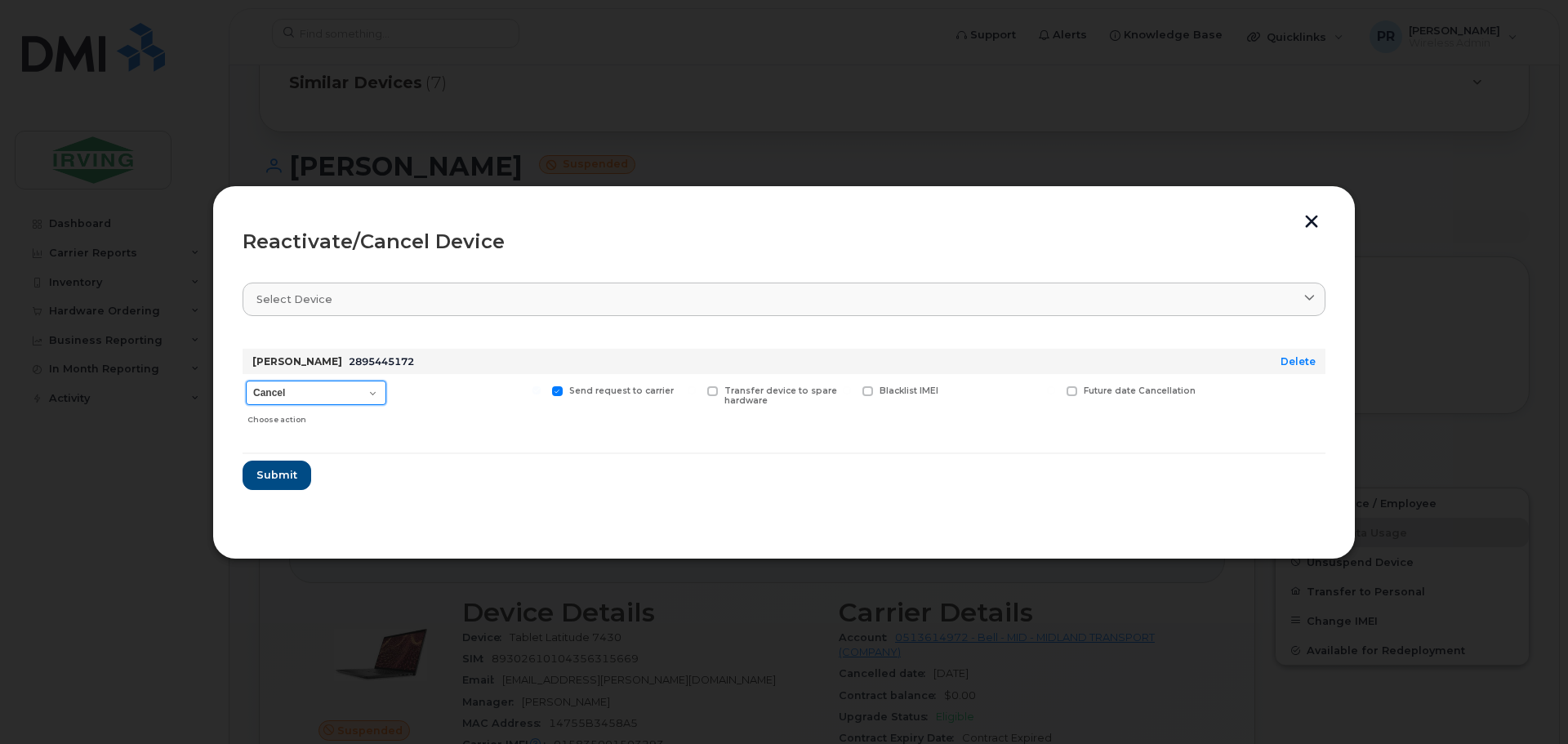
click at [300, 399] on select "Cancel Suspend - Extend Suspension Reactivate" at bounding box center [315, 393] width 140 height 25
select select "[object Object]"
click at [245, 381] on select "Cancel Suspend - Extend Suspension Reactivate" at bounding box center [315, 393] width 140 height 25
click at [286, 469] on span "Submit" at bounding box center [275, 474] width 41 height 16
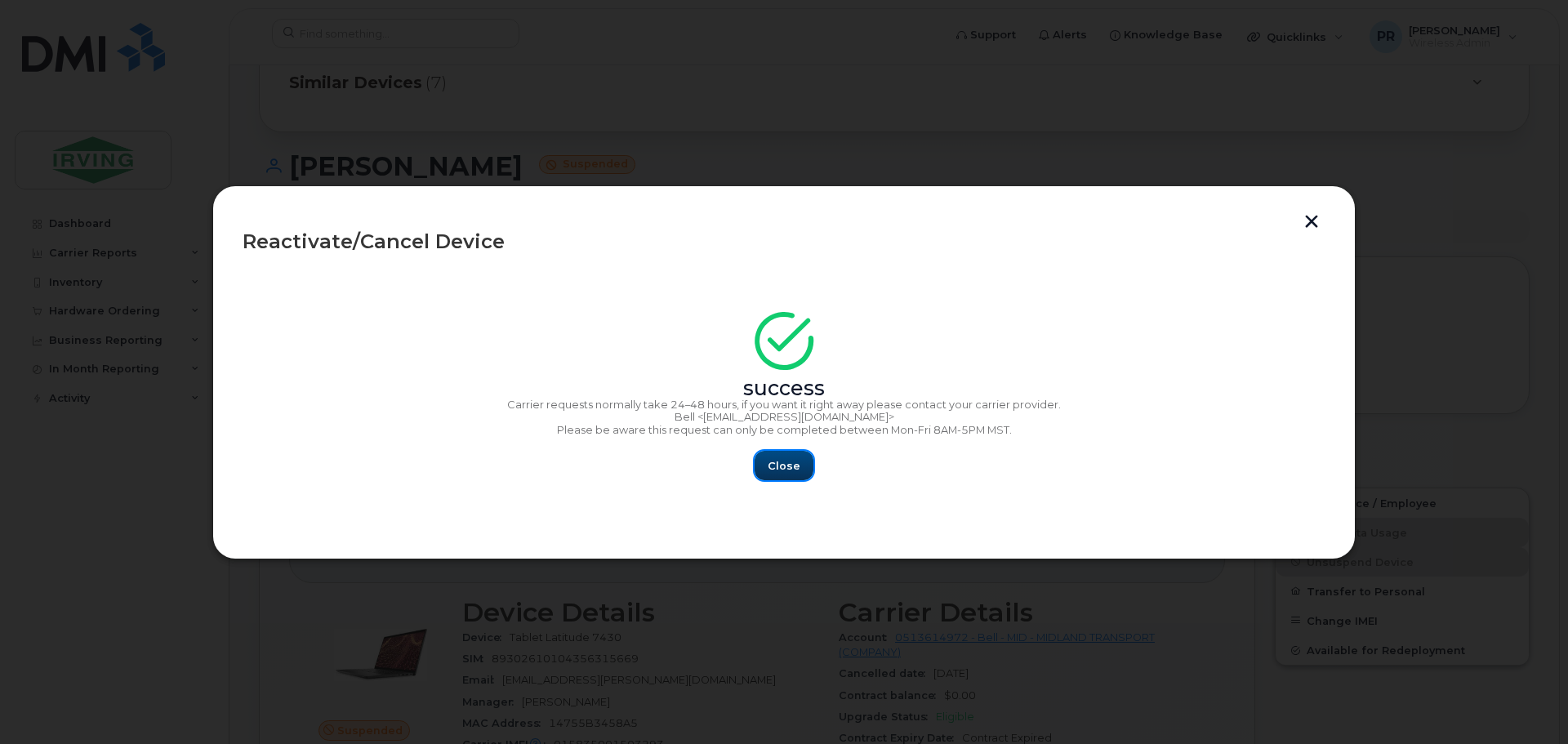
click at [799, 461] on button "Close" at bounding box center [784, 465] width 59 height 29
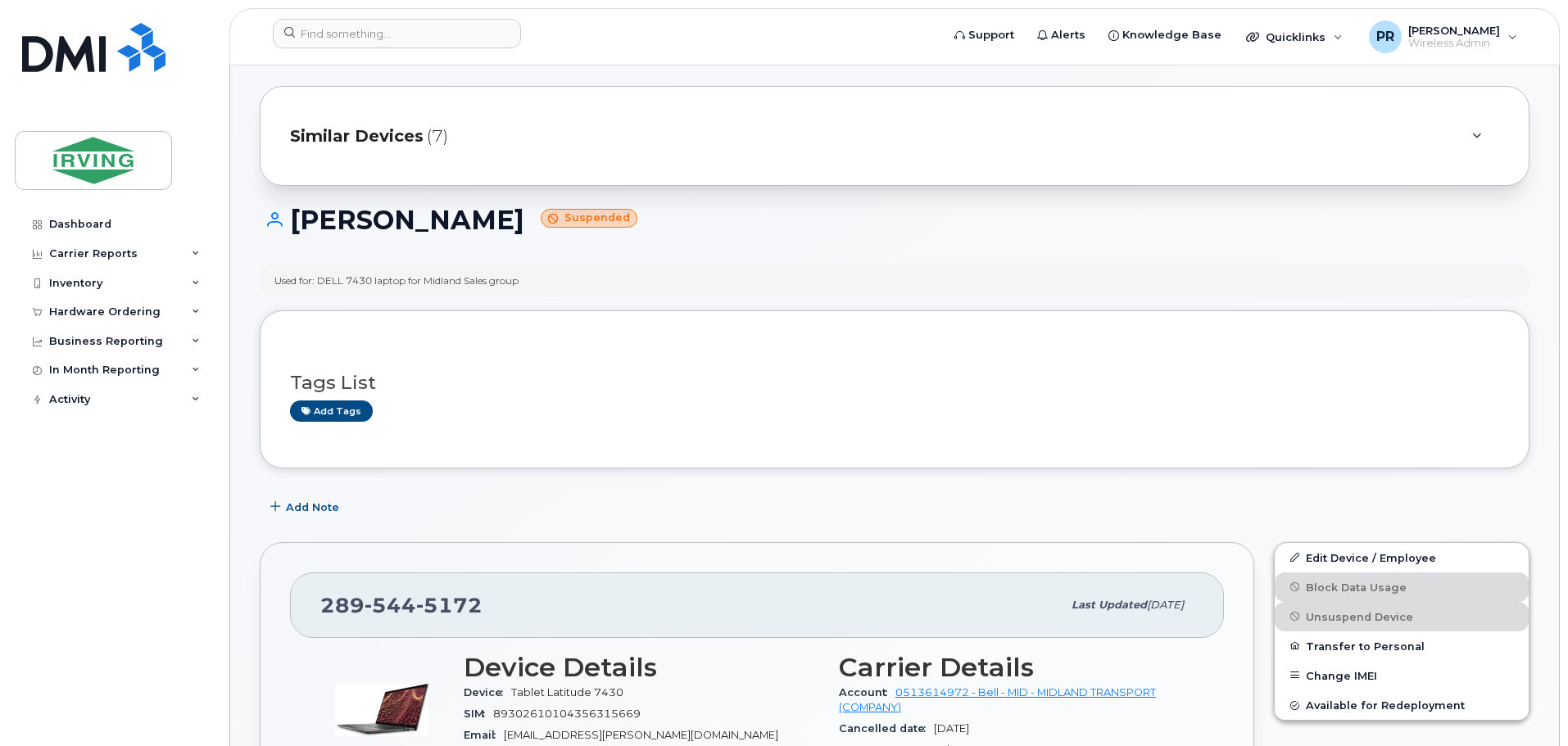
scroll to position [0, 0]
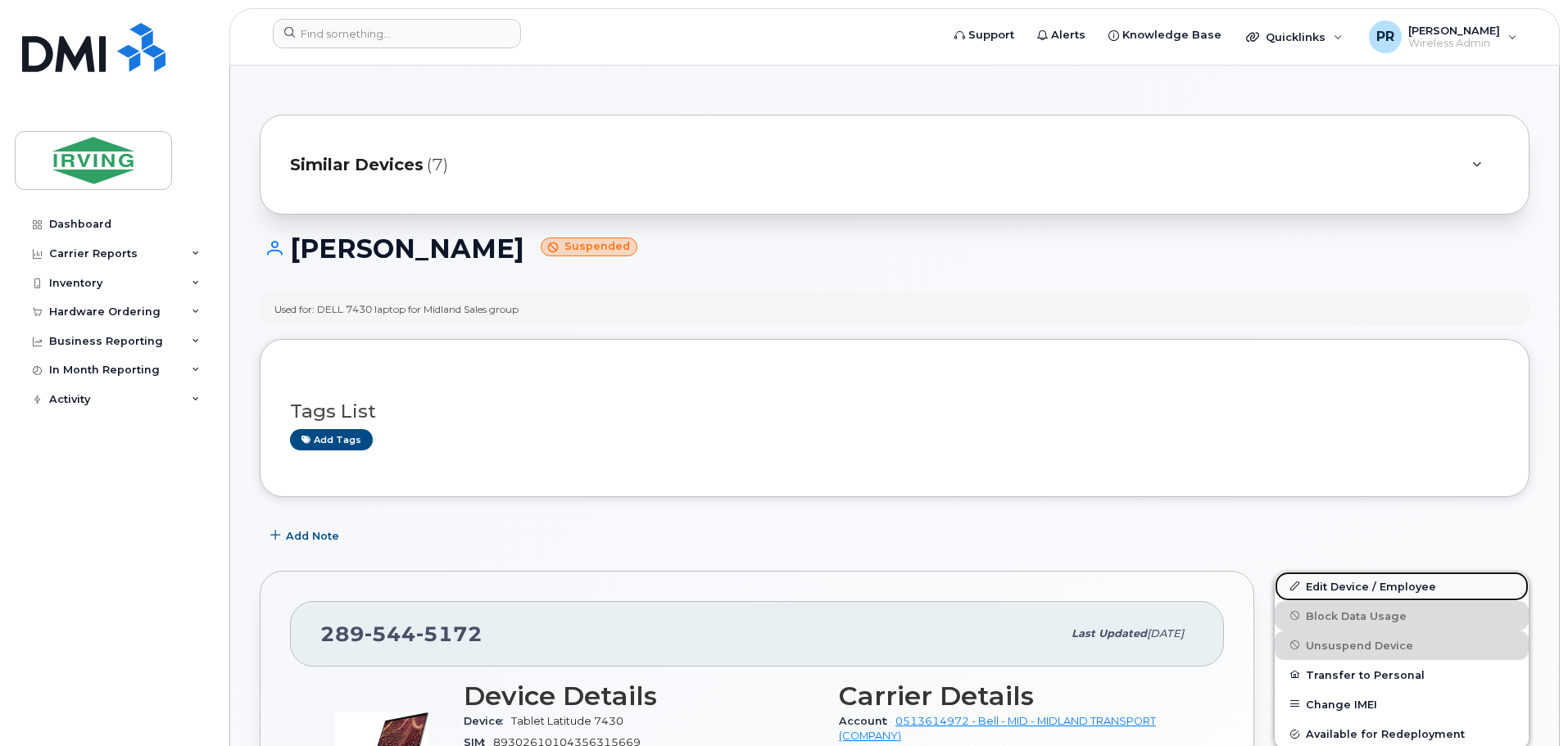
click at [1323, 595] on link "Edit Device / Employee" at bounding box center [1401, 585] width 254 height 29
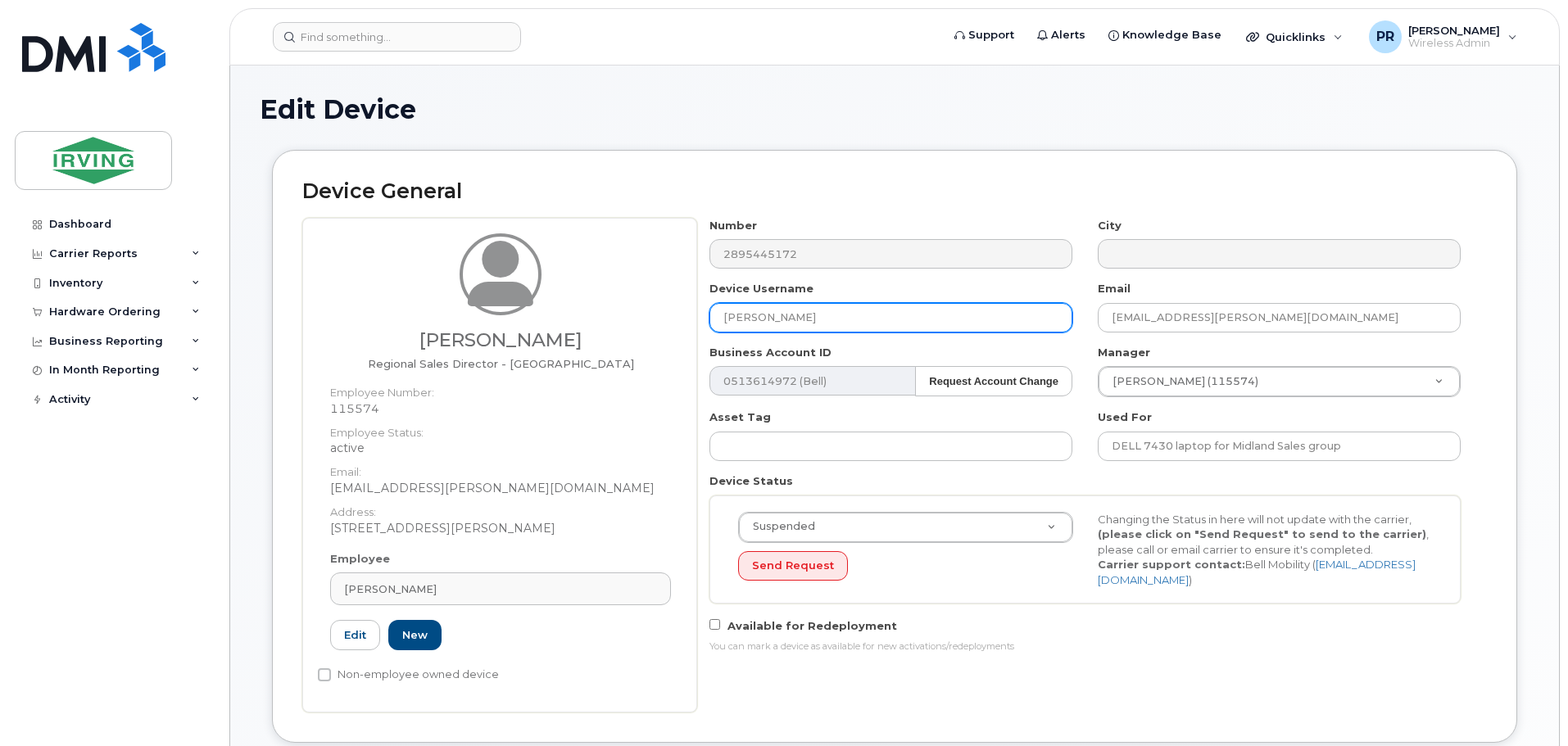
drag, startPoint x: 786, startPoint y: 320, endPoint x: 620, endPoint y: 331, distance: 166.4
click at [621, 328] on div "[PERSON_NAME] Regional Sales Director - [GEOGRAPHIC_DATA] Employee Number: 1155…" at bounding box center [894, 465] width 1185 height 495
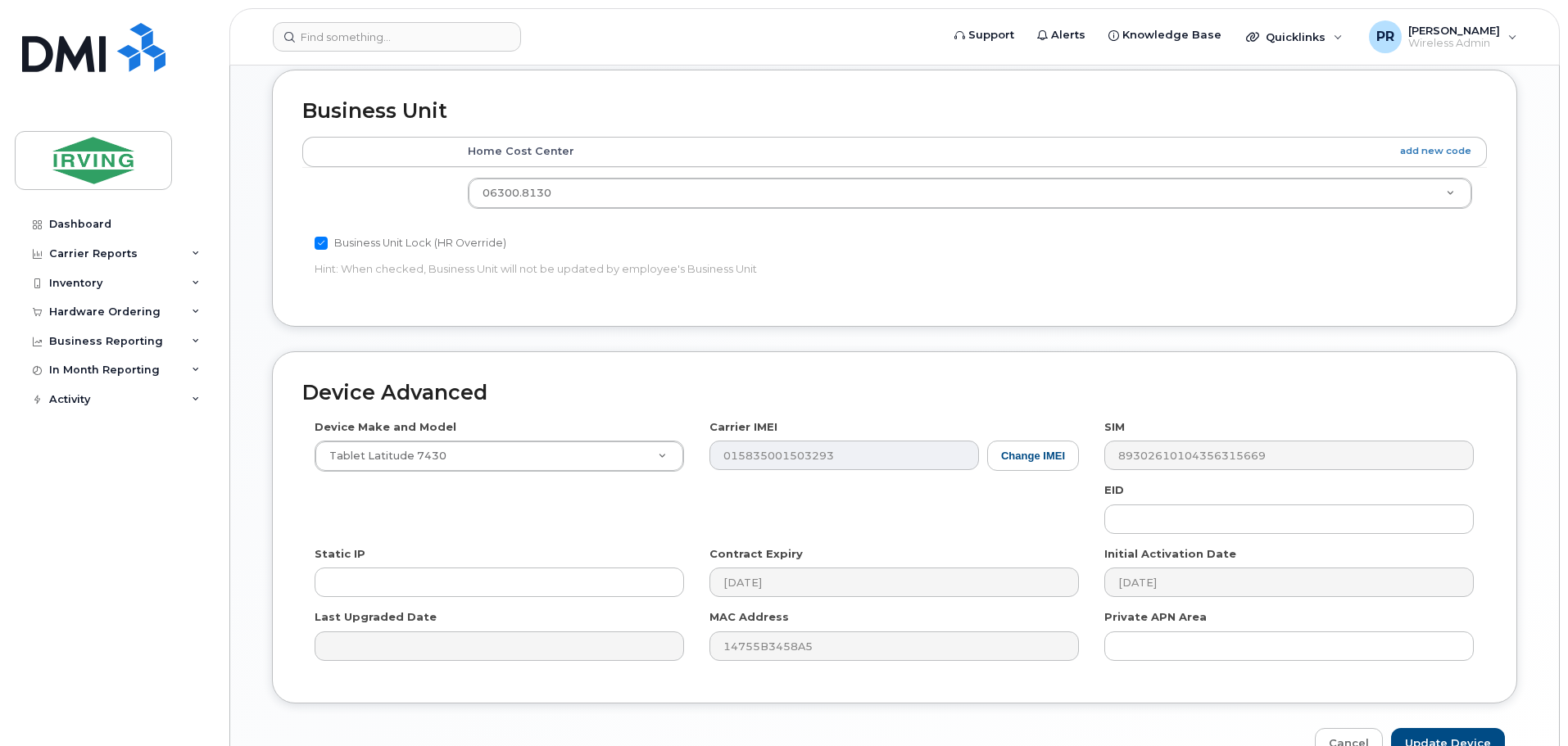
scroll to position [792, 0]
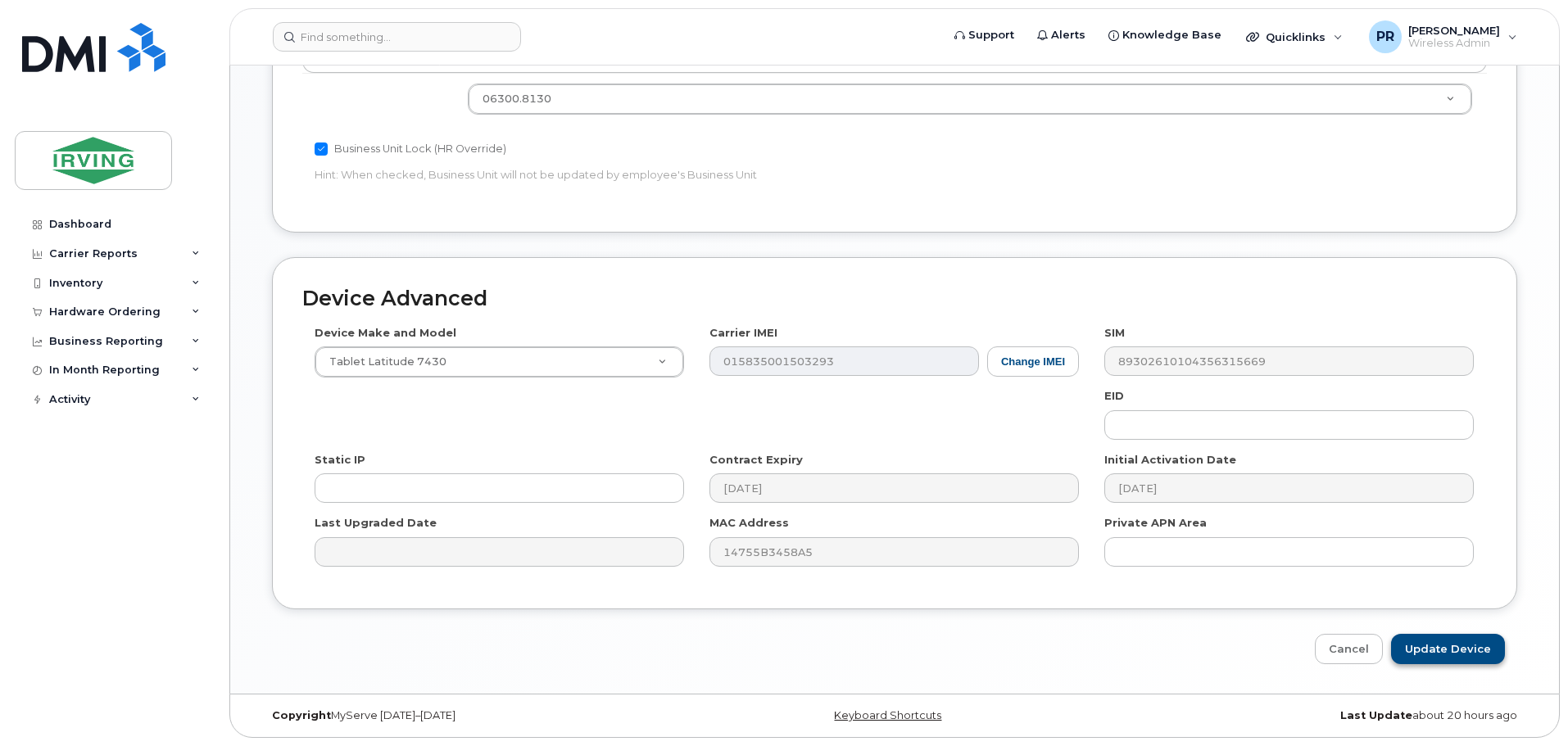
type input "Darien Head"
click at [1454, 647] on input "Update Device" at bounding box center [1447, 649] width 114 height 30
type input "Saving..."
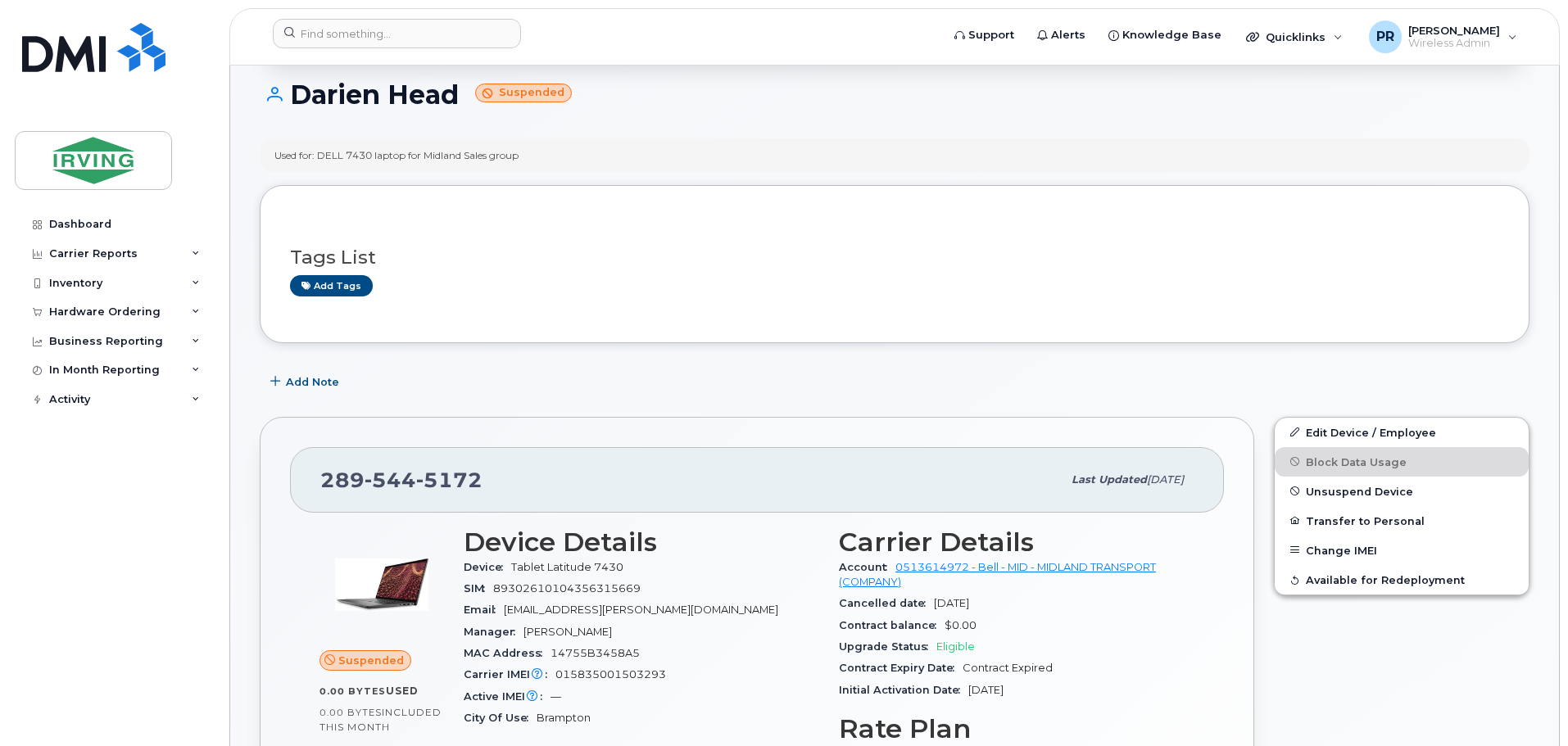
scroll to position [164, 0]
